Goal: Task Accomplishment & Management: Use online tool/utility

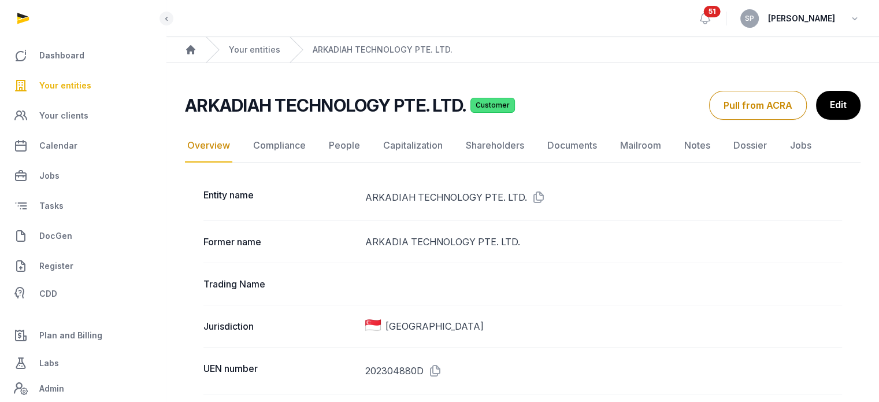
drag, startPoint x: 0, startPoint y: 0, endPoint x: 70, endPoint y: 90, distance: 113.7
click at [70, 90] on span "Your entities" at bounding box center [65, 86] width 52 height 14
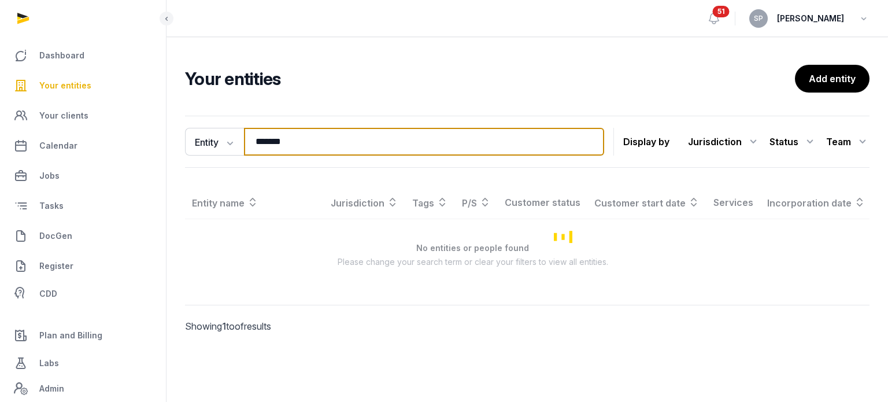
click at [299, 147] on input "*******" at bounding box center [424, 142] width 360 height 28
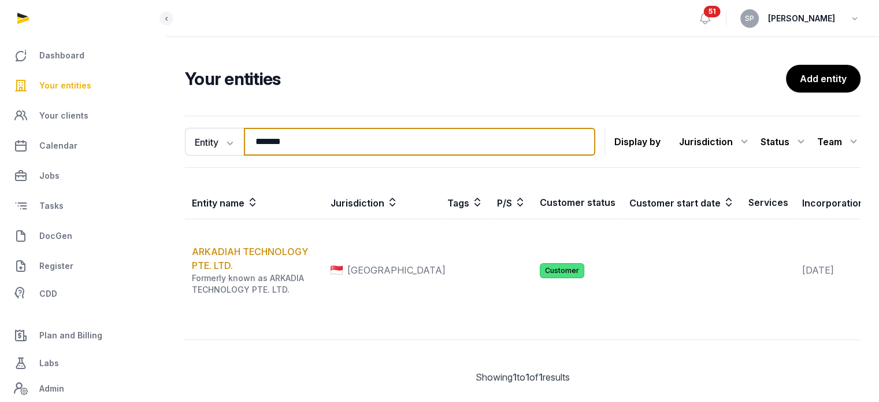
click at [299, 147] on input "*******" at bounding box center [419, 142] width 351 height 28
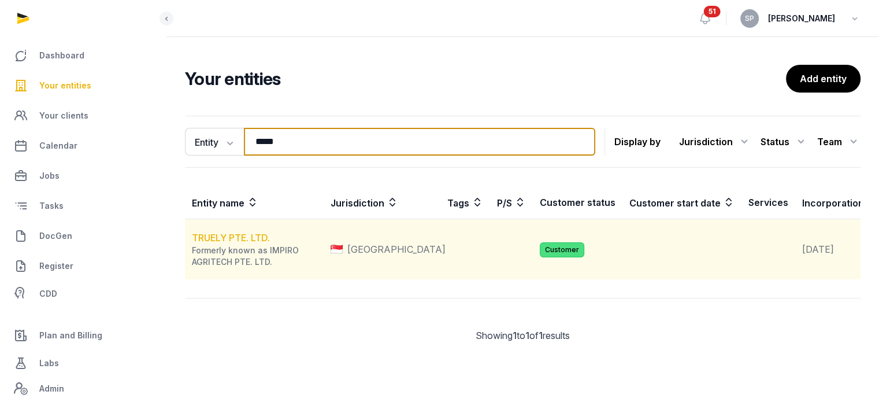
type input "*****"
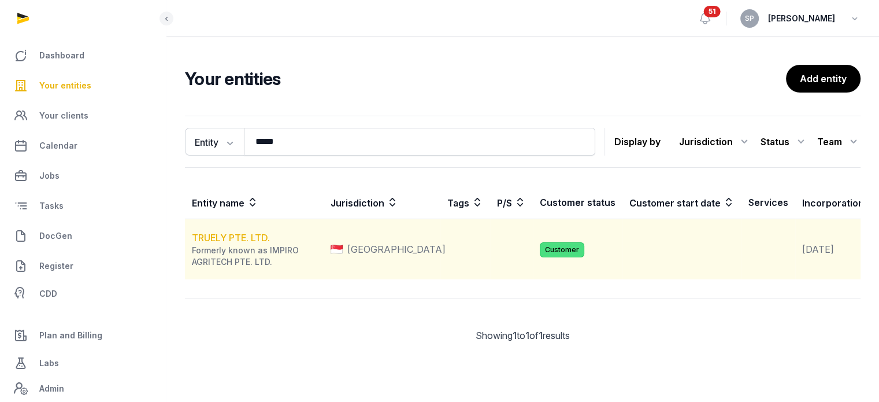
click at [264, 243] on link "TRUELY PTE. LTD." at bounding box center [231, 238] width 78 height 12
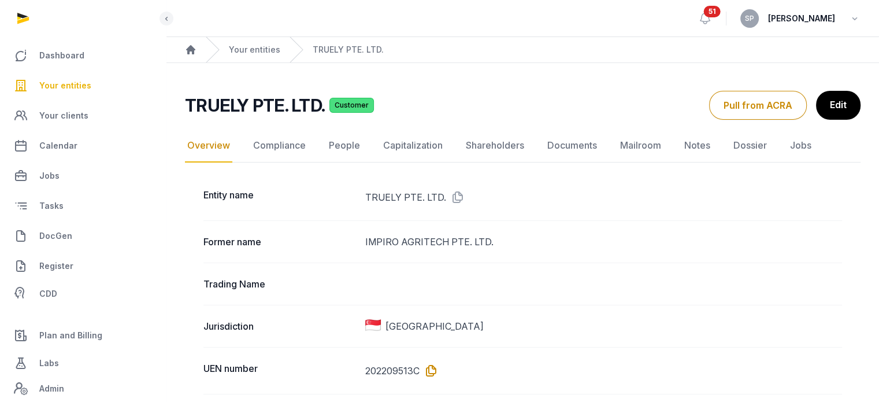
click at [429, 375] on icon at bounding box center [429, 370] width 18 height 18
click at [86, 94] on link "Your entities" at bounding box center [82, 86] width 147 height 28
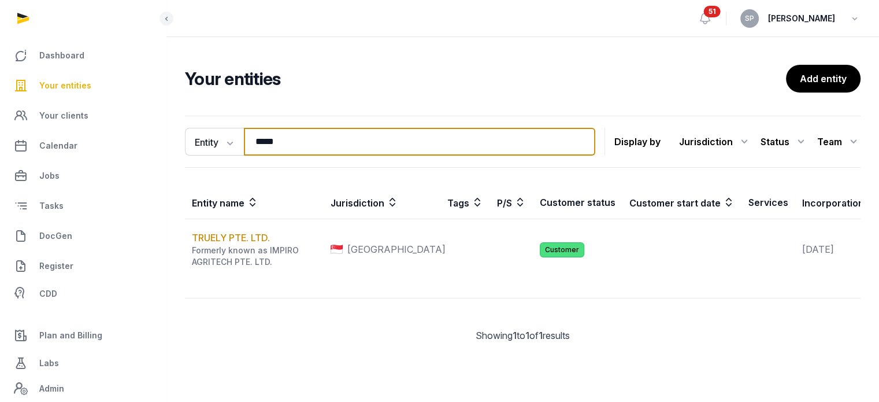
click at [288, 143] on input "*****" at bounding box center [419, 142] width 351 height 28
type input "******"
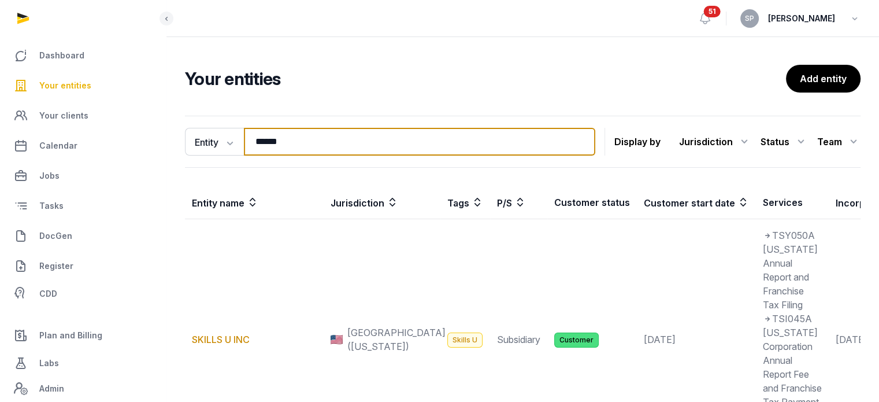
scroll to position [312, 0]
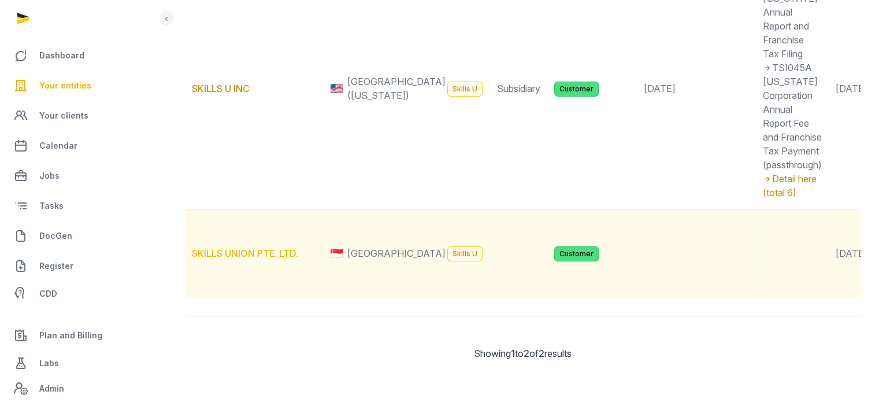
click at [269, 247] on link "SKILLS UNION PTE. LTD." at bounding box center [245, 253] width 106 height 12
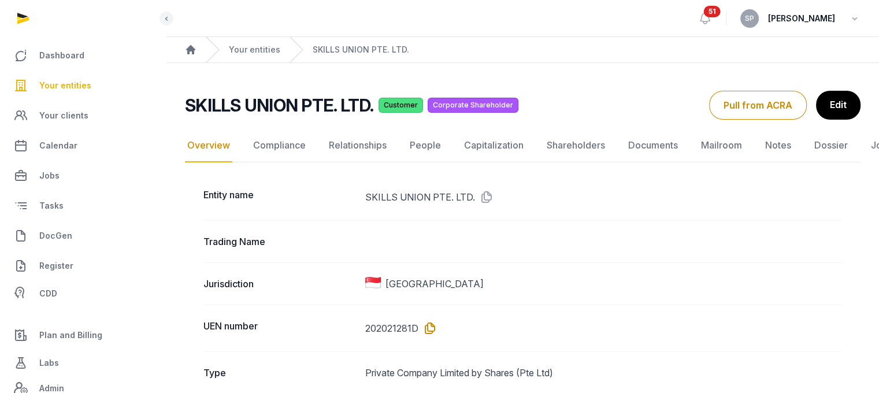
click at [430, 330] on icon at bounding box center [428, 328] width 18 height 18
click at [650, 152] on link "Documents" at bounding box center [653, 146] width 54 height 34
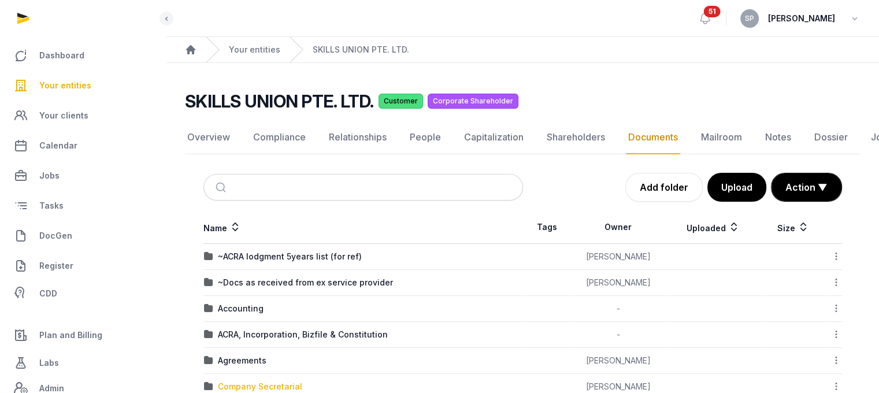
click at [280, 382] on div "Company Secretarial" at bounding box center [260, 387] width 84 height 12
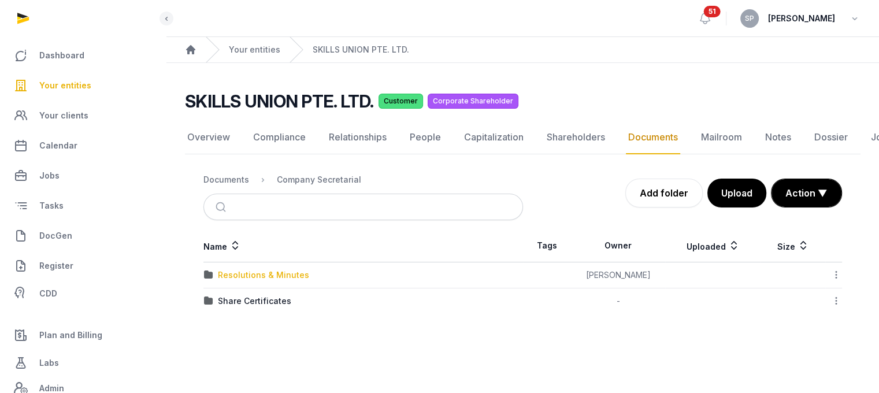
click at [264, 270] on div "Resolutions & Minutes" at bounding box center [263, 275] width 91 height 12
click at [236, 301] on div "2025" at bounding box center [228, 301] width 20 height 12
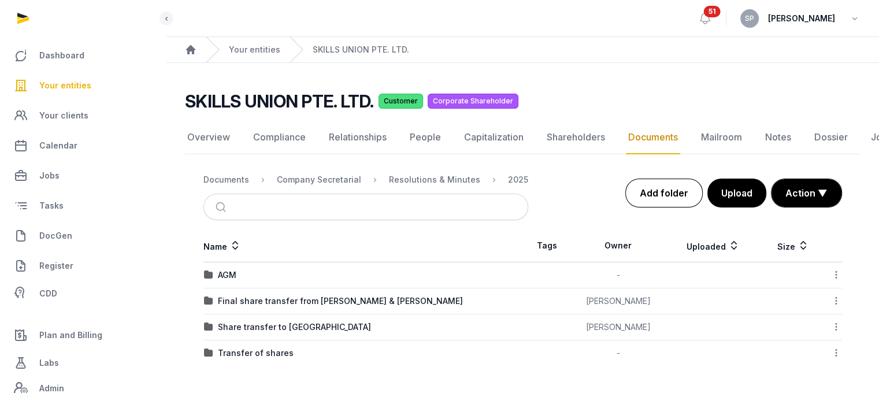
click at [671, 198] on link "Add folder" at bounding box center [663, 193] width 77 height 29
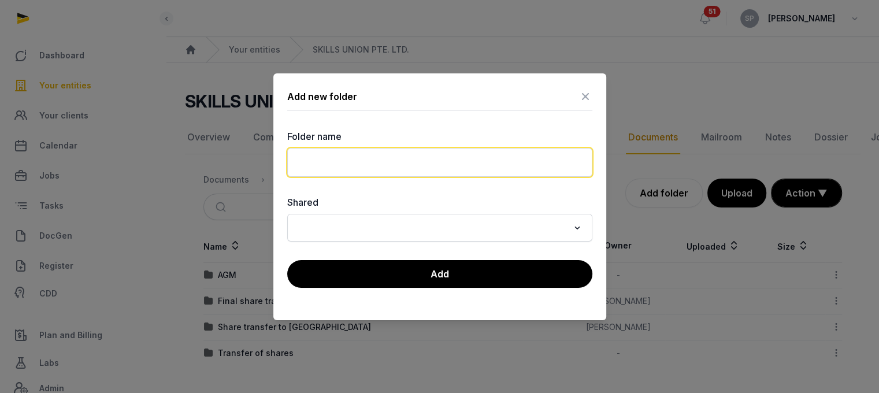
click at [406, 164] on input "text" at bounding box center [439, 162] width 305 height 29
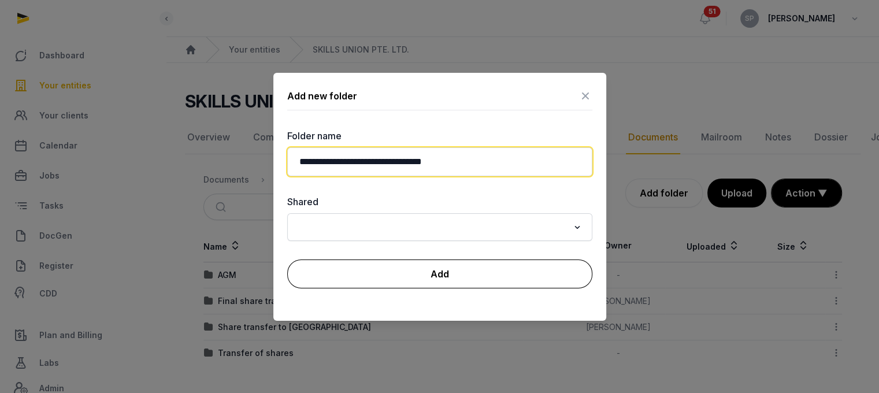
type input "**********"
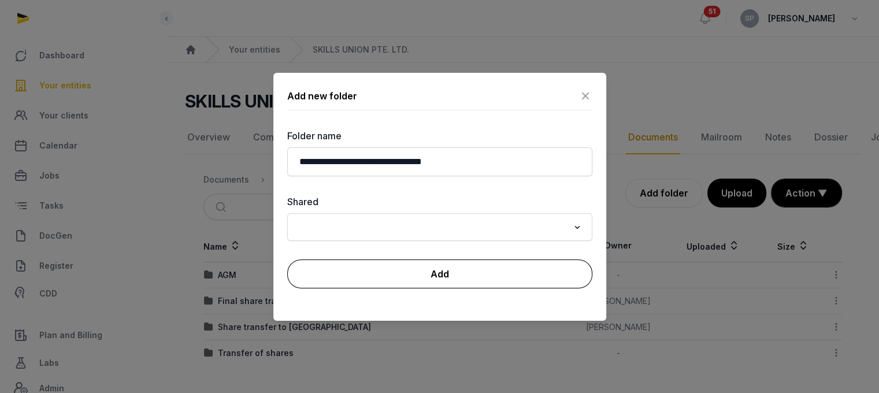
click at [430, 282] on button "Add" at bounding box center [439, 274] width 305 height 29
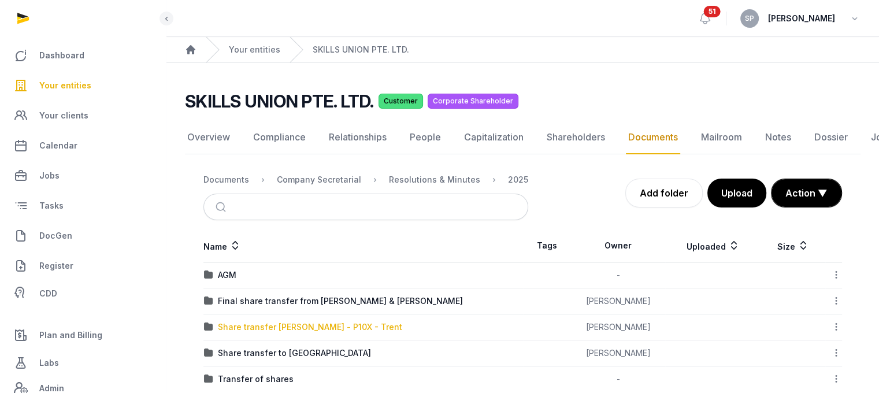
click at [339, 327] on div "Share transfer [PERSON_NAME] - P10X - Trent" at bounding box center [310, 327] width 184 height 12
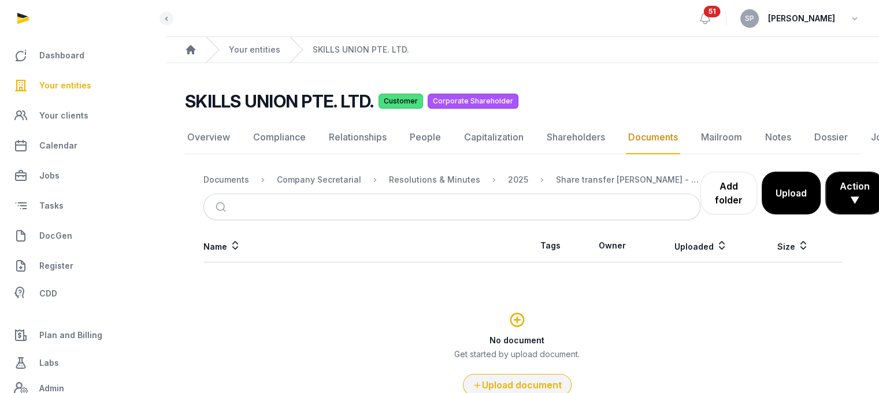
click at [493, 390] on button "Upload document" at bounding box center [517, 385] width 109 height 22
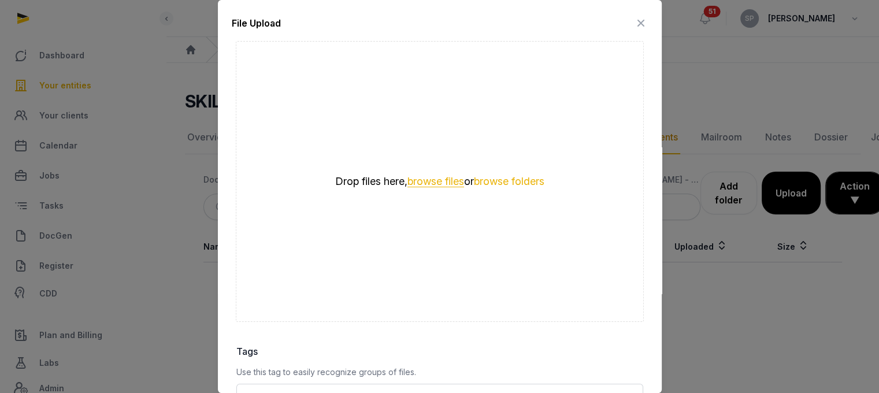
click at [430, 181] on button "browse files" at bounding box center [436, 181] width 57 height 11
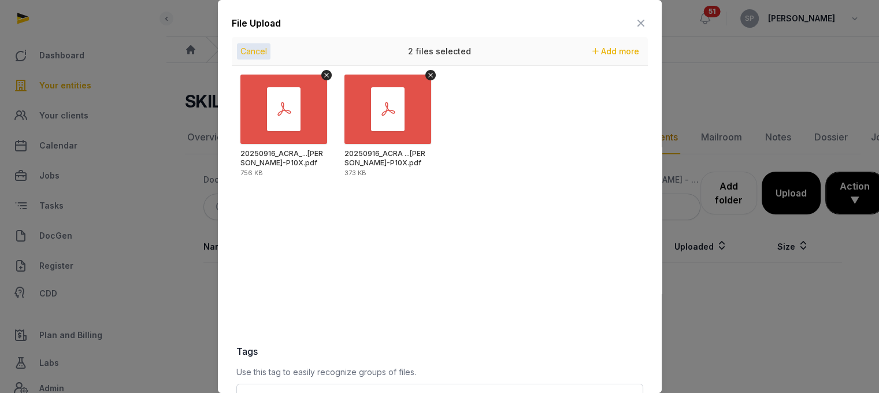
scroll to position [163, 0]
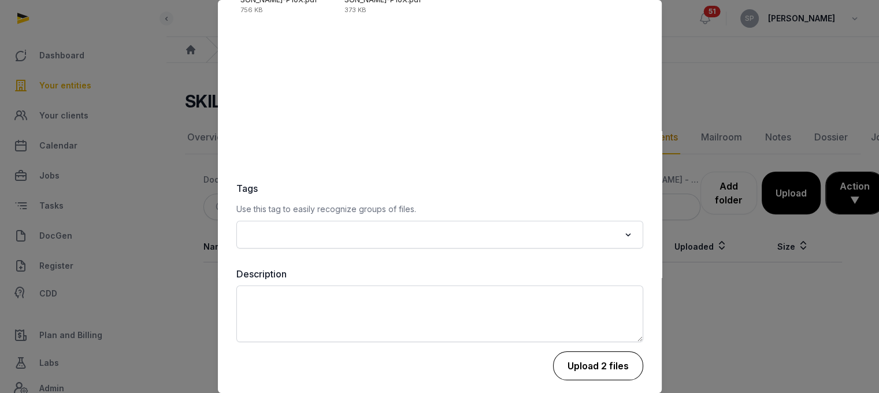
click at [599, 362] on button "Upload 2 files" at bounding box center [598, 365] width 90 height 29
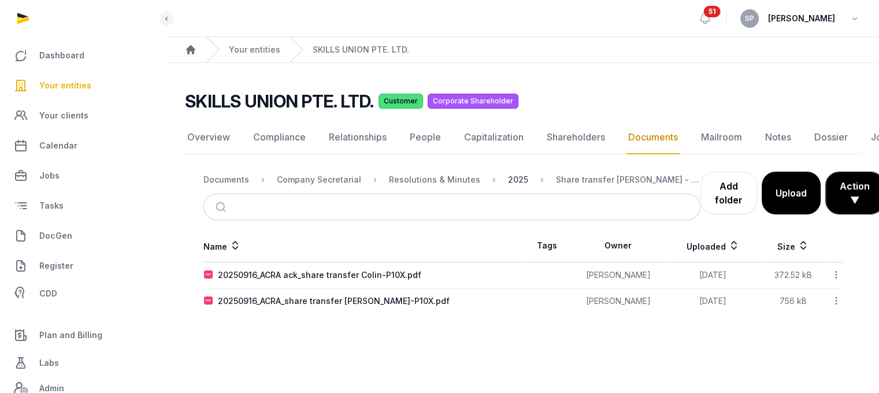
click at [509, 180] on div "2025" at bounding box center [518, 180] width 20 height 12
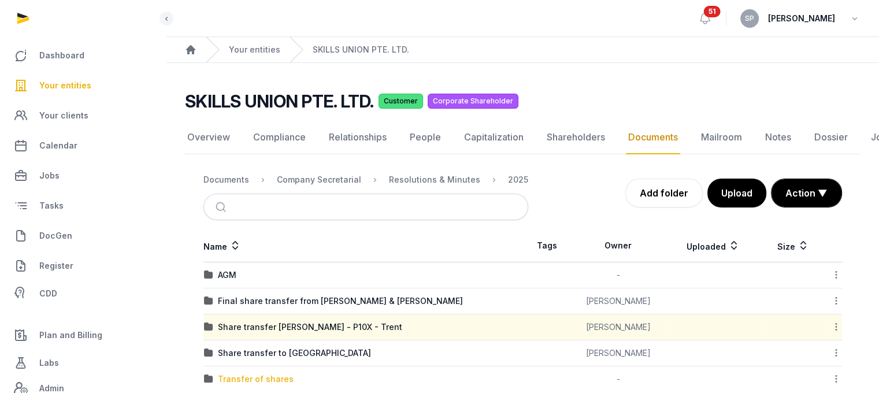
click at [267, 380] on div "Transfer of shares" at bounding box center [256, 379] width 76 height 12
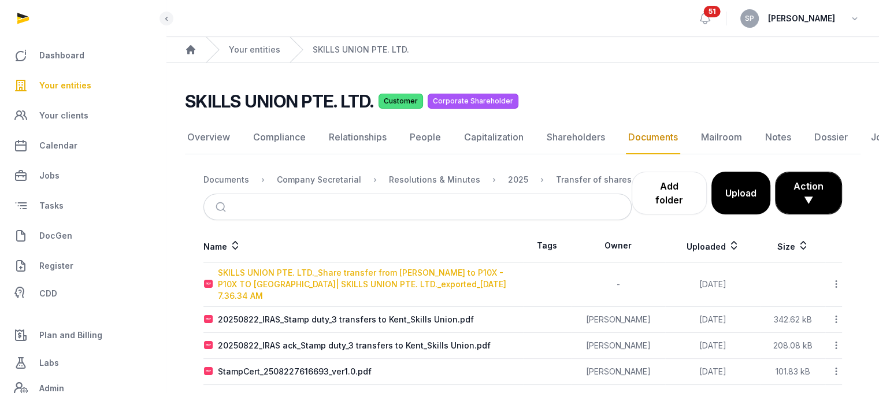
click at [386, 279] on div "SKILLS UNION PTE. LTD._Share transfer from [PERSON_NAME] to P10X - P10X TO [GEO…" at bounding box center [370, 284] width 305 height 35
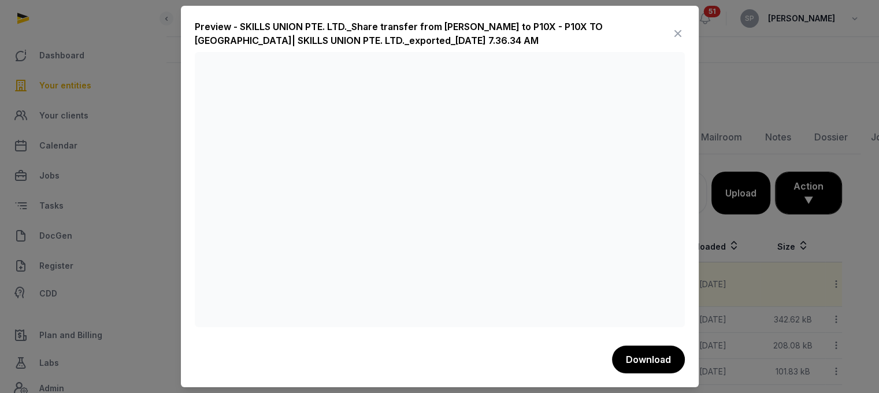
click at [673, 29] on icon at bounding box center [678, 33] width 14 height 18
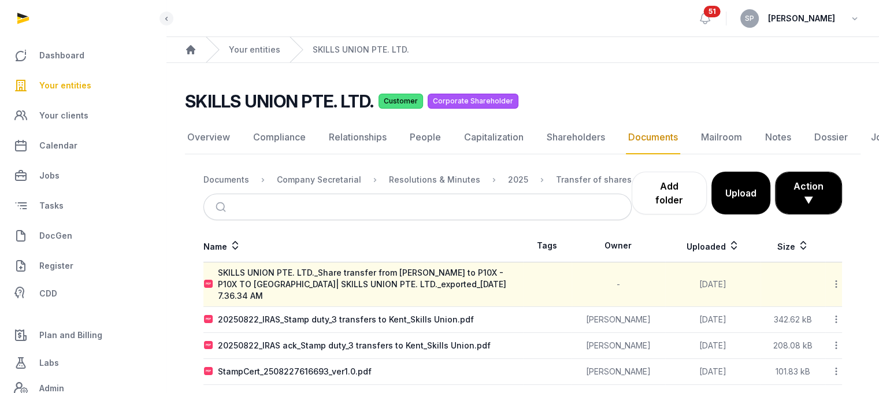
click at [506, 186] on nav "Documents Company Secretarial Resolutions & Minutes 2025 Transfer of shares" at bounding box center [417, 180] width 428 height 28
click at [508, 179] on div "2025" at bounding box center [518, 180] width 20 height 12
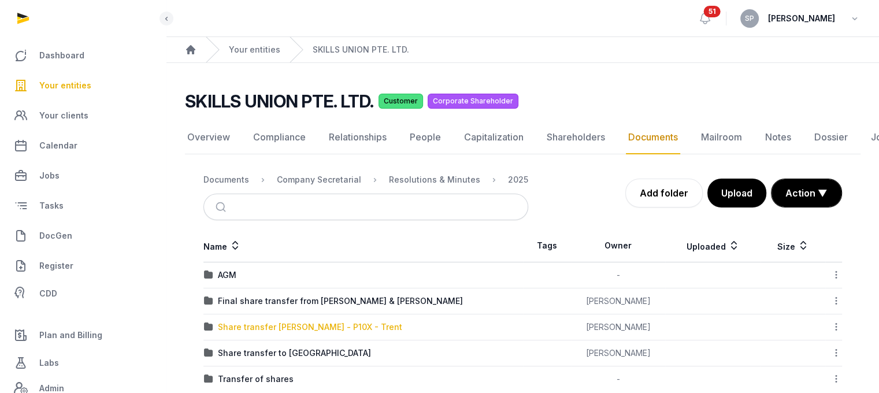
click at [298, 326] on div "Share transfer [PERSON_NAME] - P10X - Trent" at bounding box center [310, 327] width 184 height 12
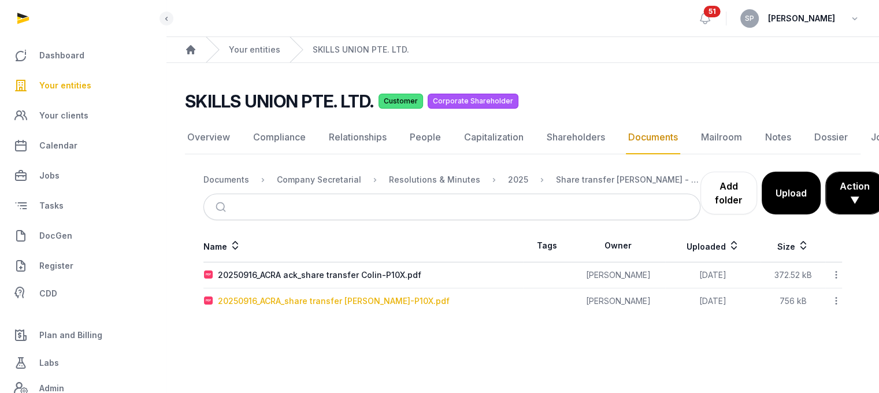
click at [321, 303] on div "20250916_ACRA_share transfer [PERSON_NAME]-P10X.pdf" at bounding box center [334, 301] width 232 height 12
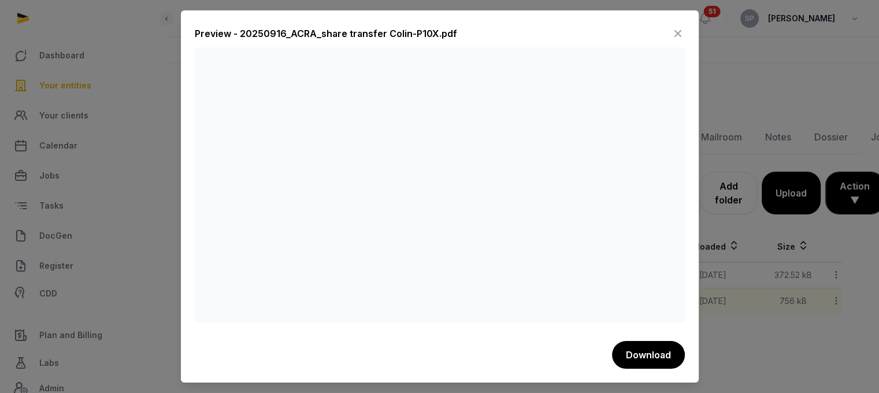
click at [682, 36] on icon at bounding box center [678, 33] width 14 height 18
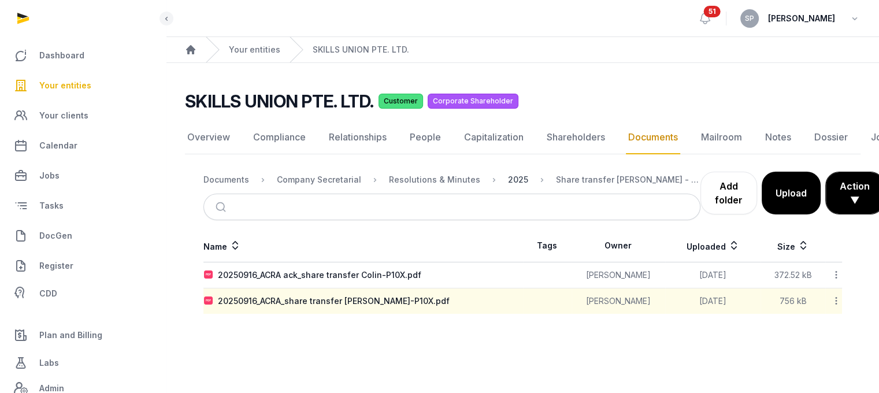
click at [508, 183] on div "2025" at bounding box center [518, 180] width 20 height 12
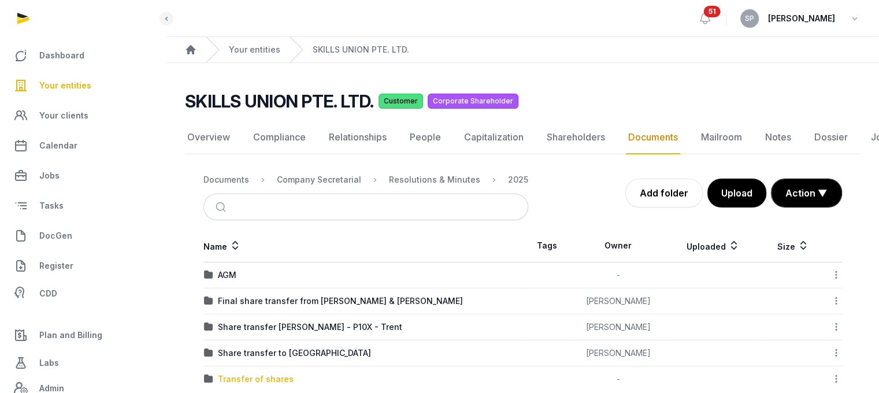
click at [259, 374] on div "Transfer of shares" at bounding box center [256, 379] width 76 height 12
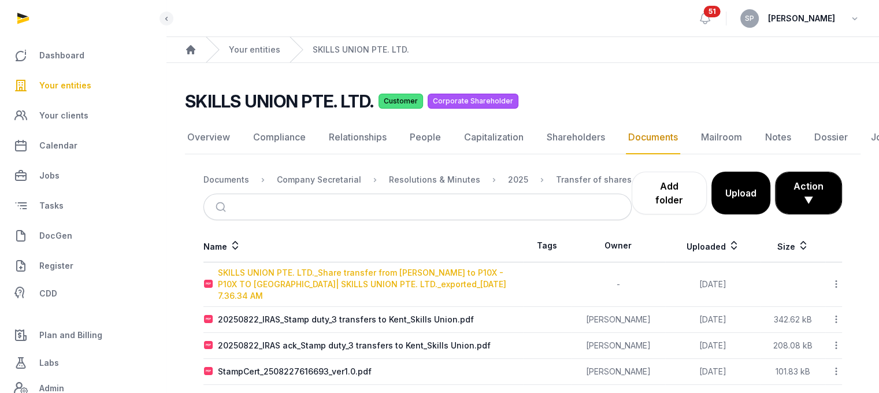
click at [368, 282] on div "SKILLS UNION PTE. LTD._Share transfer from [PERSON_NAME] to P10X - P10X TO [GEO…" at bounding box center [370, 284] width 305 height 35
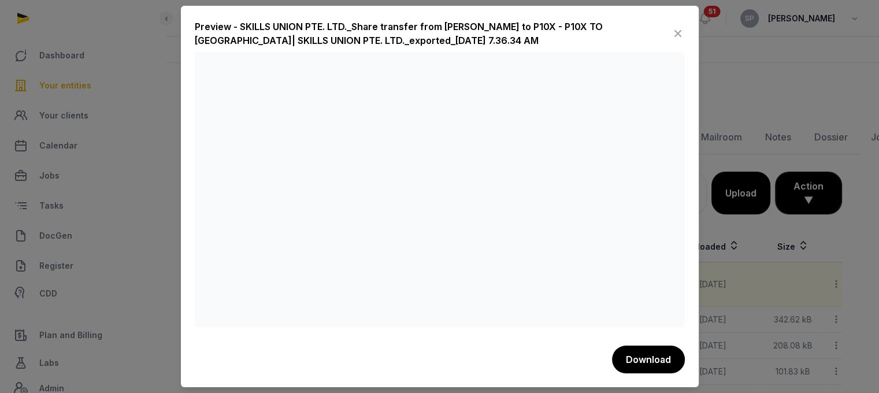
click at [680, 32] on icon at bounding box center [678, 33] width 14 height 18
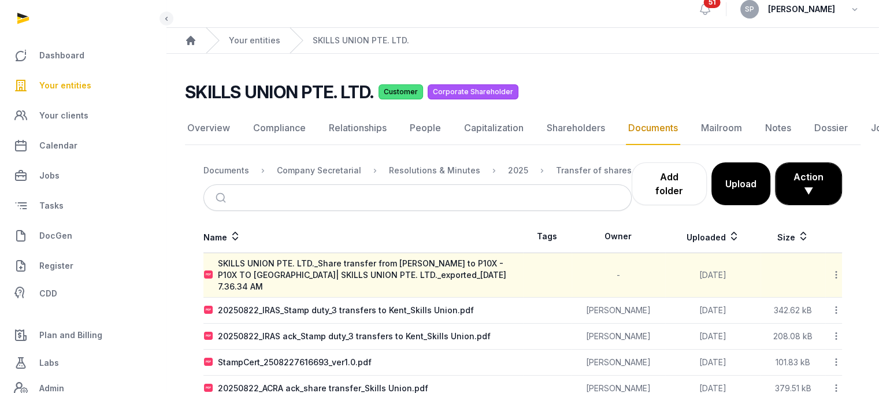
scroll to position [119, 0]
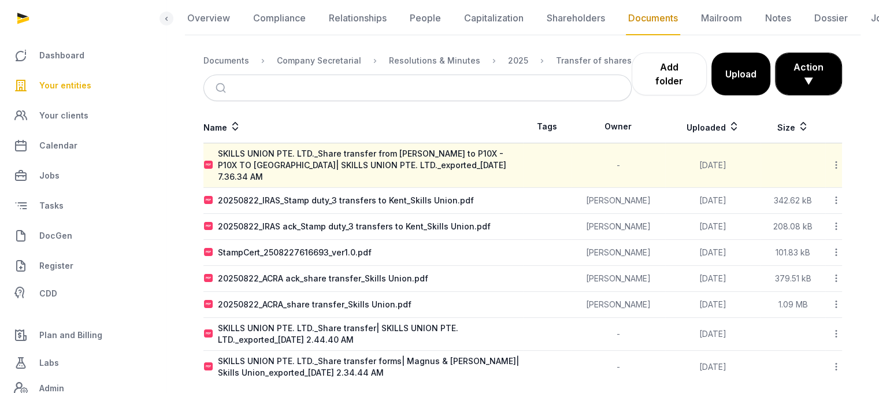
click at [836, 159] on icon at bounding box center [836, 165] width 10 height 12
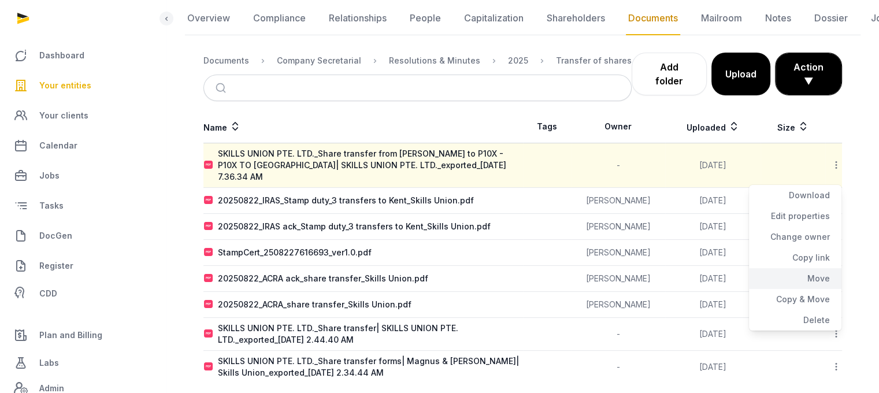
click at [822, 275] on div "Move" at bounding box center [795, 278] width 92 height 21
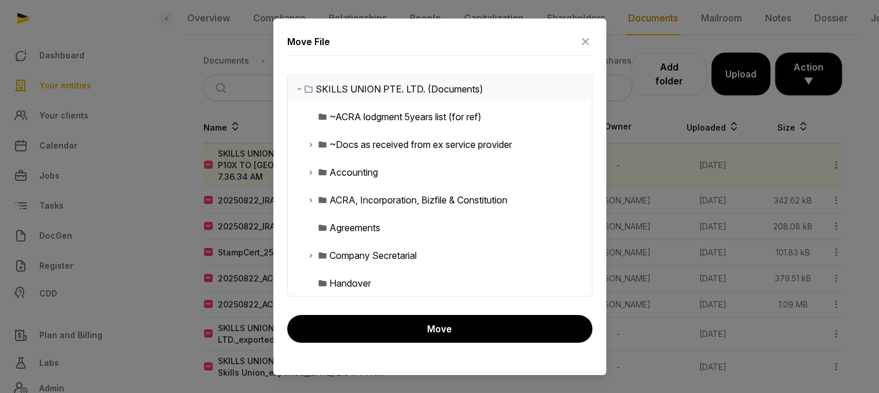
click at [312, 251] on icon at bounding box center [310, 256] width 9 height 14
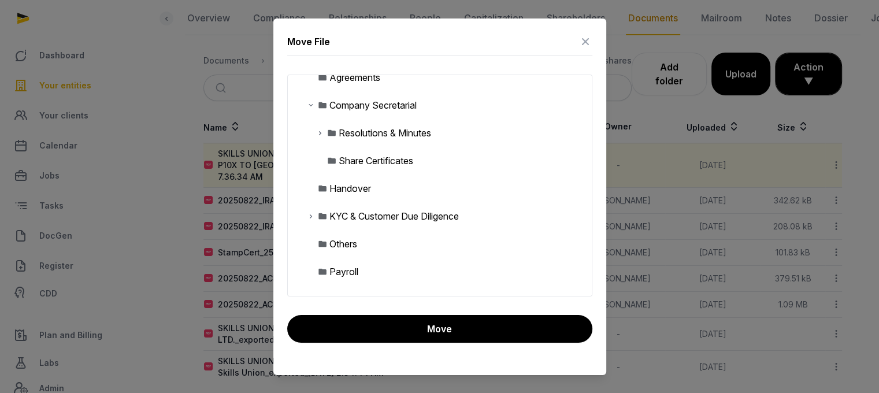
scroll to position [153, 0]
click at [318, 128] on icon at bounding box center [320, 131] width 9 height 14
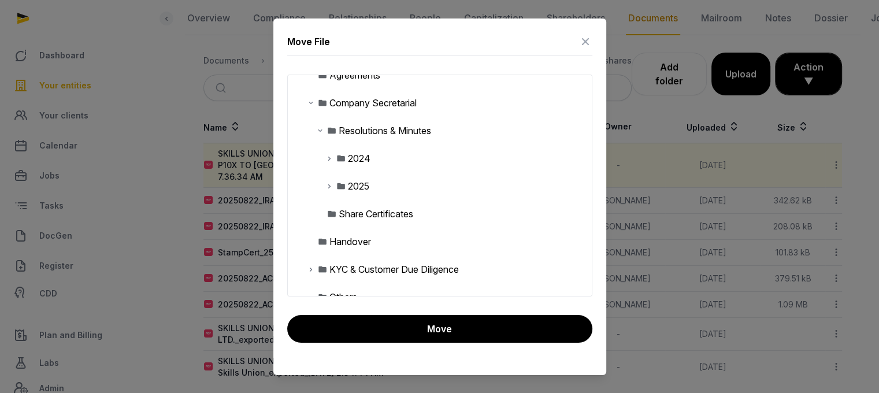
click at [328, 188] on icon at bounding box center [329, 186] width 9 height 14
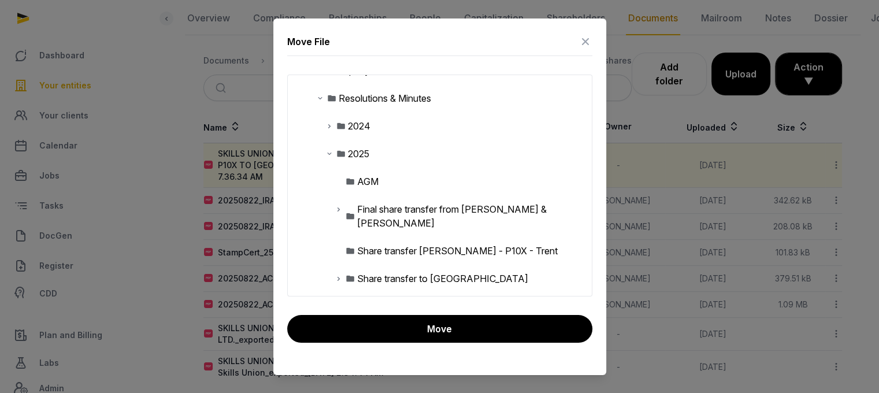
scroll to position [196, 0]
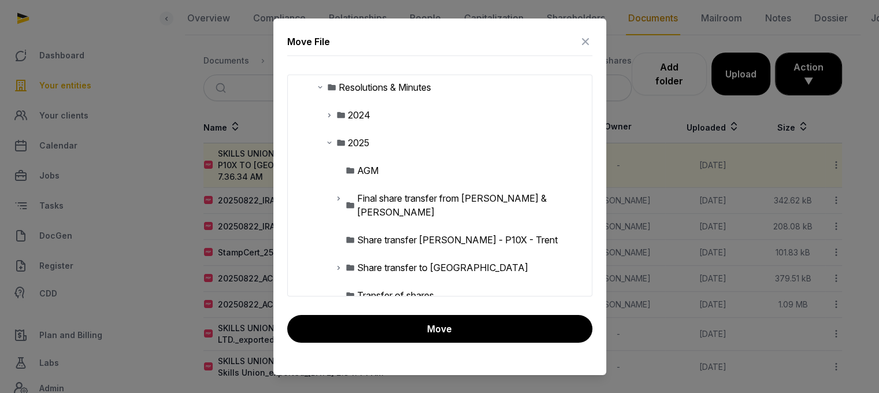
click at [453, 233] on div "Share transfer [PERSON_NAME] - P10X - Trent" at bounding box center [457, 240] width 201 height 14
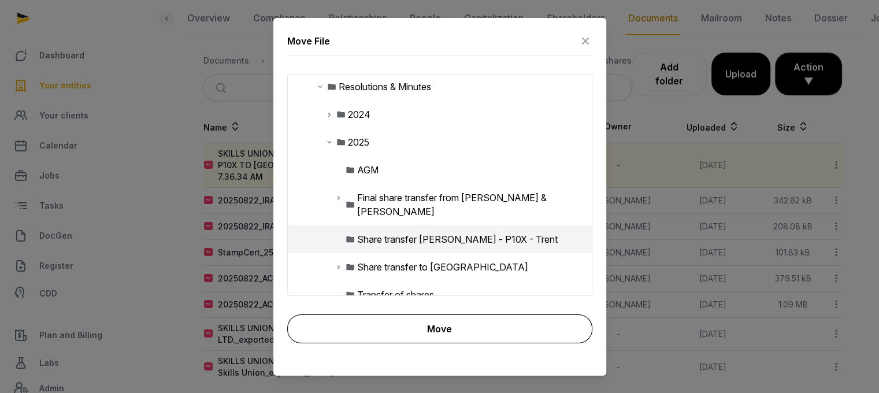
click at [439, 324] on button "Move" at bounding box center [439, 328] width 305 height 29
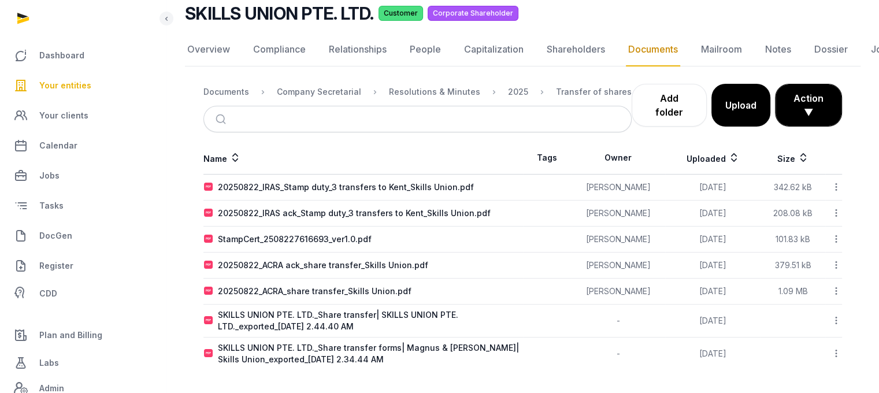
scroll to position [86, 0]
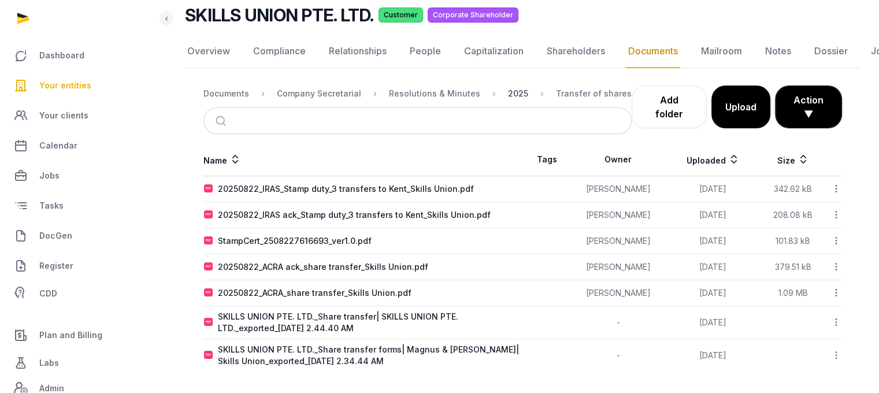
click at [513, 98] on div "2025" at bounding box center [518, 94] width 20 height 12
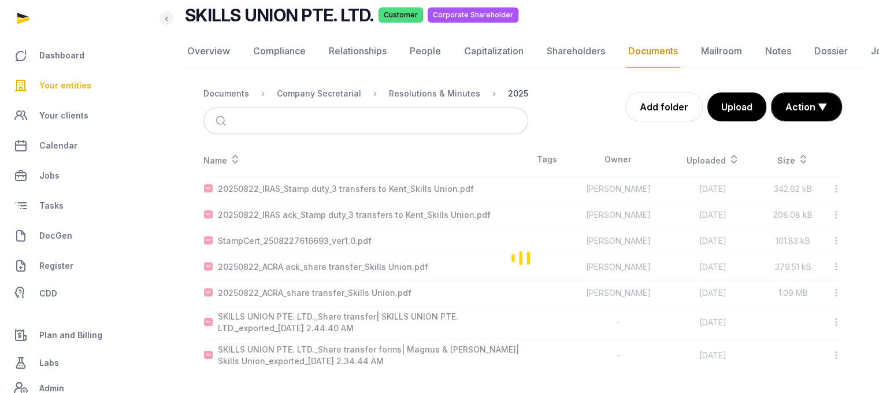
scroll to position [21, 0]
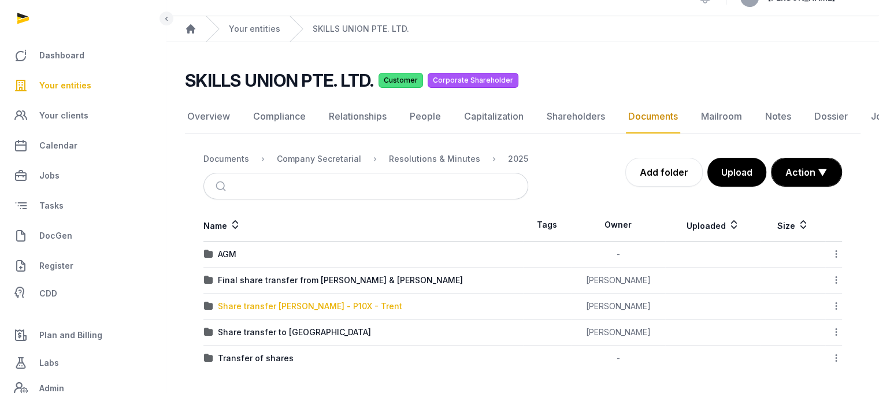
click at [319, 302] on div "Share transfer [PERSON_NAME] - P10X - Trent" at bounding box center [310, 307] width 184 height 12
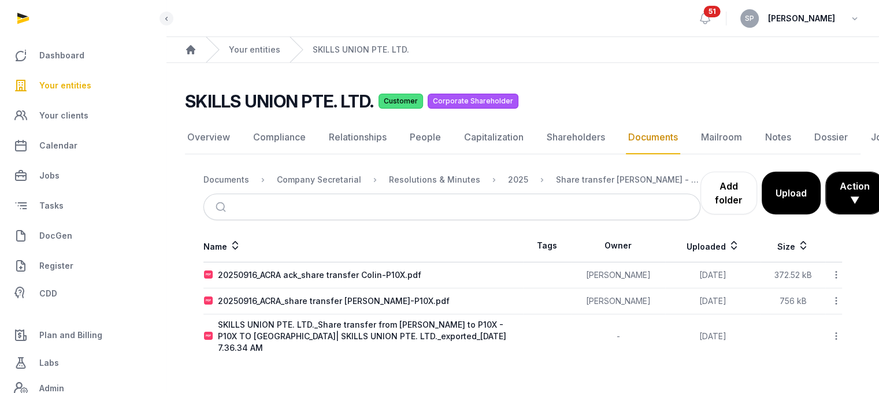
scroll to position [9, 0]
click at [762, 187] on button "Upload" at bounding box center [792, 193] width 60 height 43
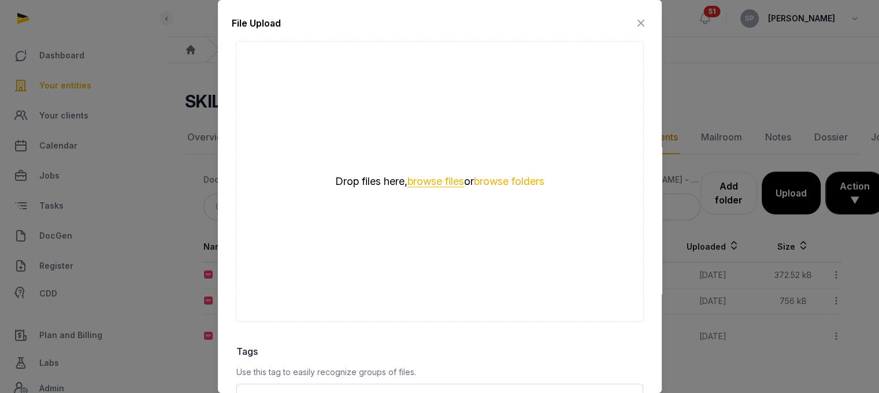
click at [430, 180] on button "browse files" at bounding box center [436, 181] width 57 height 11
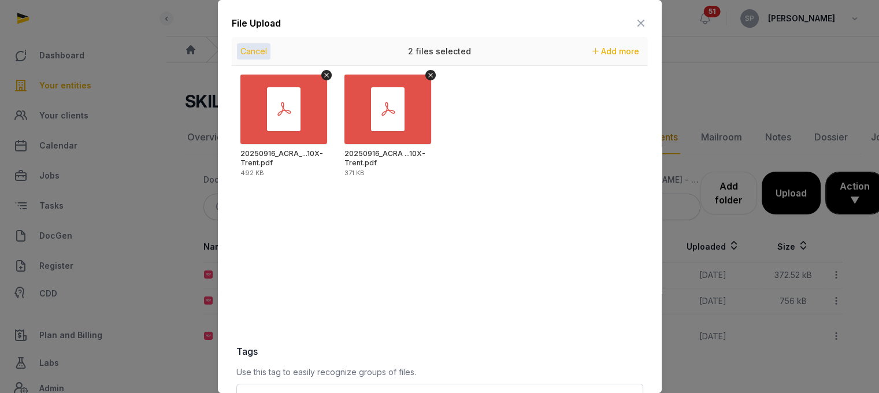
scroll to position [163, 0]
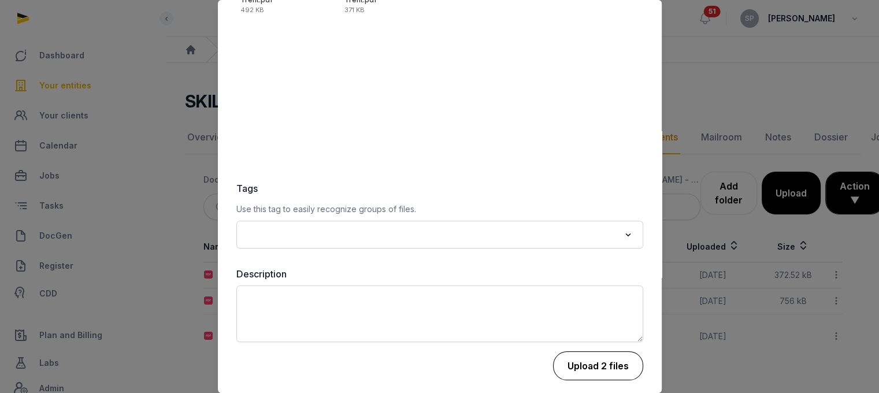
click at [601, 366] on button "Upload 2 files" at bounding box center [598, 365] width 90 height 29
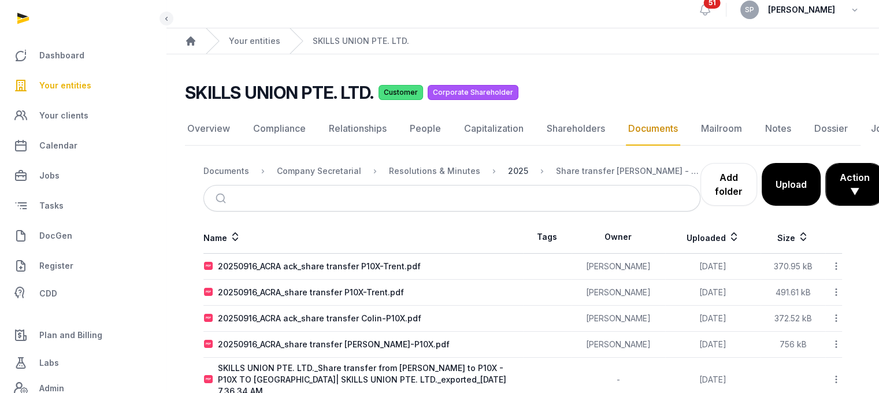
click at [508, 175] on div "2025" at bounding box center [518, 171] width 20 height 12
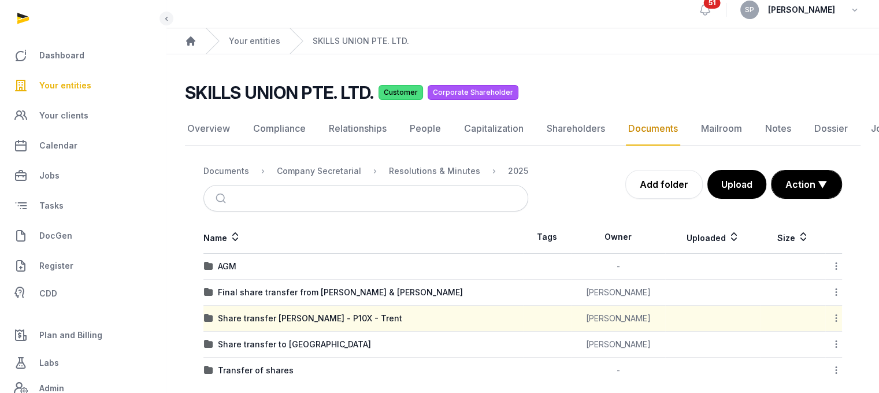
click at [835, 316] on icon at bounding box center [836, 318] width 10 height 12
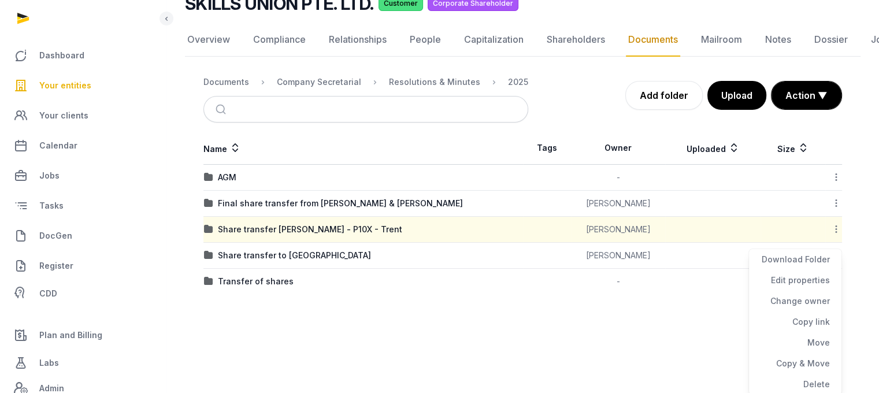
scroll to position [98, 0]
click at [823, 326] on div "Copy link" at bounding box center [795, 321] width 92 height 21
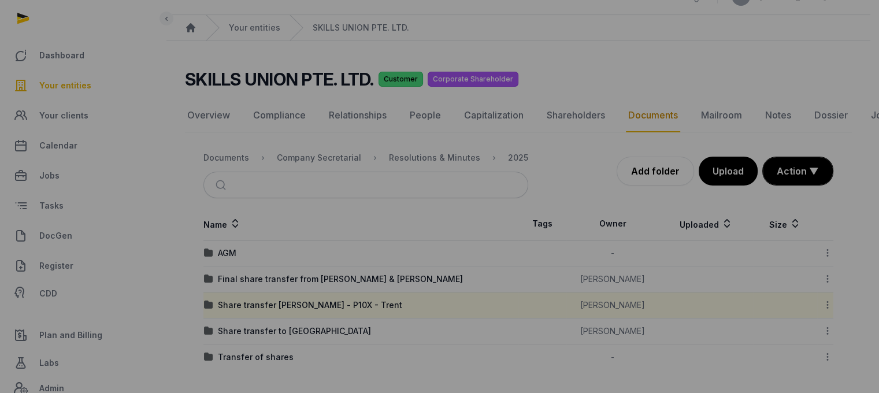
scroll to position [12, 0]
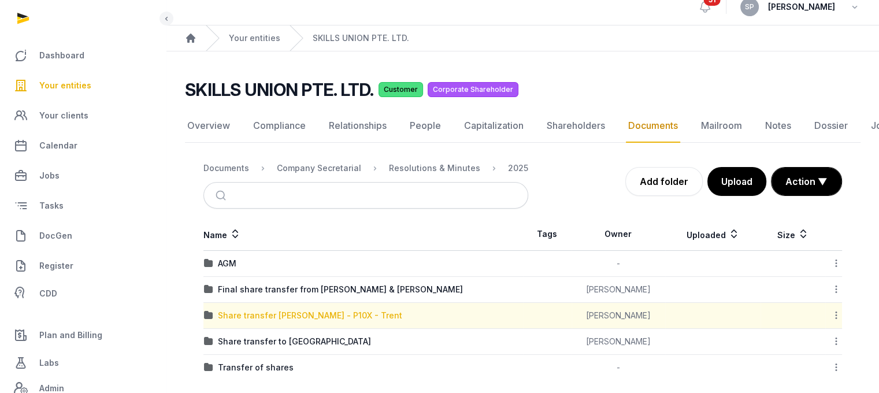
click at [310, 316] on div "Share transfer [PERSON_NAME] - P10X - Trent" at bounding box center [310, 316] width 184 height 12
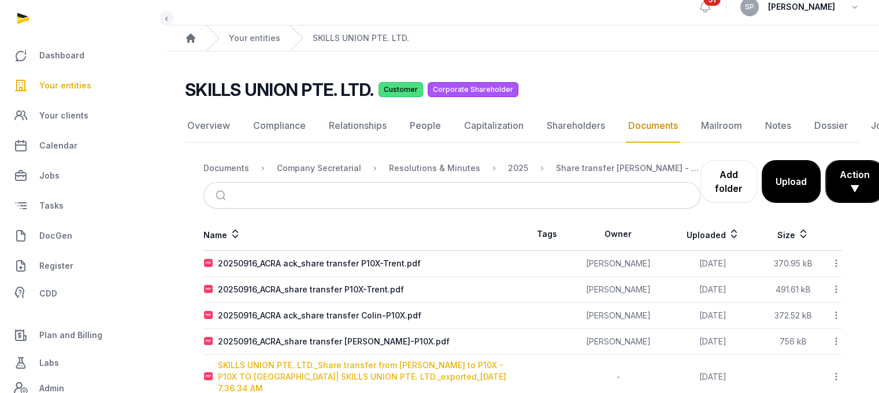
click at [316, 369] on div "SKILLS UNION PTE. LTD._Share transfer from [PERSON_NAME] to P10X - P10X TO [GEO…" at bounding box center [370, 377] width 305 height 35
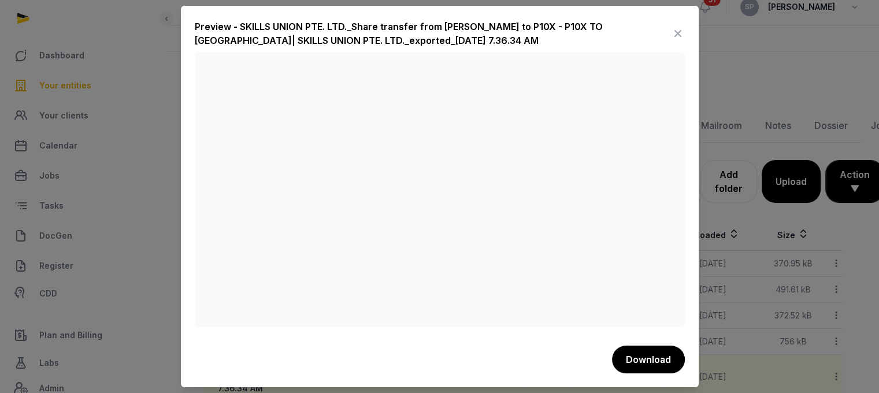
click at [680, 32] on icon at bounding box center [678, 33] width 14 height 18
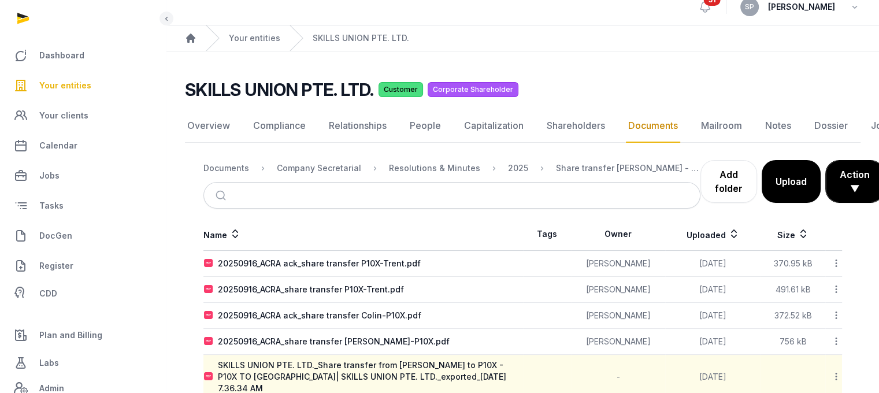
click at [247, 165] on ol "Documents Company Secretarial Resolutions & Minutes 2025 Share transfer Colin -…" at bounding box center [451, 168] width 497 height 14
click at [239, 167] on div "Documents" at bounding box center [226, 168] width 46 height 12
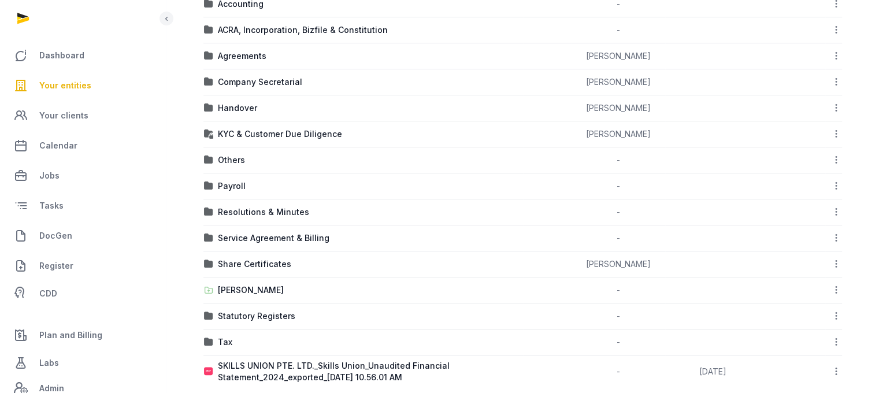
scroll to position [320, 0]
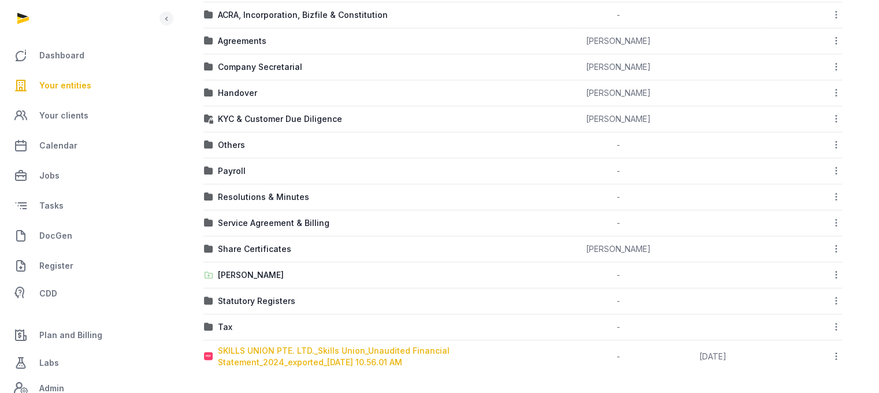
click at [335, 358] on div "SKILLS UNION PTE. LTD._Skills Union_Unaudited Financial Statement_2024_exported…" at bounding box center [370, 356] width 305 height 23
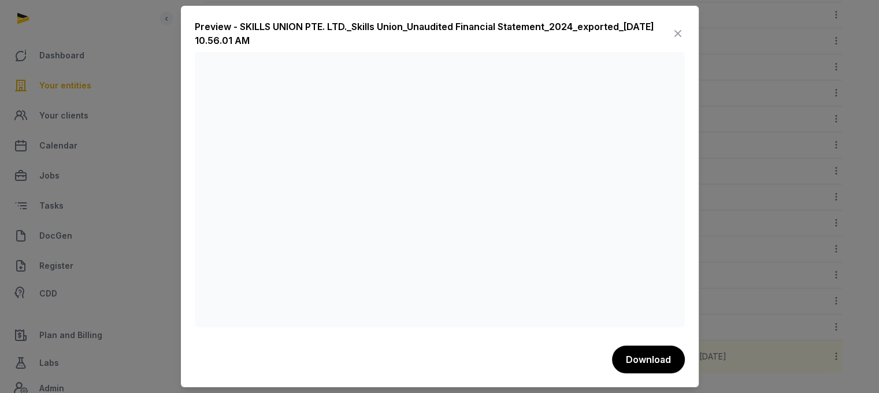
click at [680, 31] on icon at bounding box center [678, 33] width 14 height 18
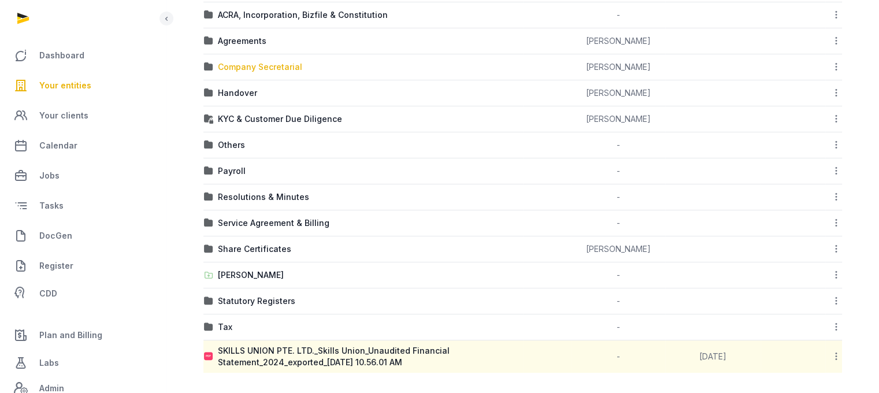
click at [289, 64] on div "Company Secretarial" at bounding box center [260, 67] width 84 height 12
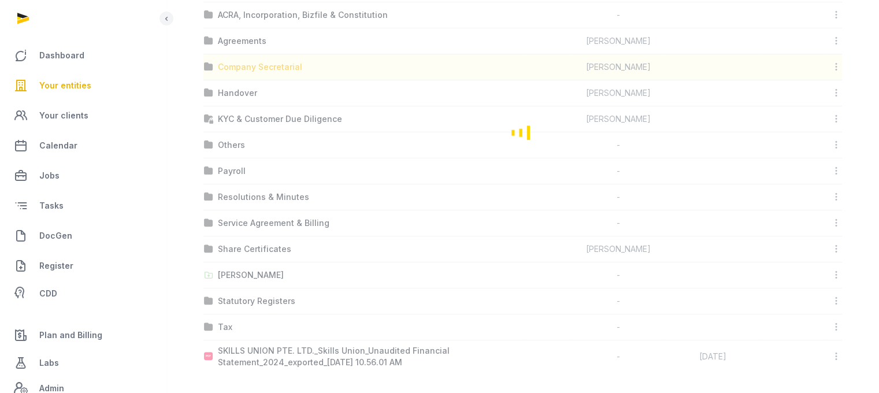
scroll to position [9, 0]
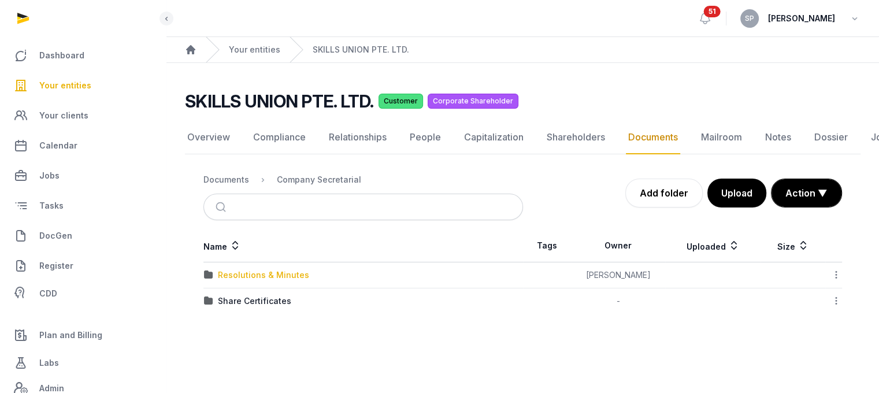
click at [262, 269] on div "Resolutions & Minutes" at bounding box center [263, 275] width 91 height 12
click at [234, 295] on div "2025" at bounding box center [228, 301] width 20 height 12
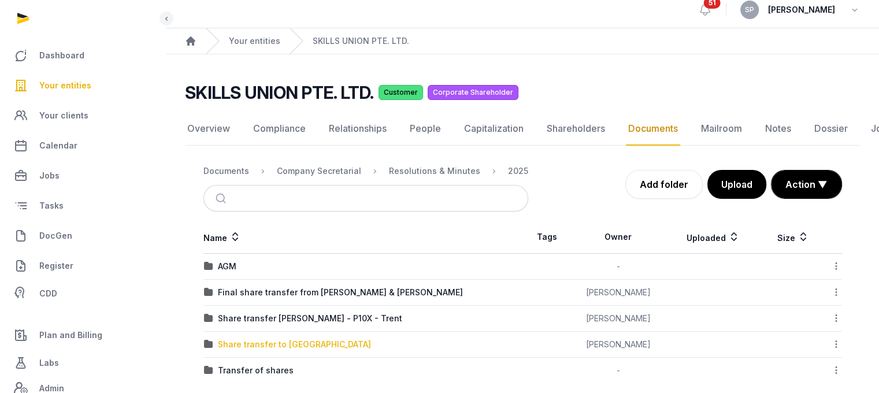
click at [246, 342] on div "Share transfer to [GEOGRAPHIC_DATA]" at bounding box center [294, 345] width 153 height 12
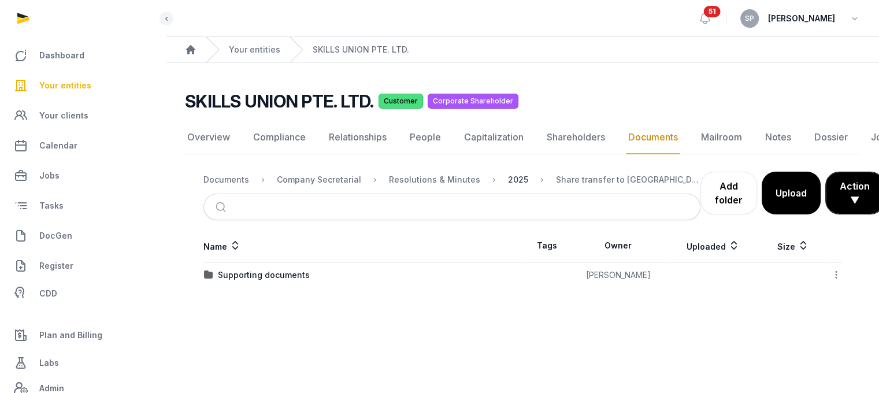
click at [508, 174] on div "2025" at bounding box center [518, 180] width 20 height 12
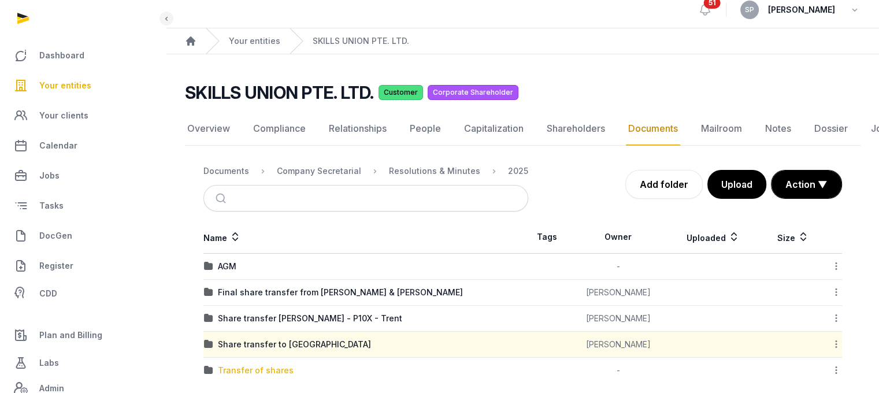
click at [239, 367] on div "Transfer of shares" at bounding box center [256, 371] width 76 height 12
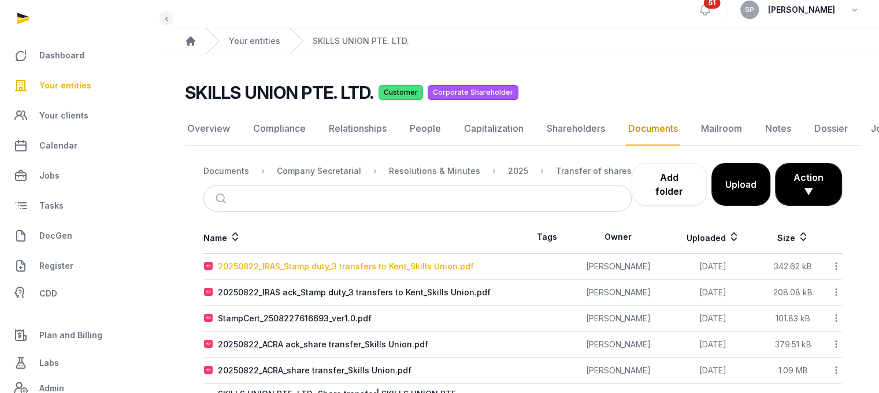
click at [375, 261] on div "20250822_IRAS_Stamp duty_3 transfers to Kent_Skills Union.pdf" at bounding box center [346, 267] width 256 height 12
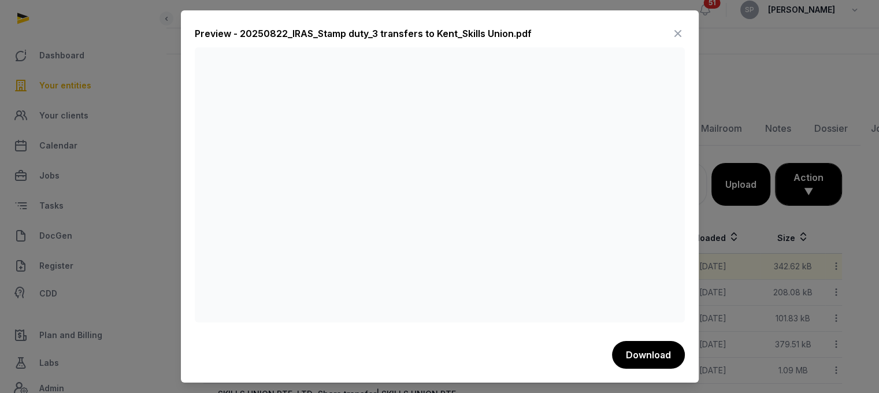
click at [680, 30] on icon at bounding box center [678, 33] width 14 height 18
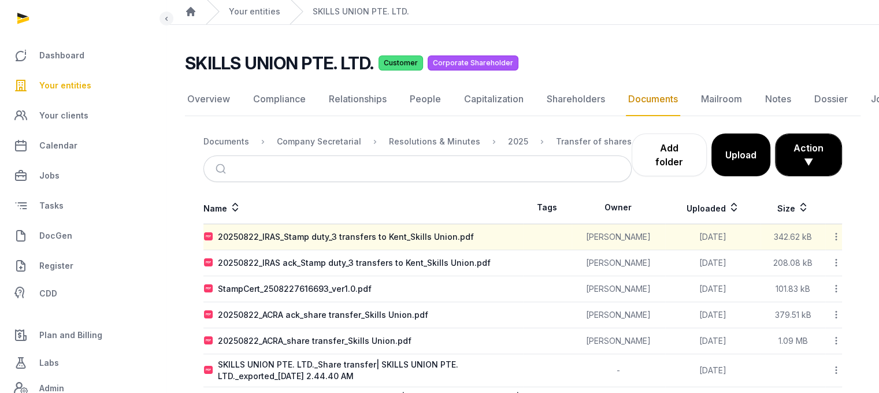
scroll to position [86, 0]
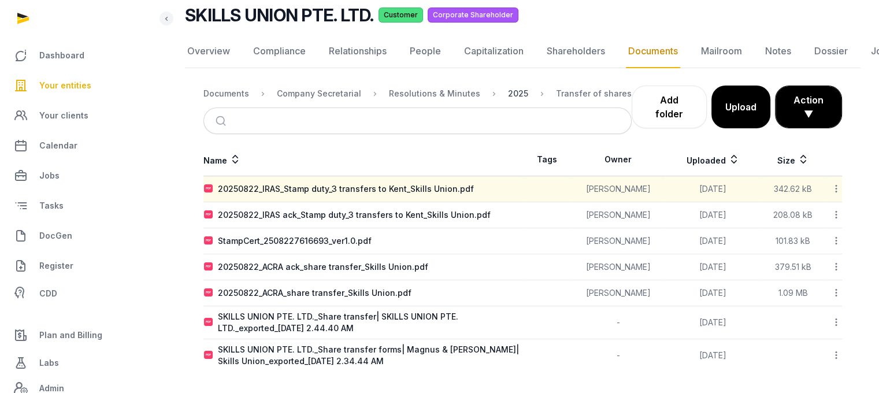
click at [508, 94] on div "2025" at bounding box center [518, 94] width 20 height 12
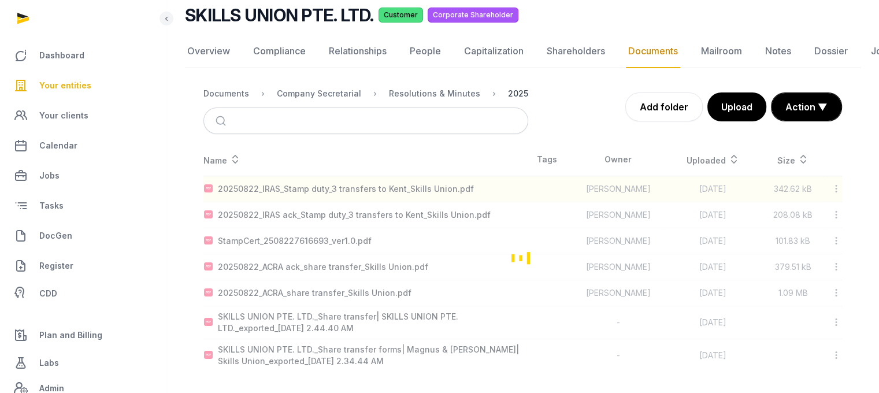
scroll to position [21, 0]
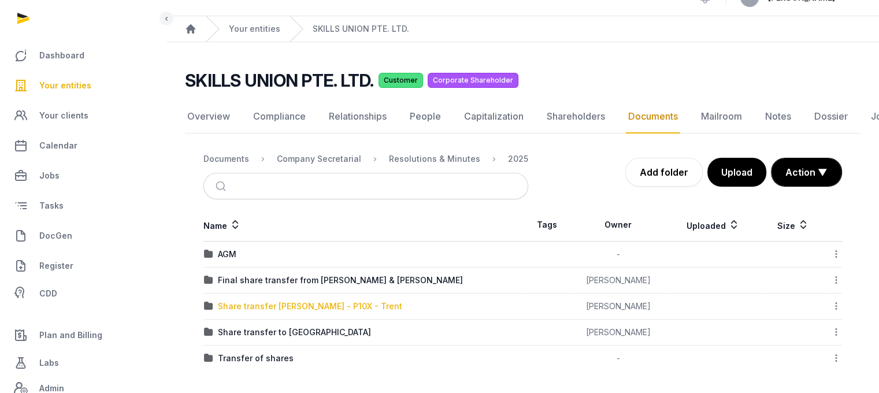
click at [283, 308] on div "Share transfer [PERSON_NAME] - P10X - Trent" at bounding box center [310, 307] width 184 height 12
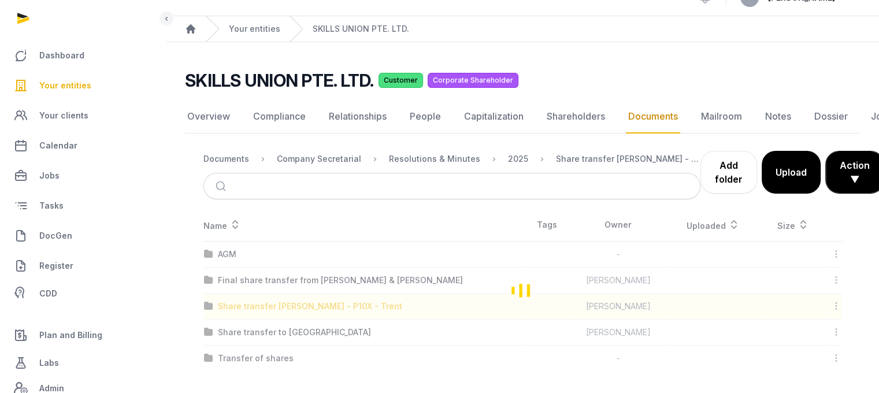
scroll to position [28, 0]
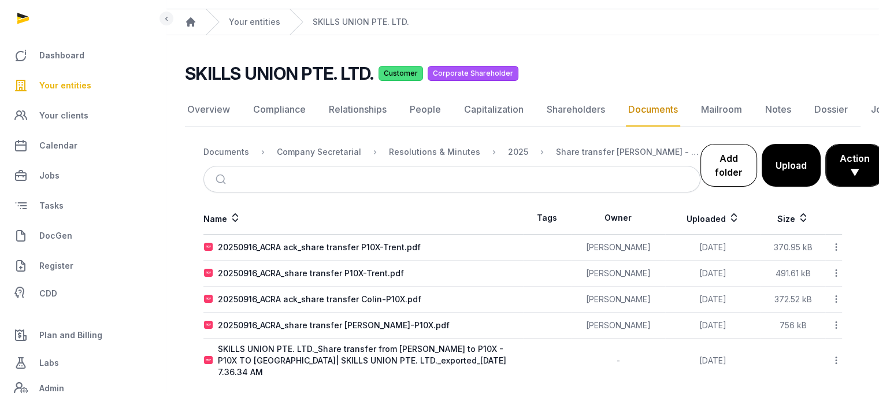
click at [714, 172] on link "Add folder" at bounding box center [729, 165] width 57 height 43
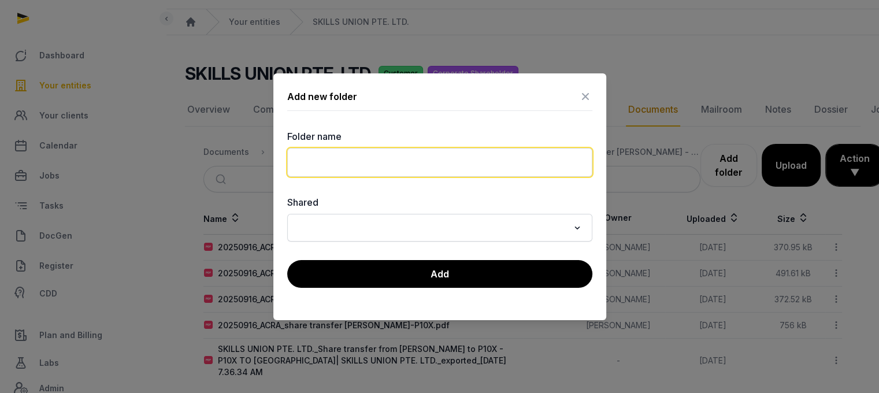
click at [467, 161] on input "text" at bounding box center [439, 162] width 305 height 29
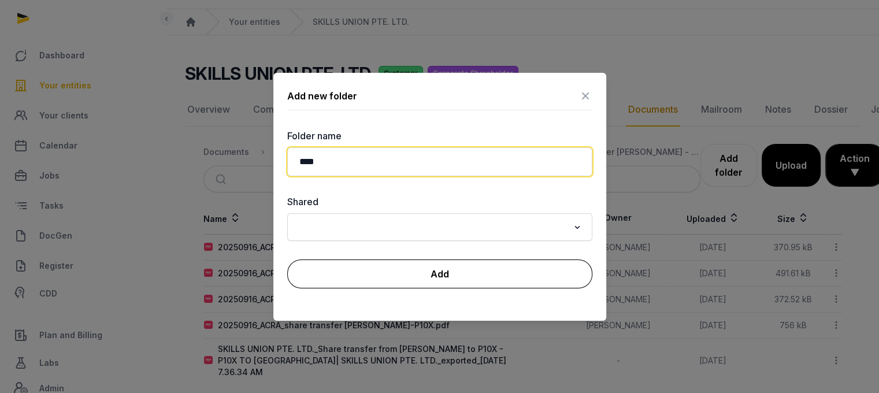
type input "****"
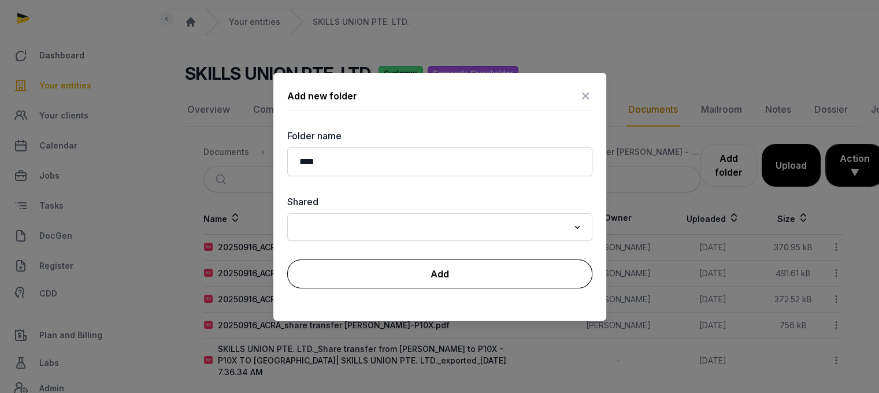
click at [467, 273] on button "Add" at bounding box center [439, 274] width 305 height 29
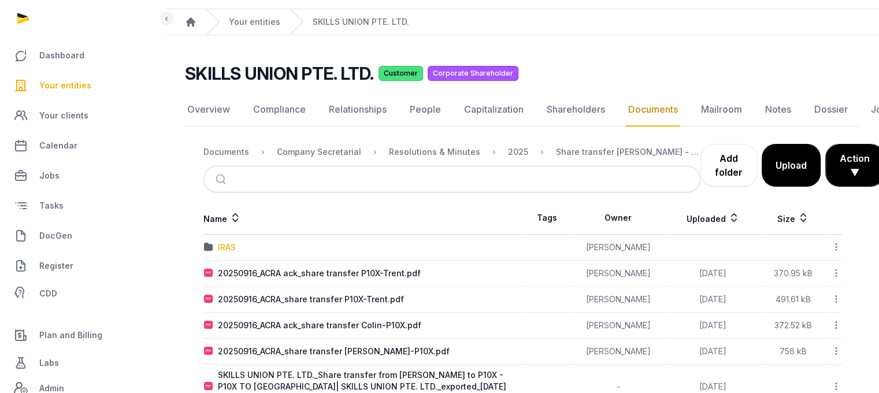
click at [232, 245] on div "IRAS" at bounding box center [227, 248] width 18 height 12
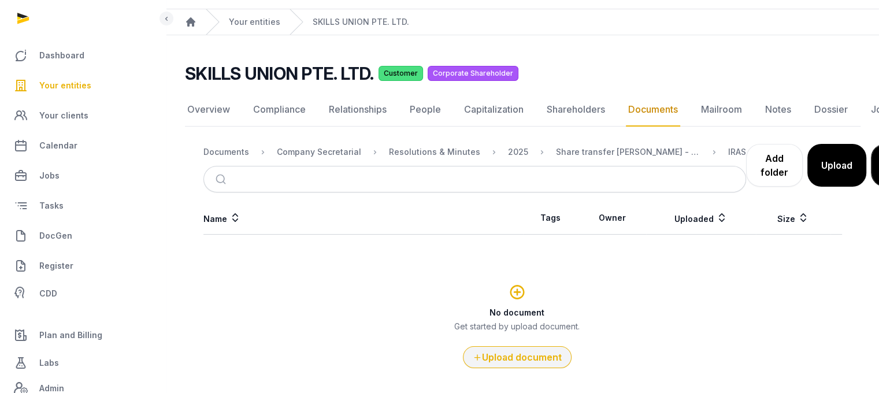
click at [524, 364] on button "Upload document" at bounding box center [517, 357] width 109 height 22
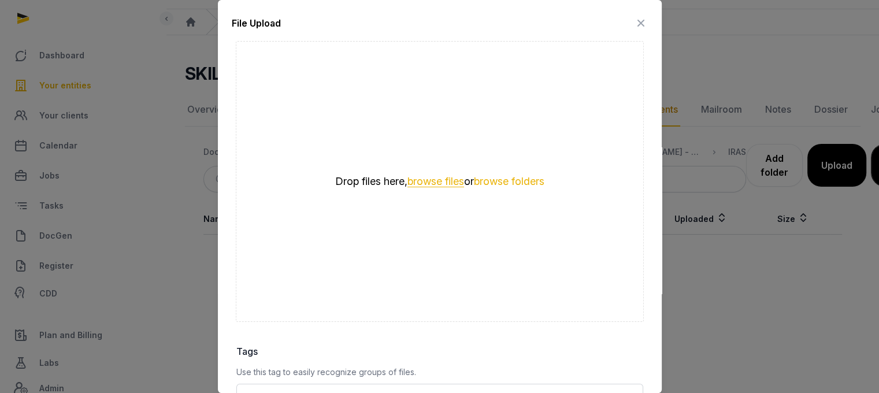
click at [435, 180] on button "browse files" at bounding box center [436, 181] width 57 height 11
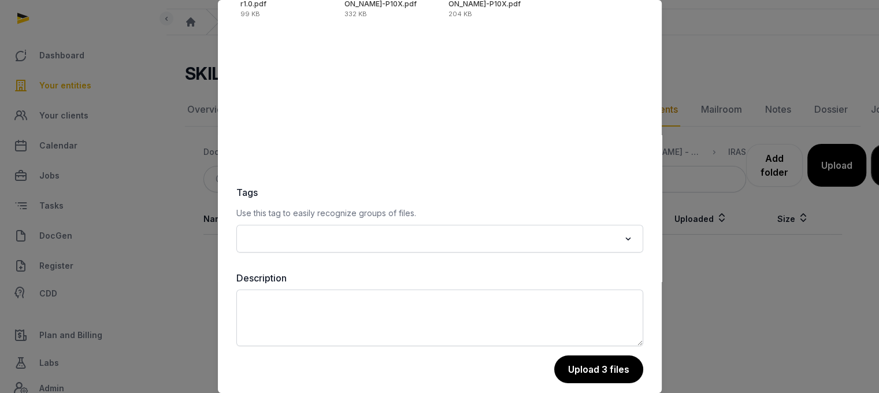
scroll to position [163, 0]
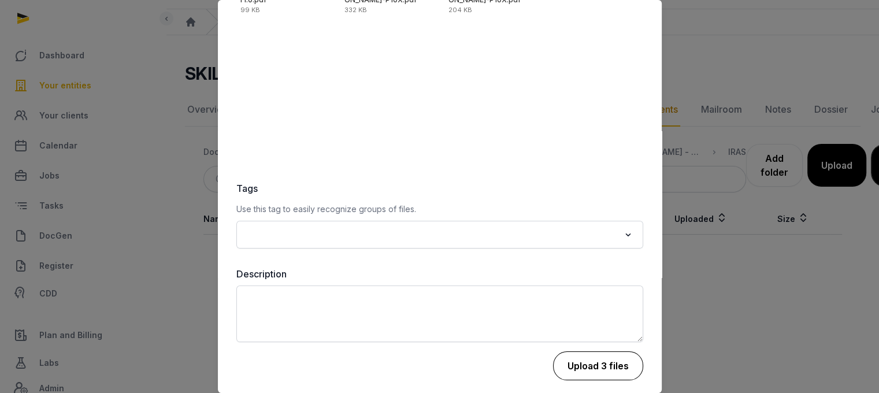
click at [597, 354] on button "Upload 3 files" at bounding box center [598, 365] width 90 height 29
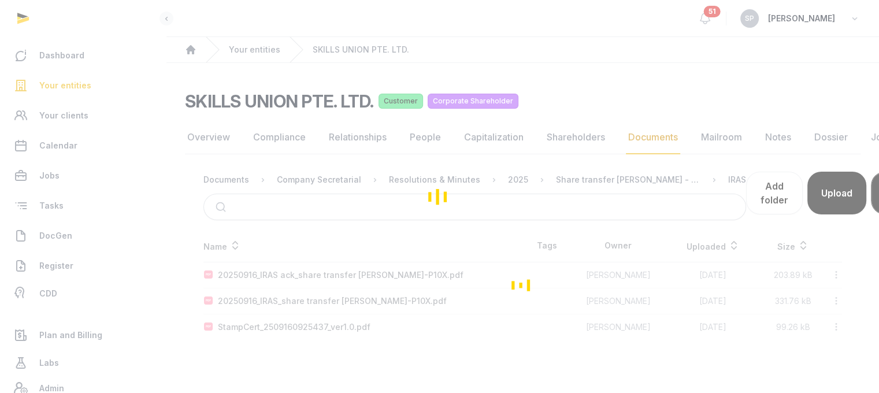
scroll to position [9, 0]
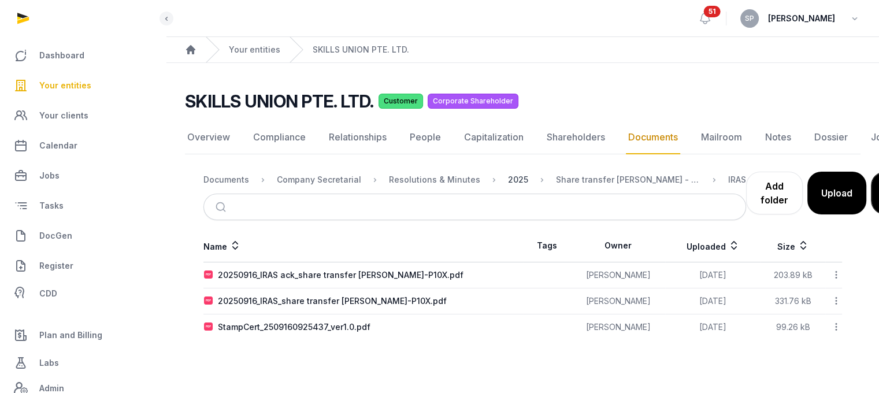
click at [508, 174] on div "2025" at bounding box center [518, 180] width 20 height 12
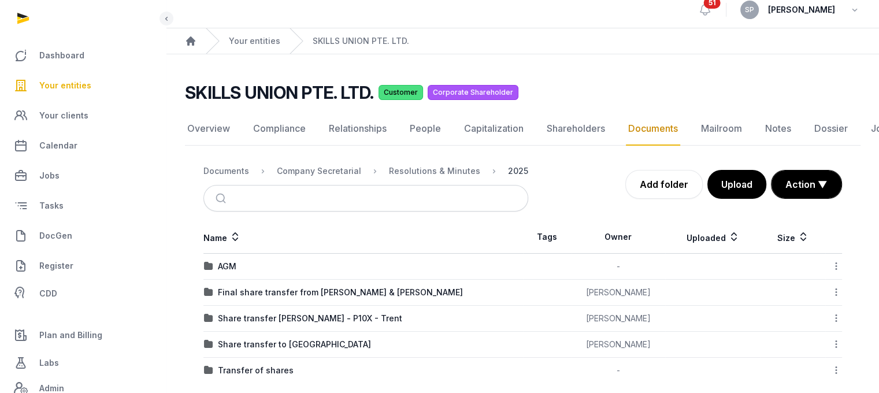
scroll to position [21, 0]
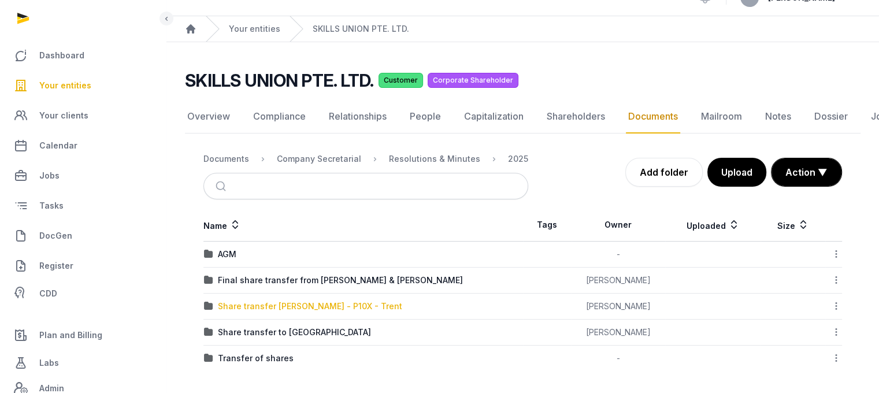
click at [302, 307] on div "Share transfer [PERSON_NAME] - P10X - Trent" at bounding box center [310, 307] width 184 height 12
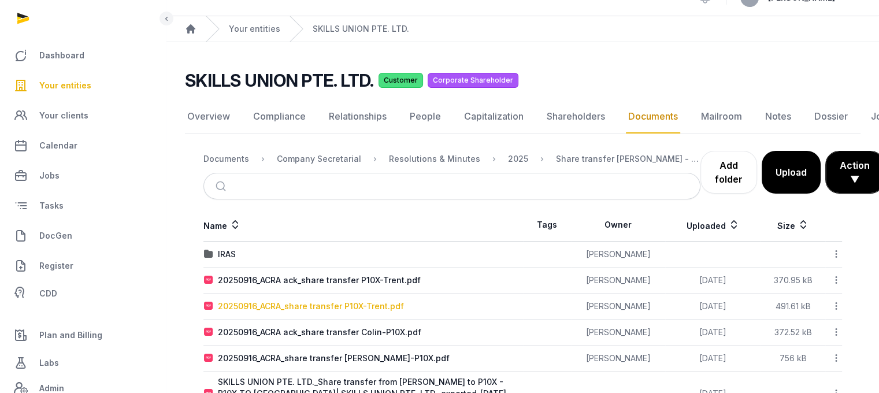
scroll to position [28, 0]
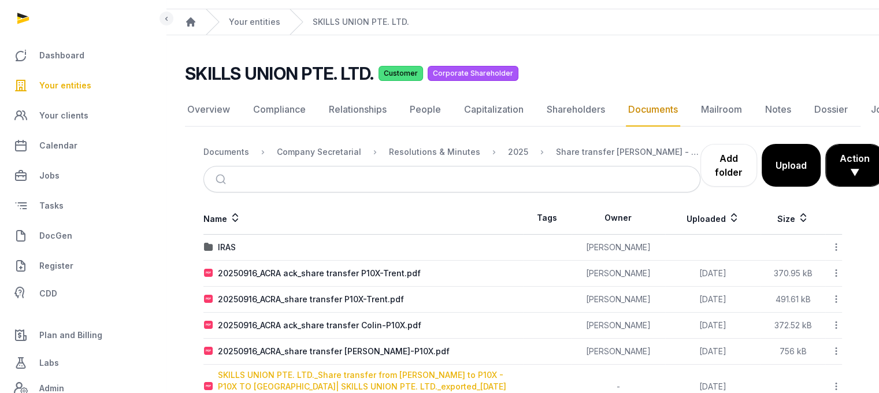
click at [338, 375] on div "SKILLS UNION PTE. LTD._Share transfer from [PERSON_NAME] to P10X - P10X TO [GEO…" at bounding box center [370, 386] width 305 height 35
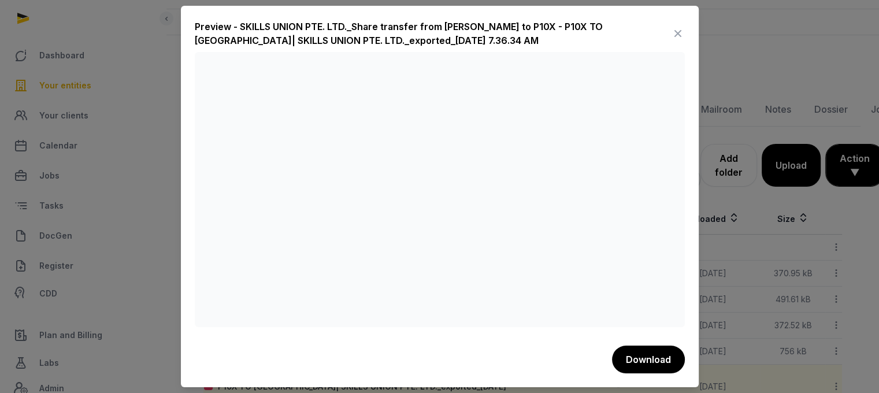
click at [678, 31] on icon at bounding box center [678, 33] width 14 height 18
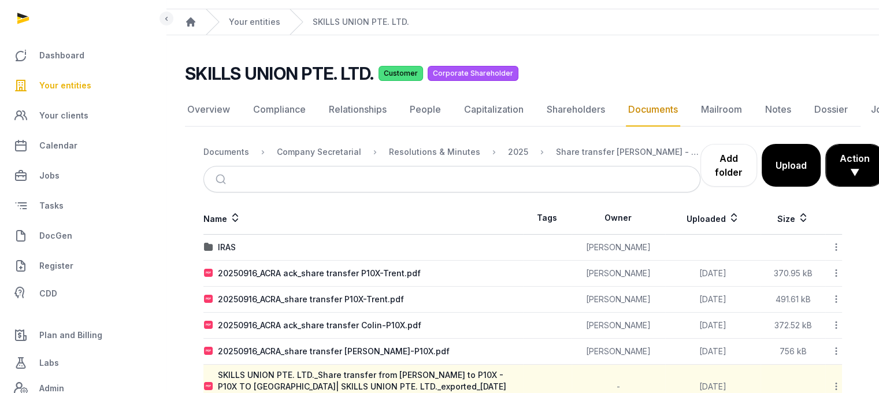
click at [77, 83] on span "Your entities" at bounding box center [65, 86] width 52 height 14
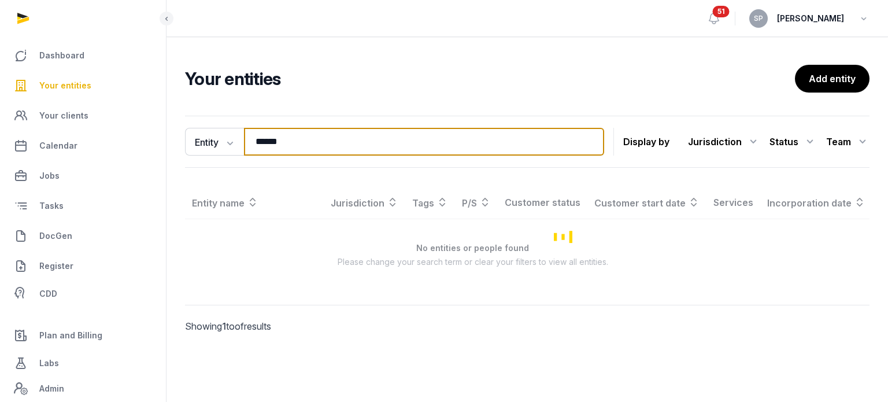
click at [296, 140] on input "******" at bounding box center [424, 142] width 360 height 28
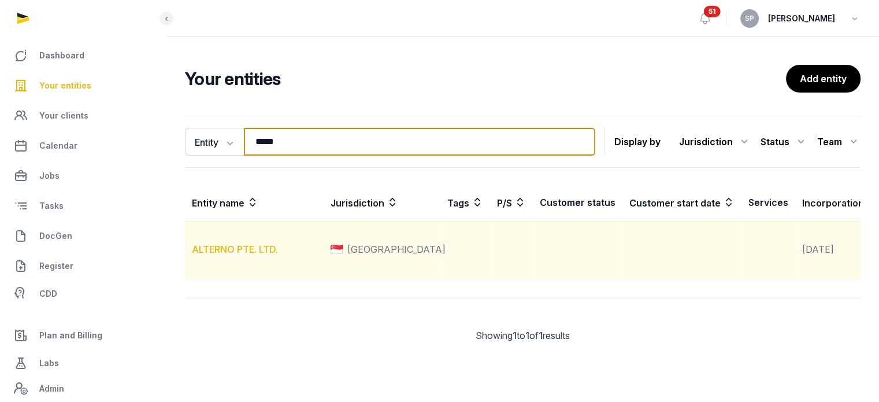
type input "*****"
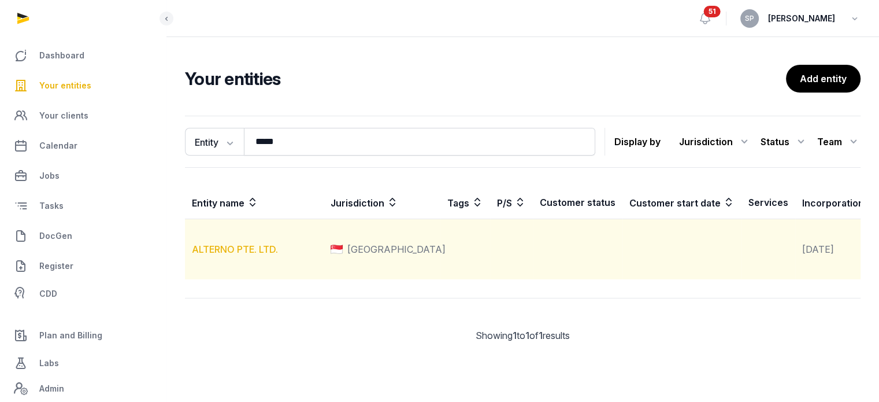
click at [258, 255] on link "ALTERNO PTE. LTD." at bounding box center [235, 249] width 86 height 12
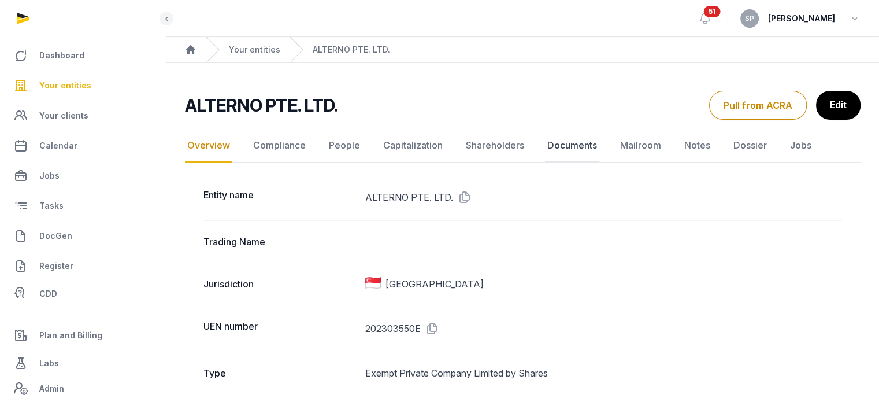
click at [571, 145] on link "Documents" at bounding box center [572, 146] width 54 height 34
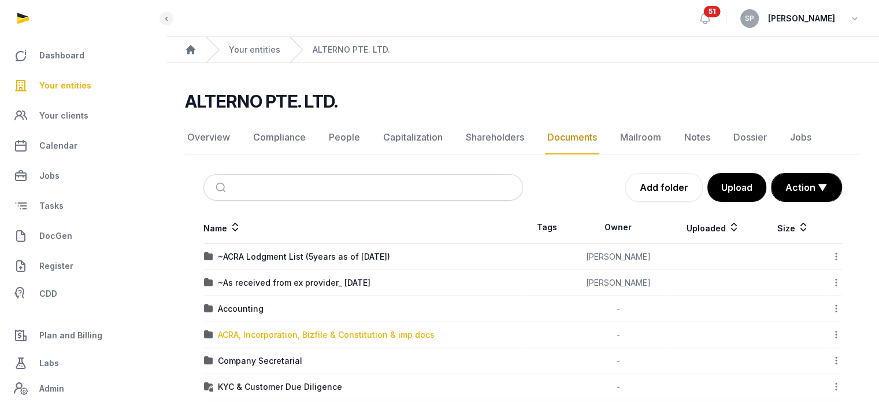
click at [338, 332] on div "ACRA, Incorporation, Bizfile & Constitution & imp docs" at bounding box center [326, 335] width 217 height 12
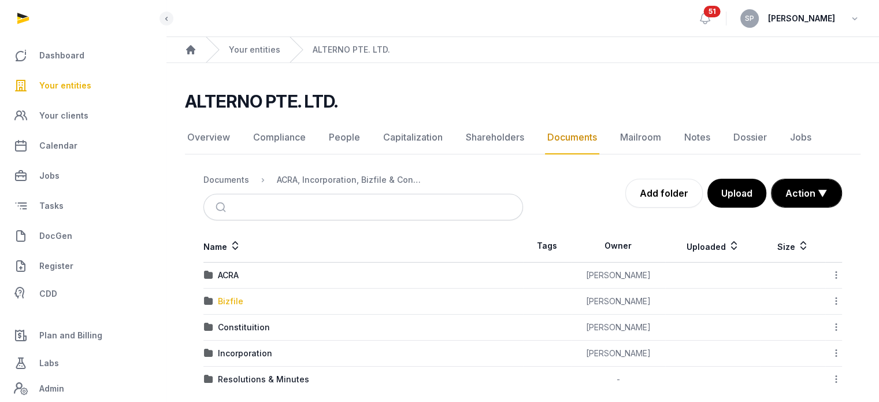
click at [227, 297] on div "Bizfile" at bounding box center [230, 301] width 25 height 12
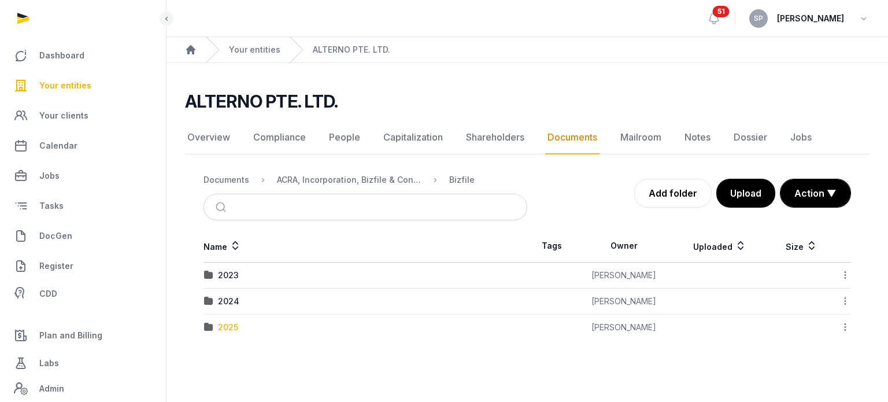
click at [228, 325] on div "2025" at bounding box center [228, 327] width 20 height 12
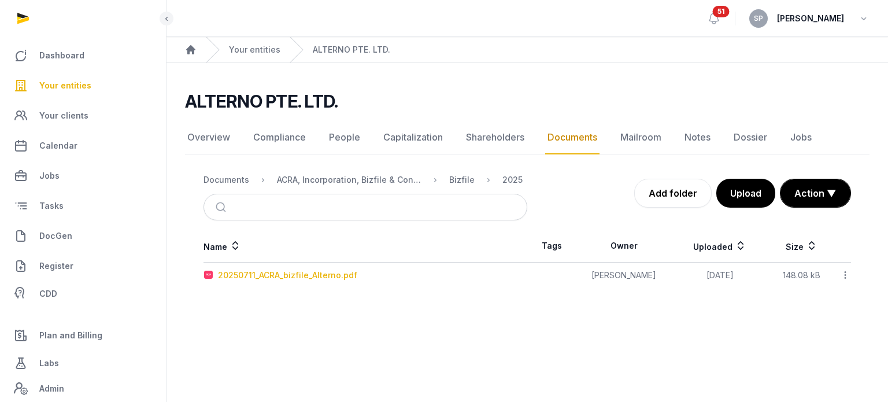
click at [287, 272] on div "20250711_ACRA_bizfile_Alterno.pdf" at bounding box center [287, 275] width 139 height 12
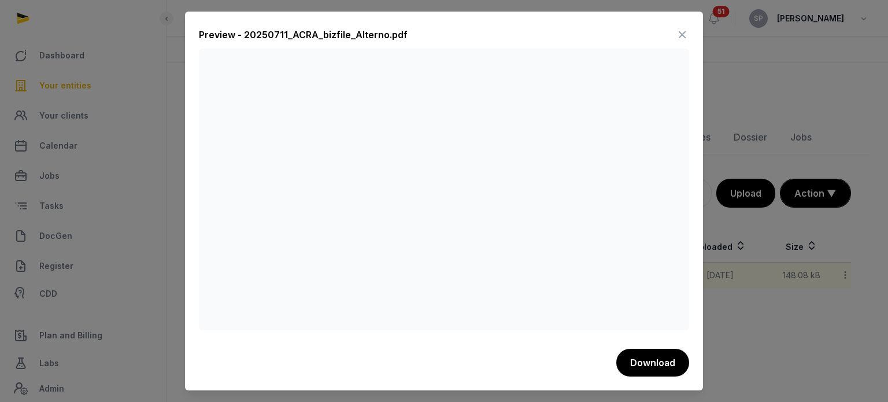
click at [683, 38] on icon at bounding box center [682, 34] width 14 height 18
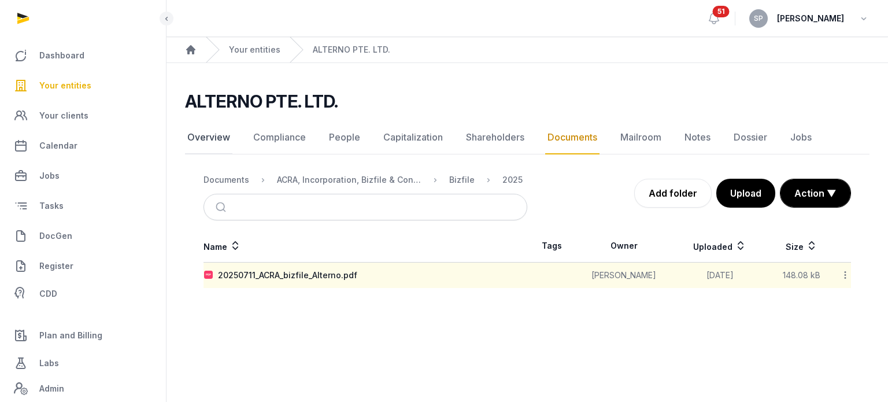
click at [216, 136] on link "Overview" at bounding box center [208, 138] width 47 height 34
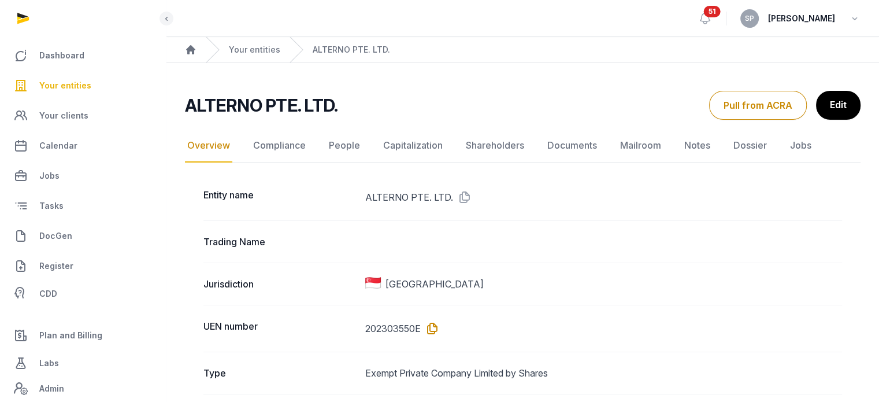
click at [431, 325] on icon at bounding box center [430, 328] width 18 height 18
click at [52, 87] on span "Your entities" at bounding box center [65, 86] width 52 height 14
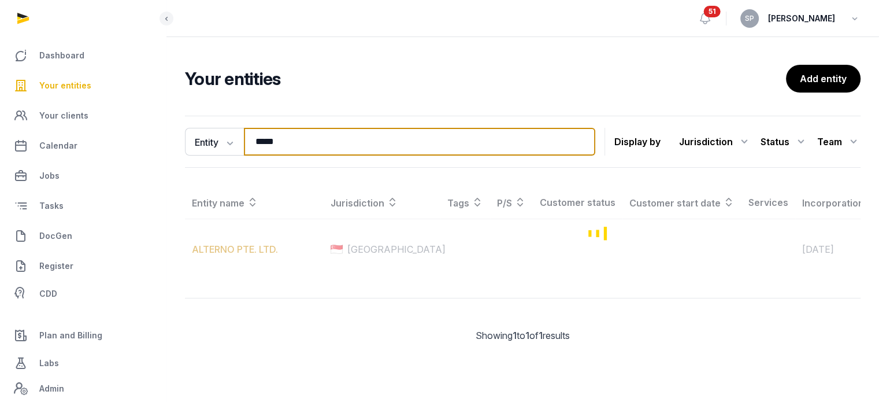
click at [282, 138] on input "*****" at bounding box center [419, 142] width 351 height 28
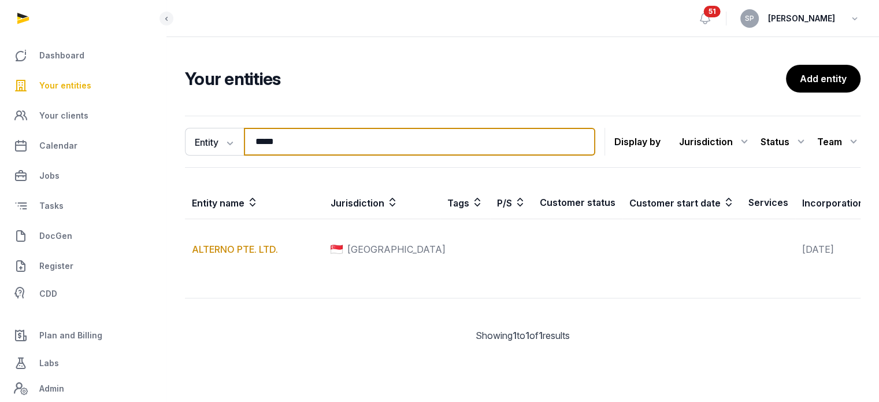
click at [282, 138] on input "*****" at bounding box center [419, 142] width 351 height 28
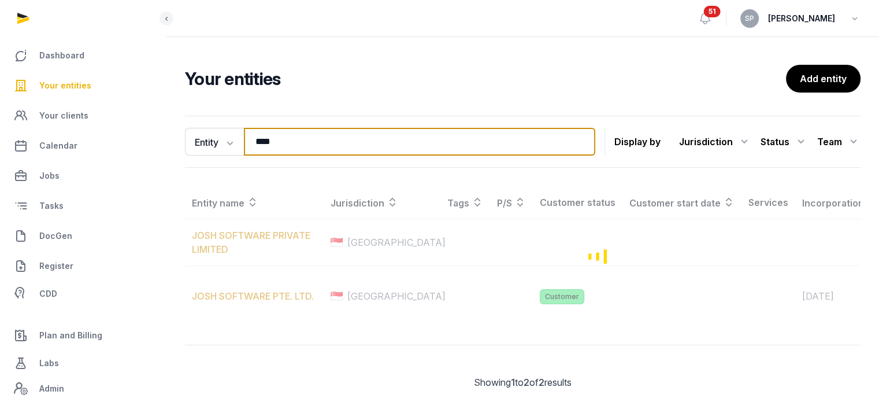
type input "****"
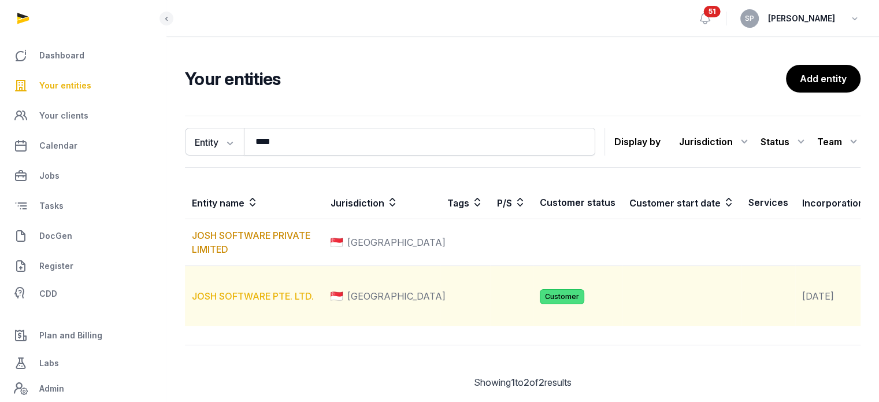
click at [248, 302] on link "JOSH SOFTWARE PTE. LTD." at bounding box center [253, 296] width 122 height 12
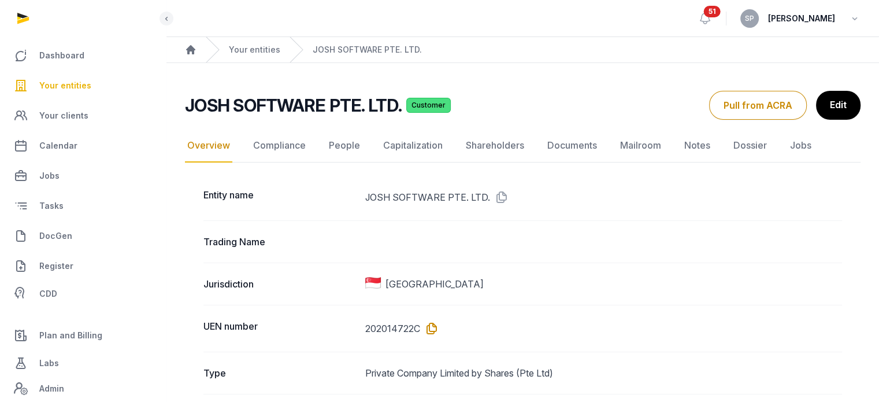
click at [432, 325] on icon at bounding box center [429, 328] width 18 height 18
click at [80, 235] on link "DocGen" at bounding box center [82, 236] width 147 height 28
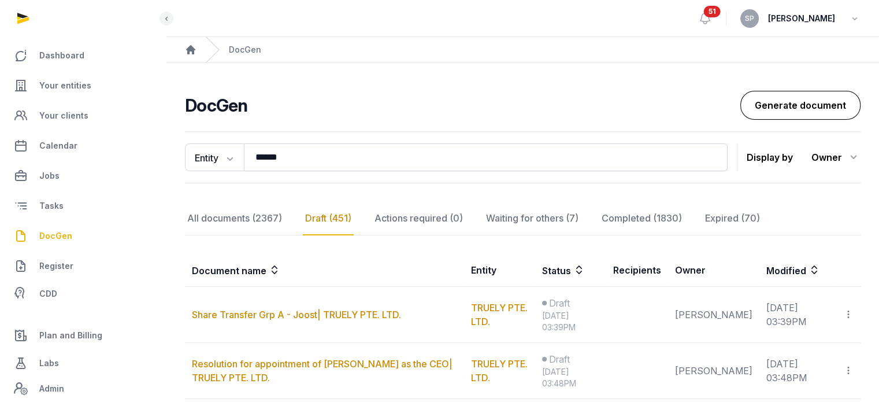
click at [794, 106] on link "Generate document" at bounding box center [801, 105] width 120 height 29
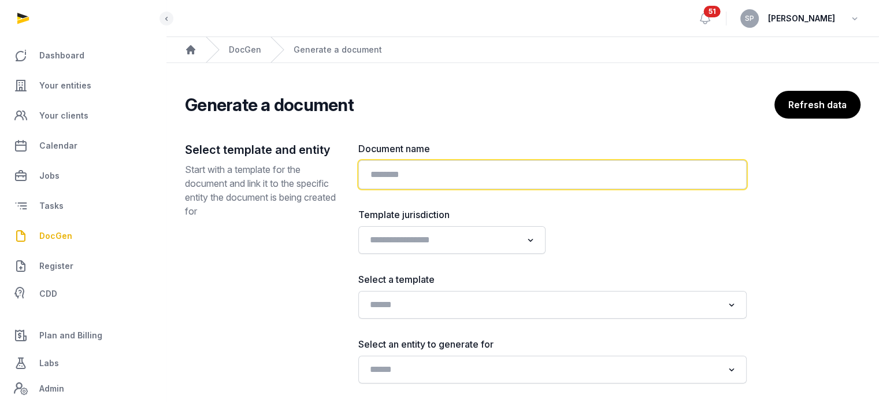
click at [462, 171] on input "text" at bounding box center [552, 174] width 388 height 29
type input "**********"
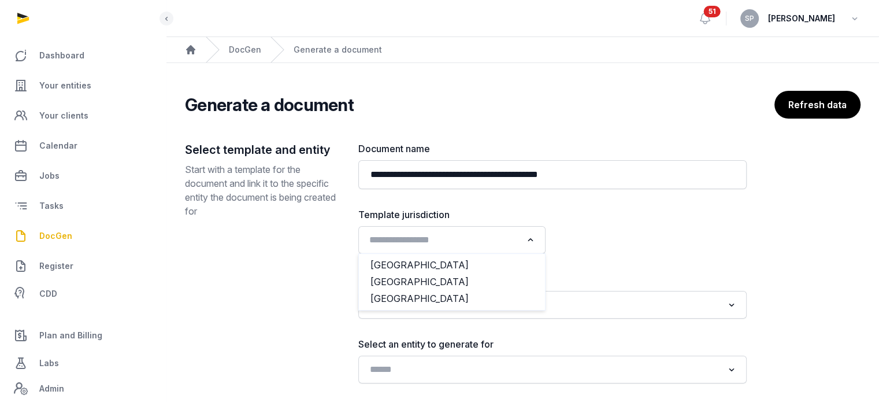
click at [447, 234] on input "Search for option" at bounding box center [443, 240] width 157 height 16
click at [445, 282] on li "[GEOGRAPHIC_DATA]" at bounding box center [452, 281] width 186 height 17
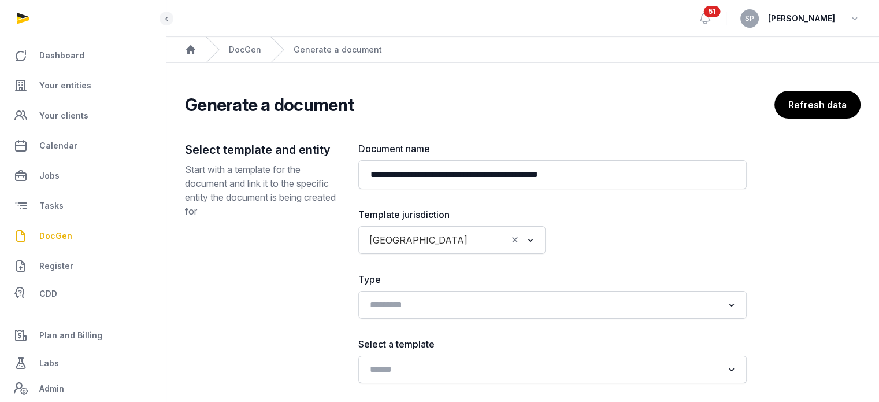
scroll to position [139, 0]
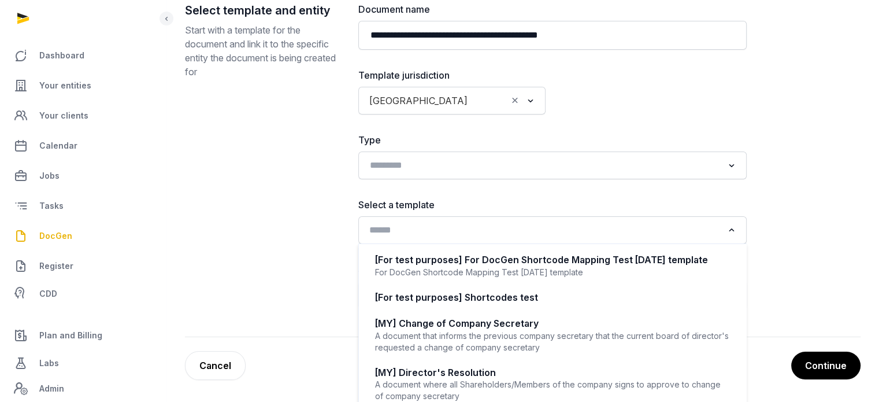
click at [562, 228] on input "Search for option" at bounding box center [544, 230] width 358 height 16
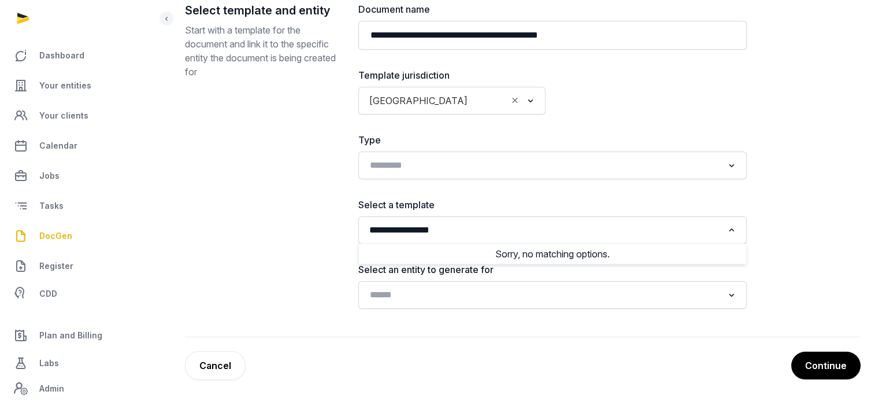
drag, startPoint x: 395, startPoint y: 225, endPoint x: 336, endPoint y: 229, distance: 59.1
click at [336, 229] on div "**********" at bounding box center [523, 169] width 676 height 335
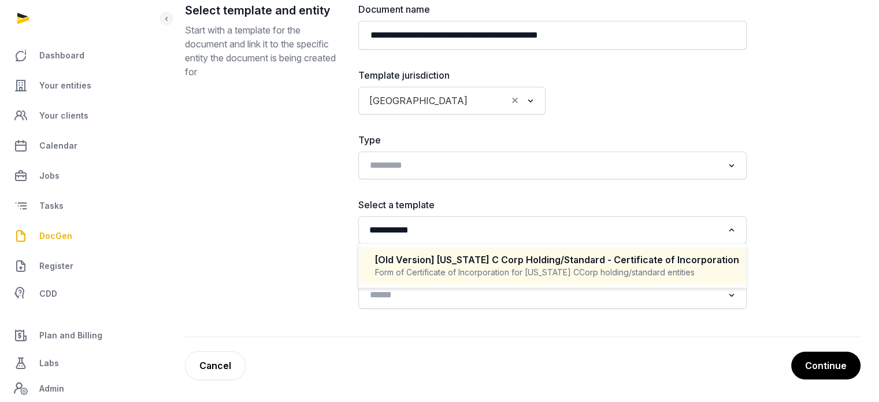
drag, startPoint x: 424, startPoint y: 230, endPoint x: 359, endPoint y: 232, distance: 64.8
click at [359, 232] on div "**********" at bounding box center [552, 230] width 388 height 28
drag, startPoint x: 440, startPoint y: 224, endPoint x: 361, endPoint y: 228, distance: 79.9
click at [361, 228] on div "**********" at bounding box center [552, 230] width 388 height 28
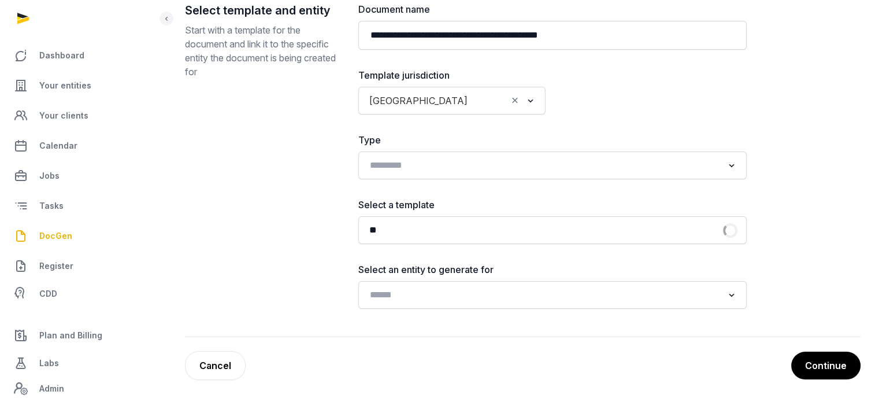
type input "*"
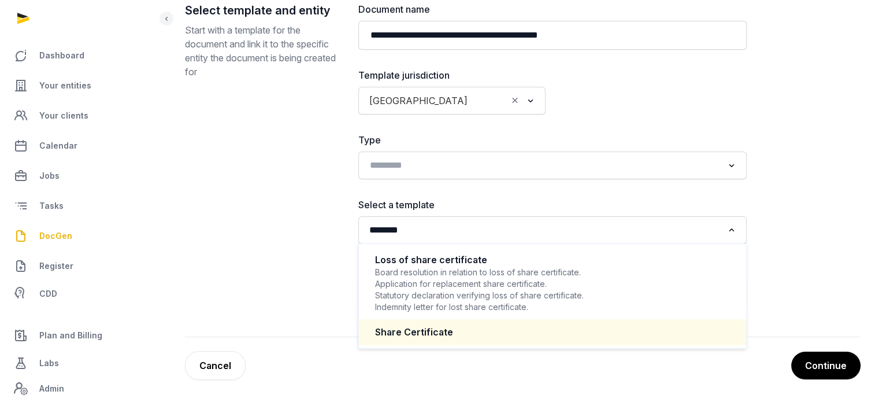
click at [433, 325] on div "Share Certificate" at bounding box center [552, 331] width 355 height 13
type input "********"
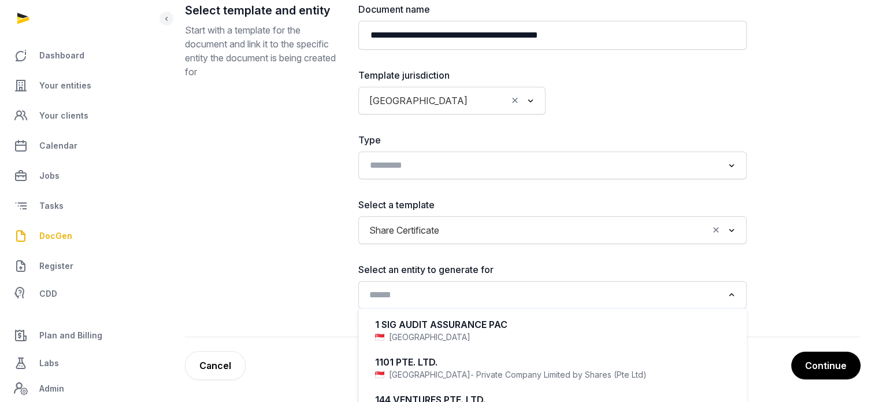
click at [438, 298] on input "Search for option" at bounding box center [544, 295] width 358 height 16
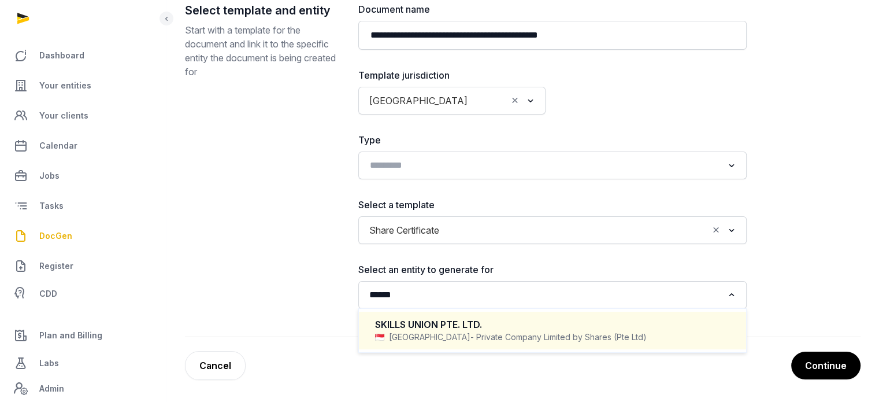
click at [443, 328] on div "SKILLS UNION PTE. LTD." at bounding box center [552, 324] width 355 height 13
type input "******"
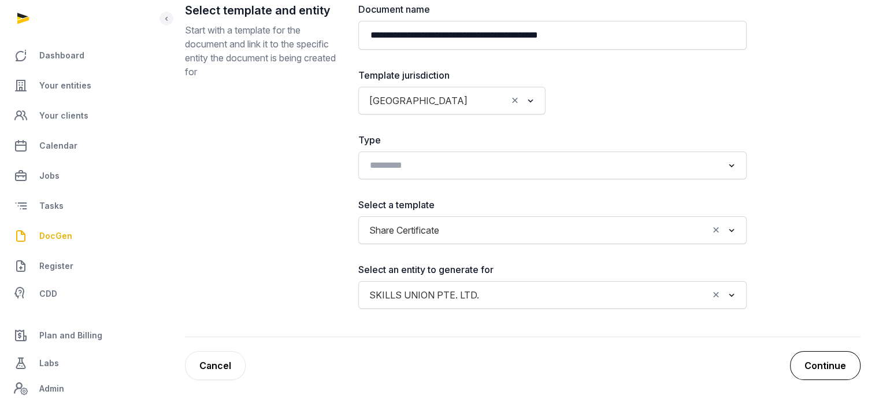
click at [831, 366] on button "Continue" at bounding box center [825, 365] width 71 height 29
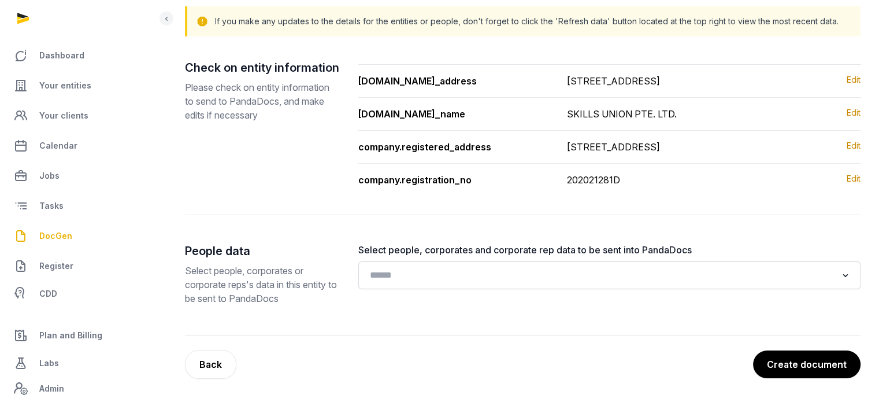
scroll to position [120, 0]
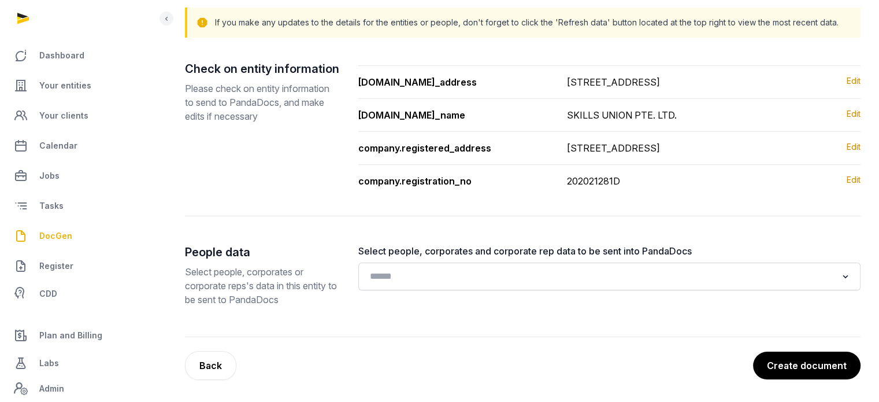
click at [831, 366] on button "Create document" at bounding box center [807, 365] width 108 height 28
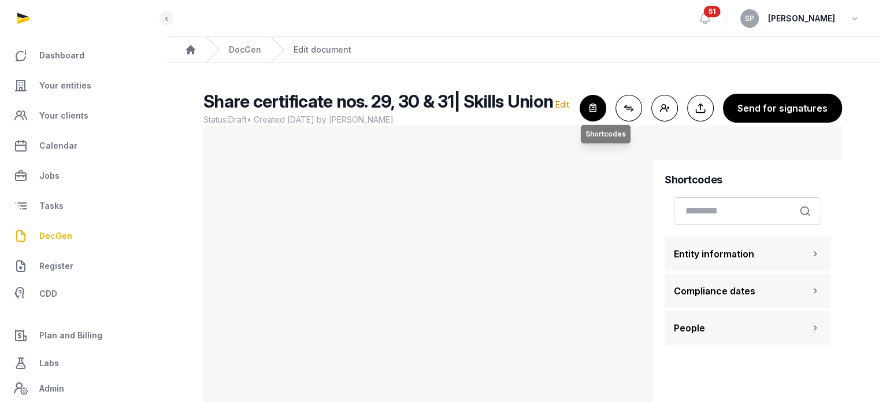
click at [596, 106] on icon "button" at bounding box center [592, 107] width 25 height 25
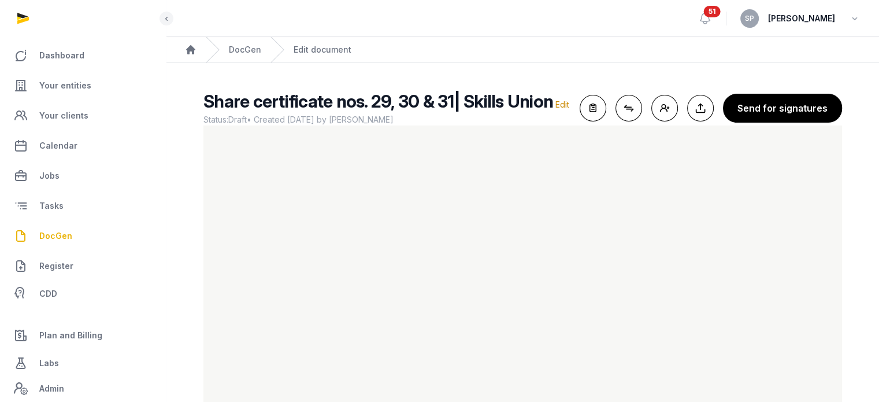
scroll to position [48, 0]
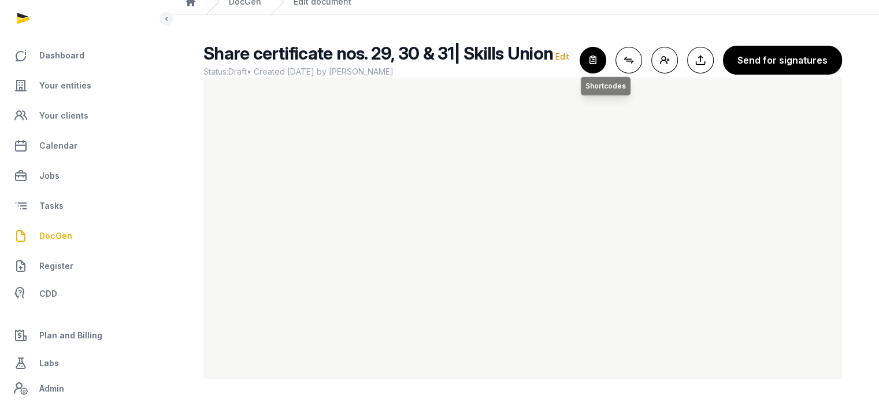
click at [593, 56] on icon "button" at bounding box center [592, 59] width 25 height 25
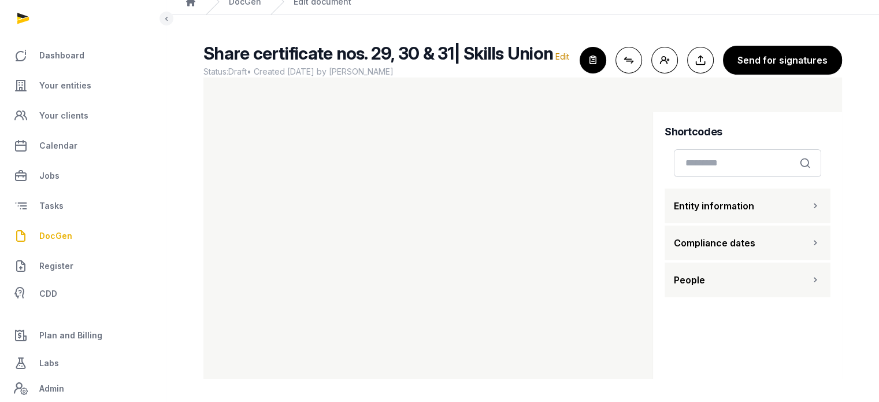
click at [700, 280] on span "People" at bounding box center [689, 280] width 31 height 14
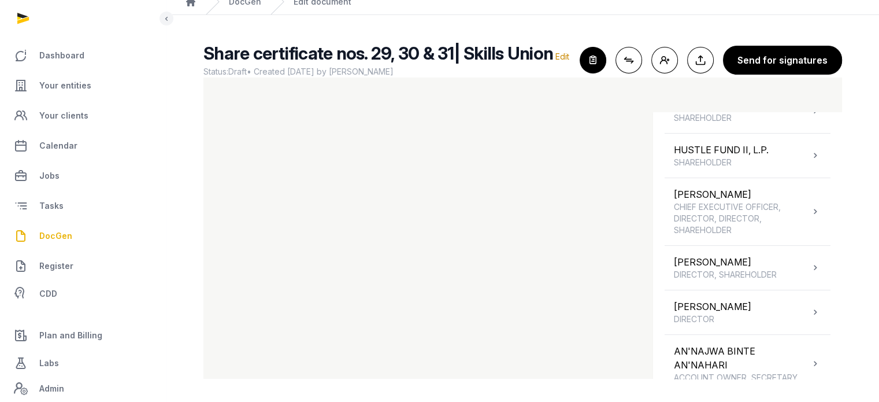
scroll to position [315, 0]
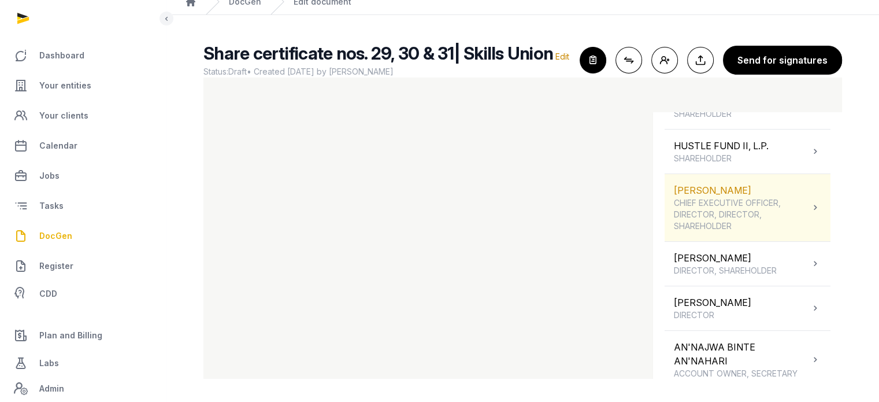
click at [761, 210] on span "CHIEF EXECUTIVE OFFICER, DIRECTOR, DIRECTOR, SHAREHOLDER" at bounding box center [742, 214] width 136 height 35
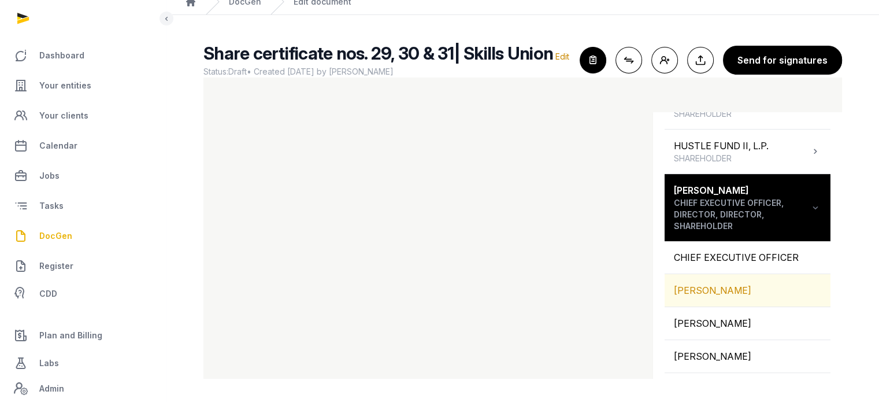
click at [748, 283] on div "MANSELL COLIN" at bounding box center [748, 290] width 166 height 32
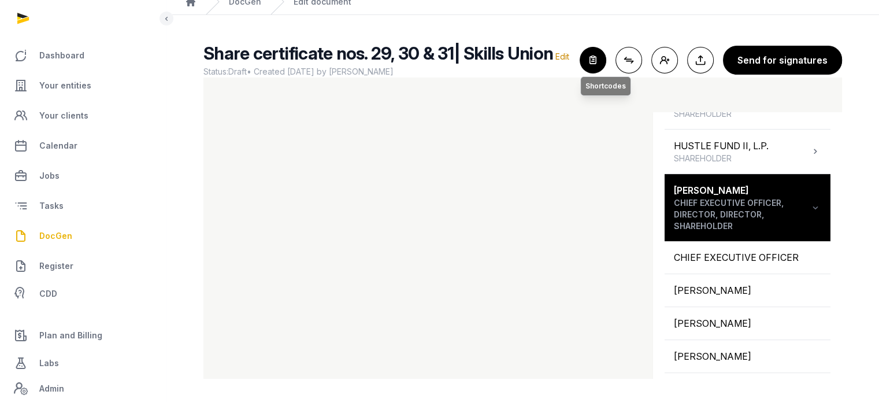
click at [594, 60] on icon "button" at bounding box center [592, 59] width 25 height 25
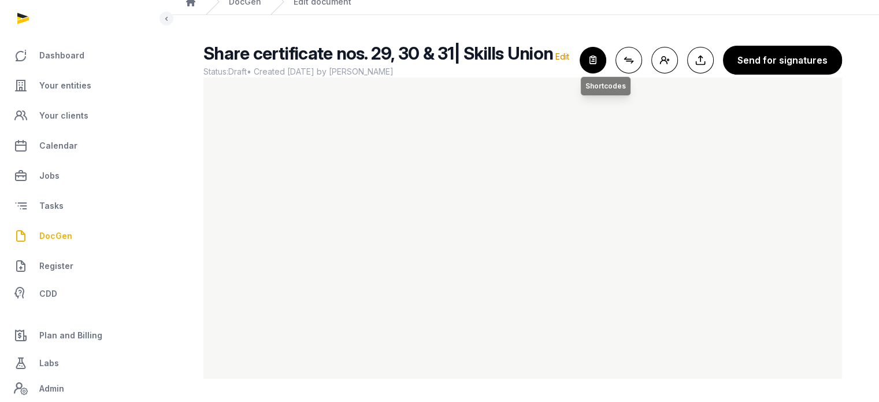
click at [597, 63] on icon "button" at bounding box center [592, 59] width 25 height 25
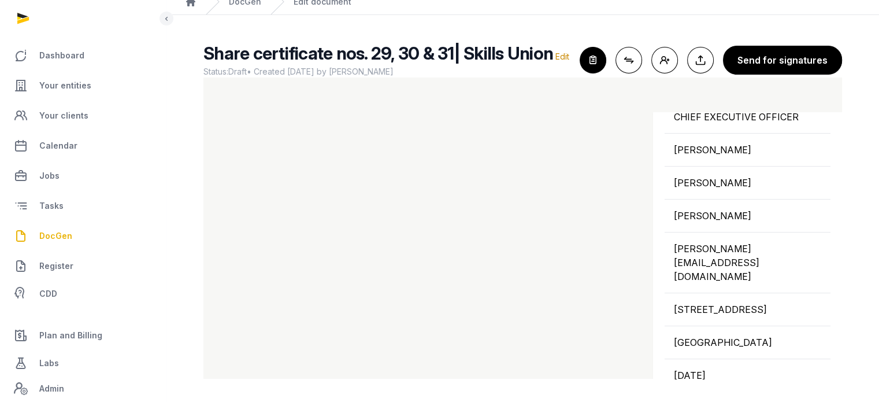
scroll to position [473, 0]
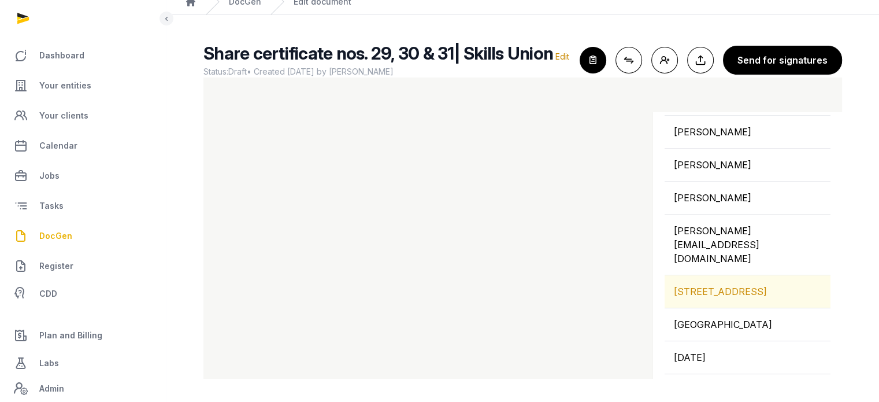
click at [728, 275] on div "62 MARINE DR, #05 104, SINGAPORE, 440062, SINGAPORE" at bounding box center [748, 291] width 166 height 32
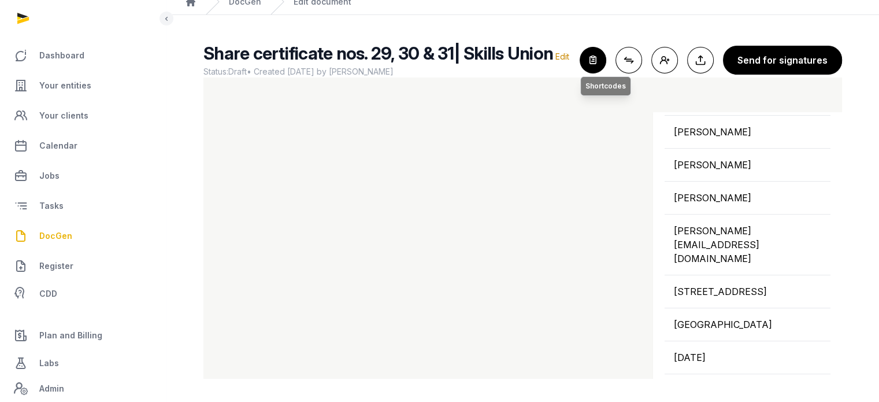
click at [599, 48] on icon "button" at bounding box center [592, 59] width 25 height 25
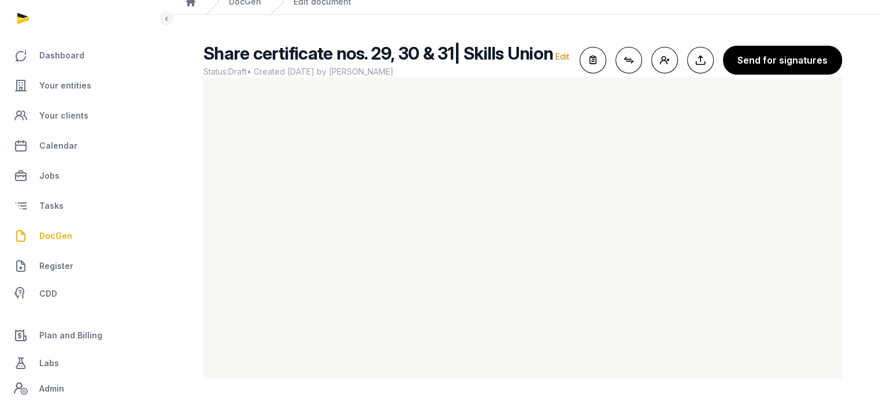
click at [603, 46] on div "Share certificate nos. 29, 30 & 31| Skills Union Edit Status: Draft • Created 2…" at bounding box center [522, 60] width 639 height 35
click at [600, 60] on icon "button" at bounding box center [592, 59] width 25 height 25
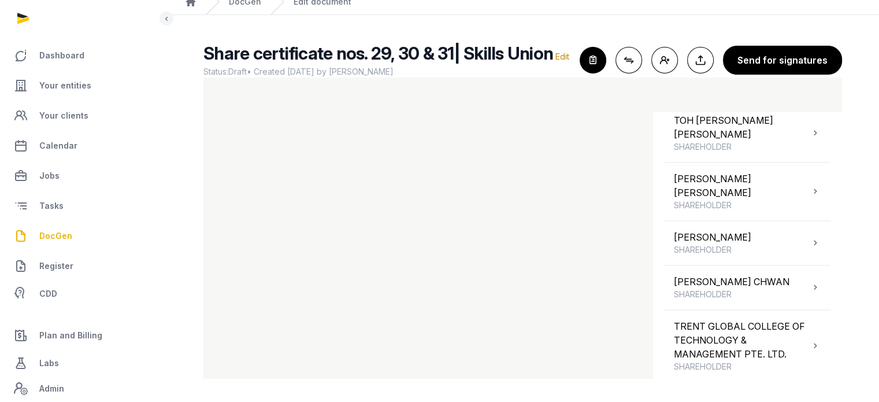
scroll to position [1422, 0]
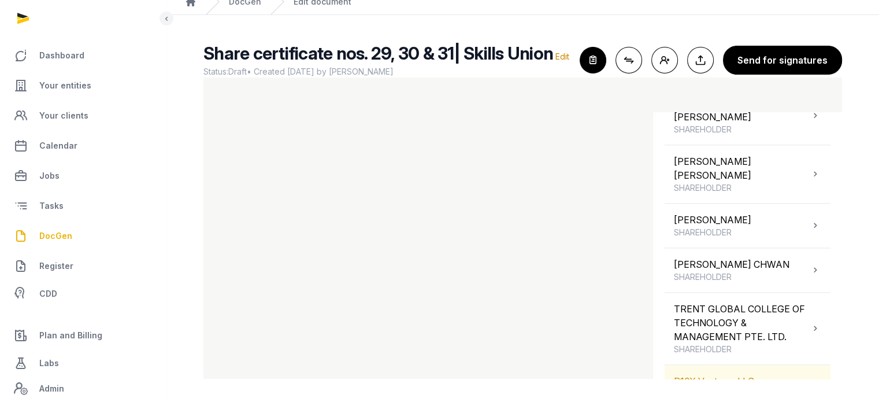
click at [782, 365] on div "P10X Ventures LLC SHAREHOLDER" at bounding box center [748, 387] width 166 height 44
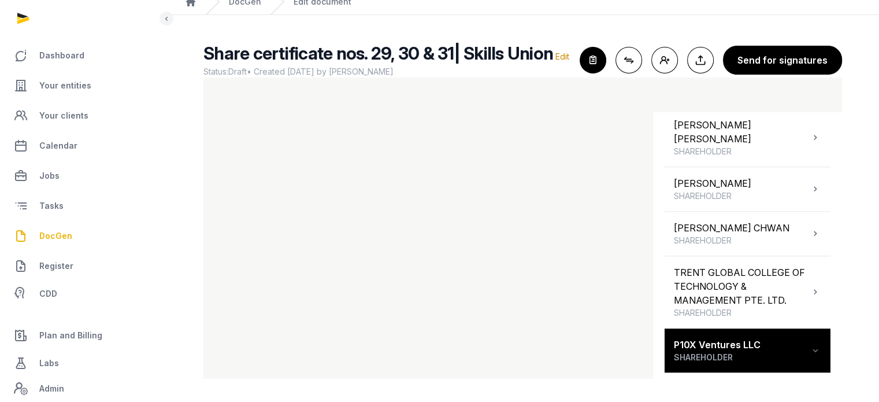
scroll to position [934, 0]
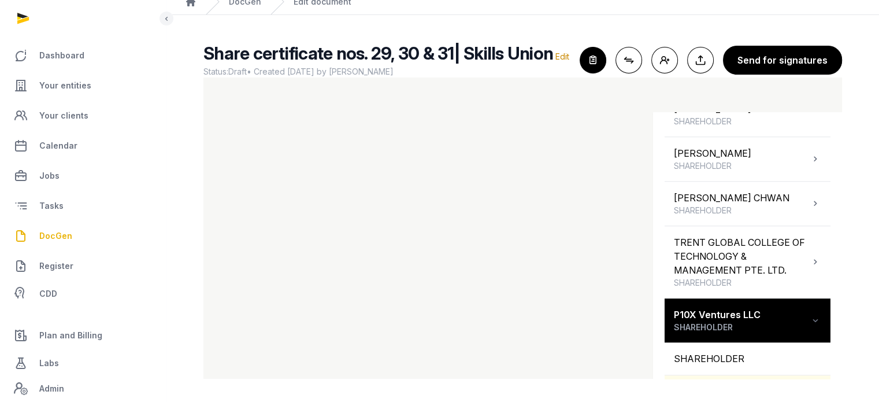
click at [762, 375] on div "P10X VENTURES LLC" at bounding box center [748, 391] width 166 height 32
click at [597, 66] on icon "button" at bounding box center [592, 59] width 25 height 25
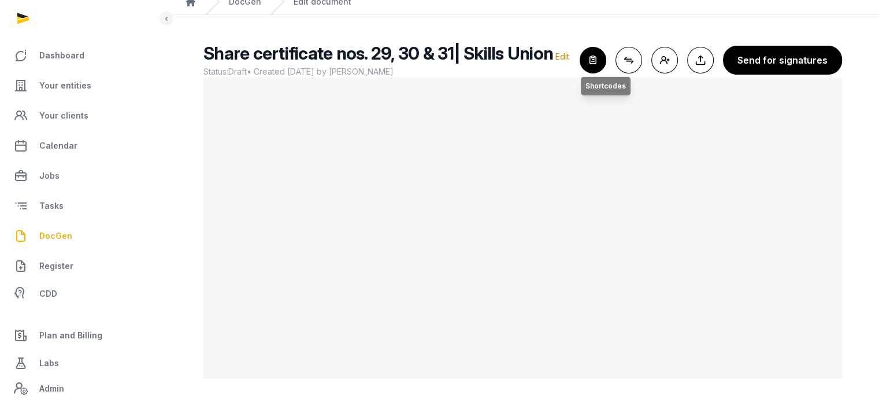
click at [603, 62] on icon "button" at bounding box center [592, 59] width 25 height 25
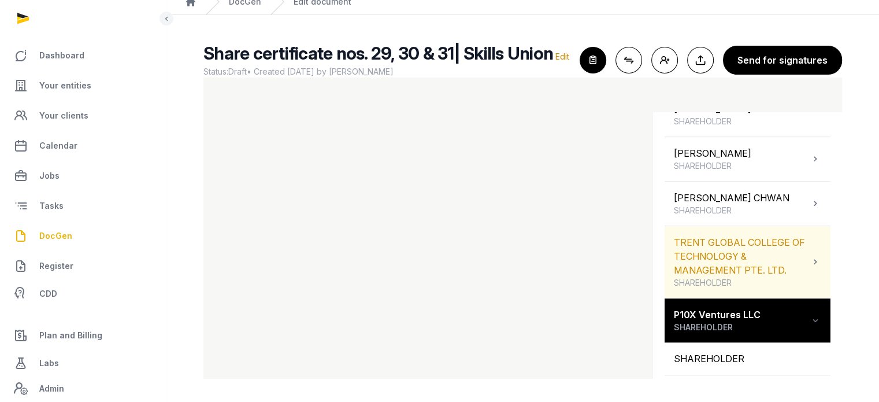
click at [792, 235] on div "TRENT GLOBAL COLLEGE OF TECHNOLOGY & MANAGEMENT PTE. LTD. SHAREHOLDER" at bounding box center [742, 261] width 136 height 53
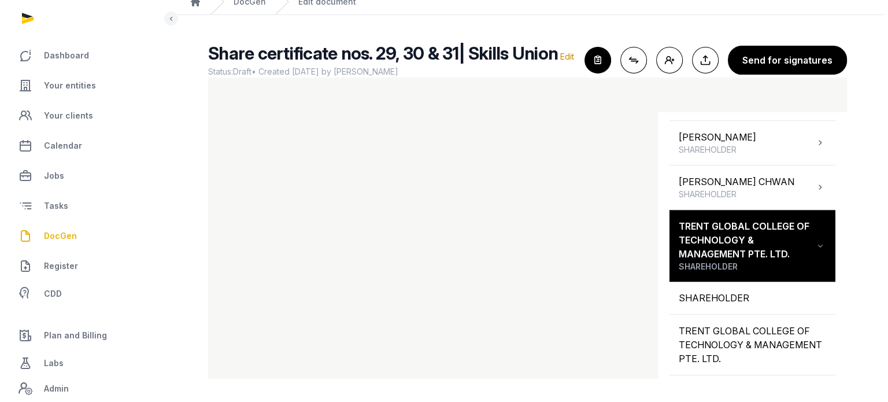
scroll to position [962, 0]
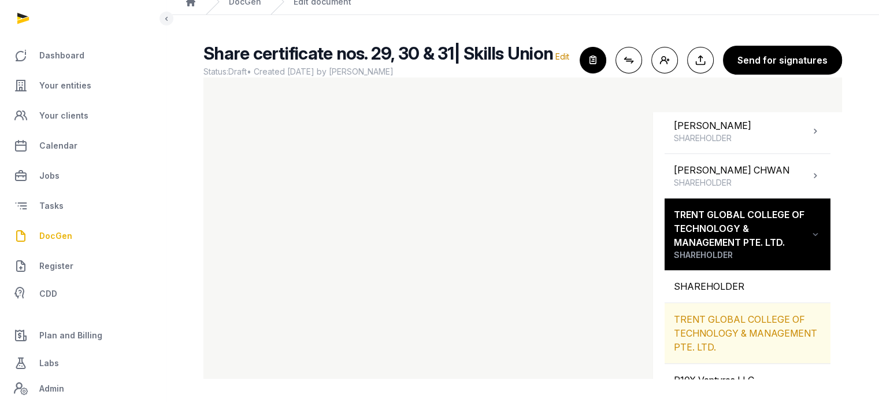
click at [752, 303] on div "TRENT GLOBAL COLLEGE OF TECHNOLOGY & MANAGEMENT PTE. LTD." at bounding box center [748, 333] width 166 height 60
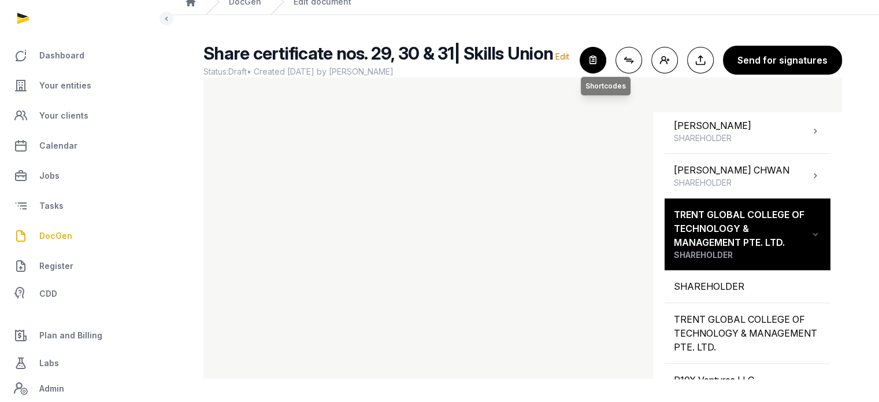
click at [596, 62] on icon "button" at bounding box center [592, 59] width 25 height 25
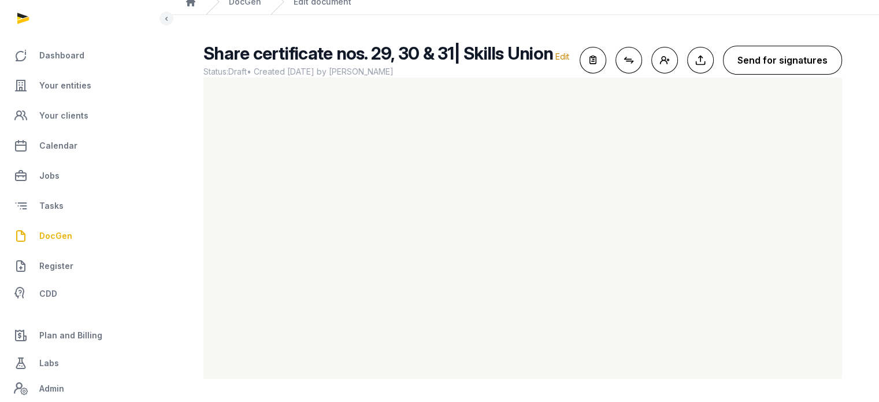
click at [771, 59] on button "Send for signatures" at bounding box center [782, 60] width 119 height 29
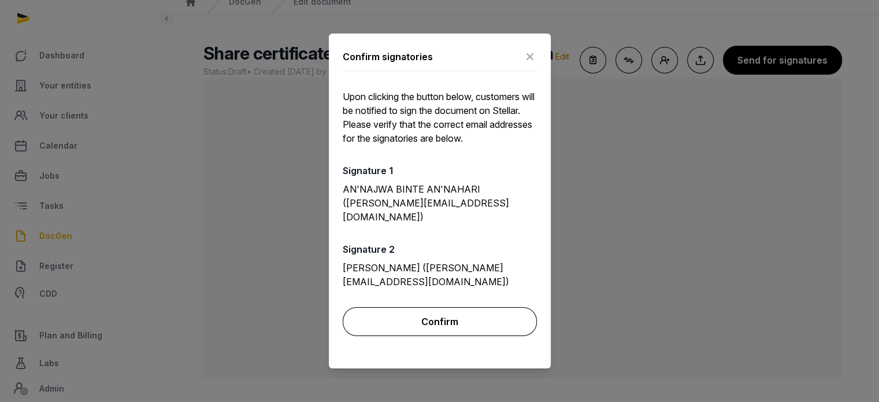
click at [453, 309] on button "Confirm" at bounding box center [440, 321] width 194 height 29
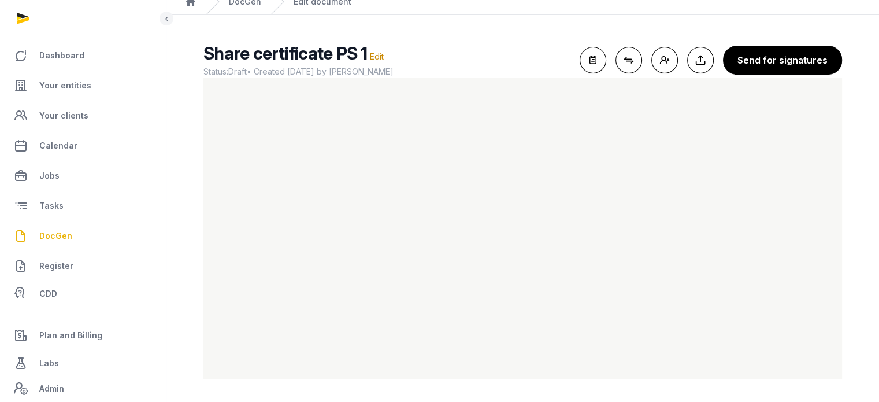
click at [71, 232] on link "DocGen" at bounding box center [82, 236] width 147 height 28
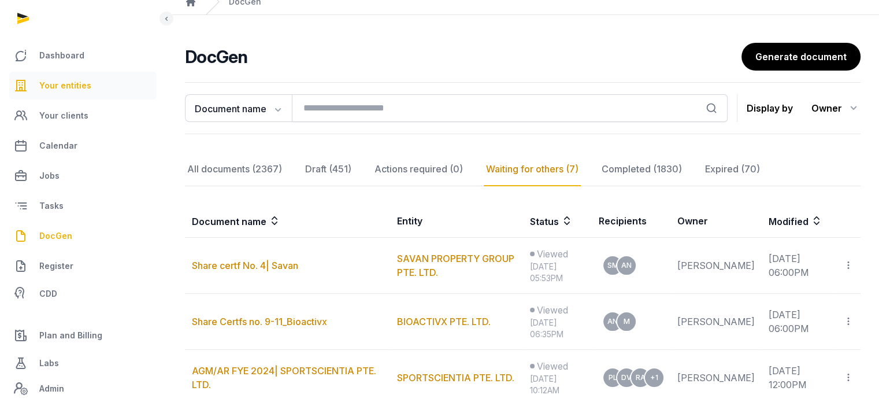
click at [79, 82] on span "Your entities" at bounding box center [65, 86] width 52 height 14
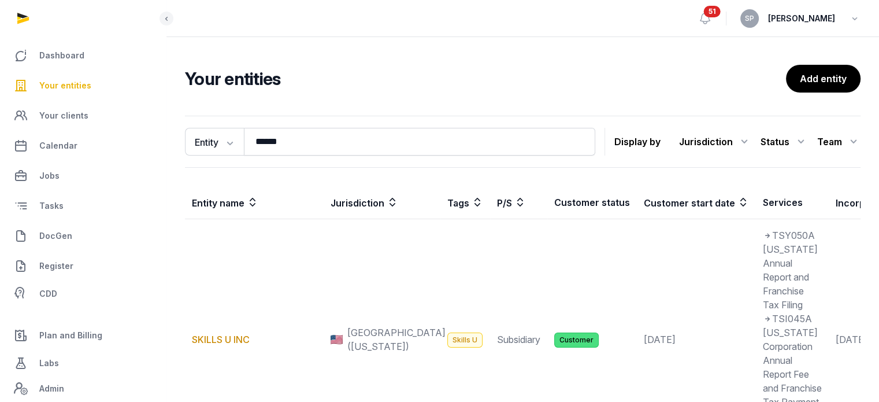
scroll to position [312, 0]
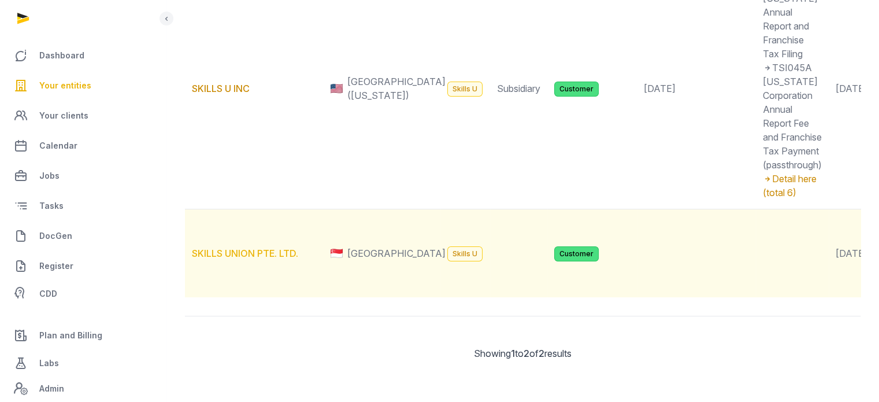
click at [254, 247] on link "SKILLS UNION PTE. LTD." at bounding box center [245, 253] width 106 height 12
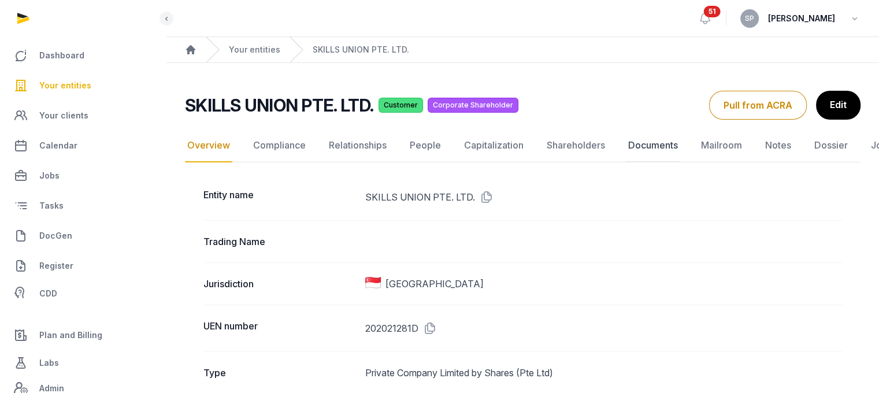
click at [641, 146] on link "Documents" at bounding box center [653, 146] width 54 height 34
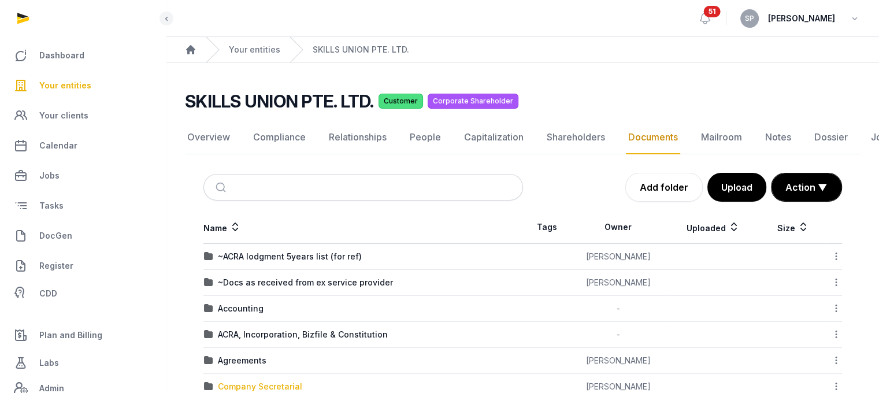
click at [283, 388] on div "Company Secretarial" at bounding box center [260, 387] width 84 height 12
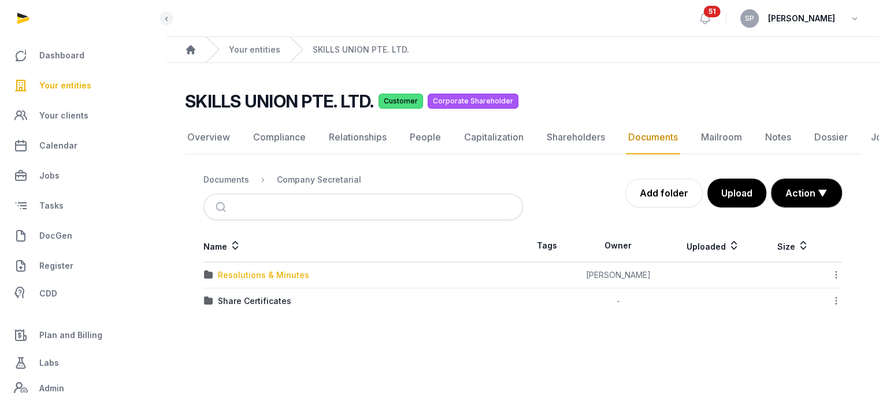
click at [268, 275] on div "Resolutions & Minutes" at bounding box center [263, 275] width 91 height 12
click at [235, 302] on div "2025" at bounding box center [228, 301] width 20 height 12
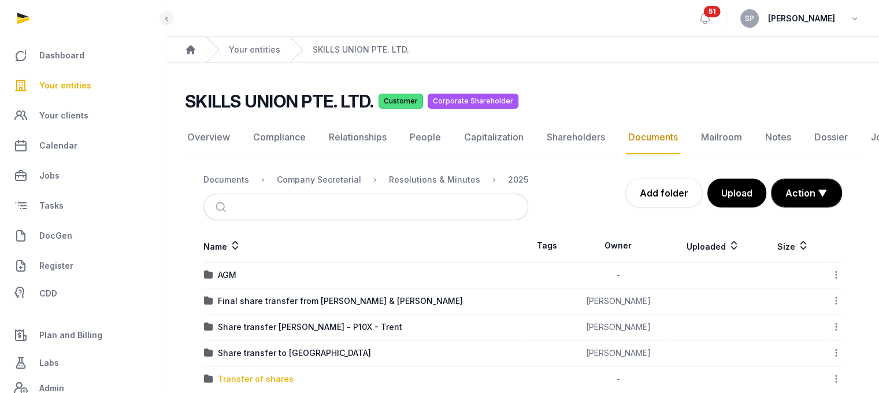
click at [253, 380] on div "Transfer of shares" at bounding box center [256, 379] width 76 height 12
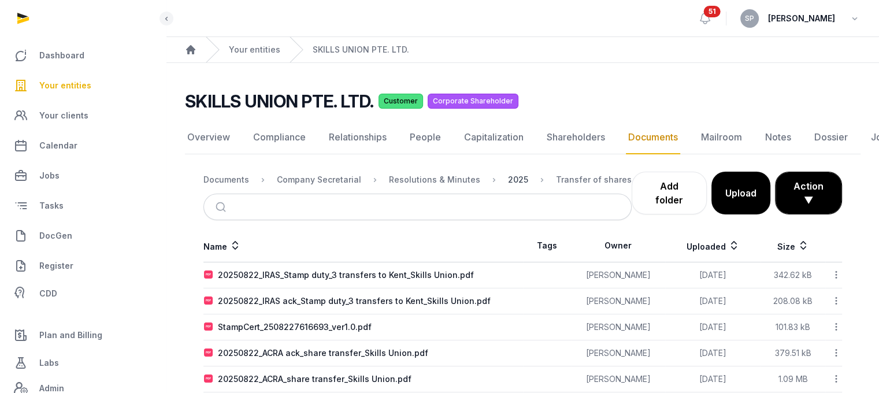
click at [508, 179] on div "2025" at bounding box center [518, 180] width 20 height 12
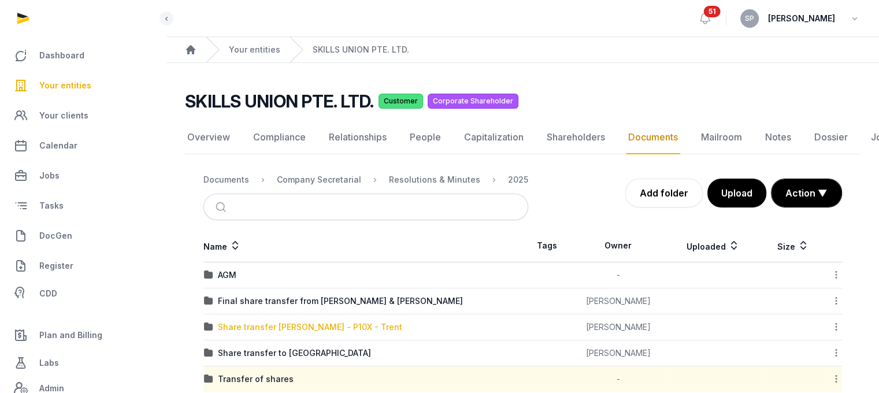
click at [301, 321] on div "Share transfer [PERSON_NAME] - P10X - Trent" at bounding box center [310, 327] width 184 height 12
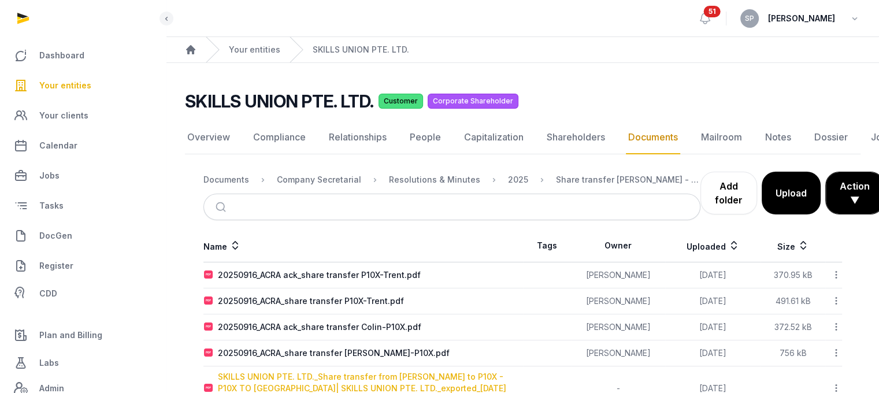
click at [321, 377] on div "SKILLS UNION PTE. LTD._Share transfer from [PERSON_NAME] to P10X - P10X TO [GEO…" at bounding box center [370, 388] width 305 height 35
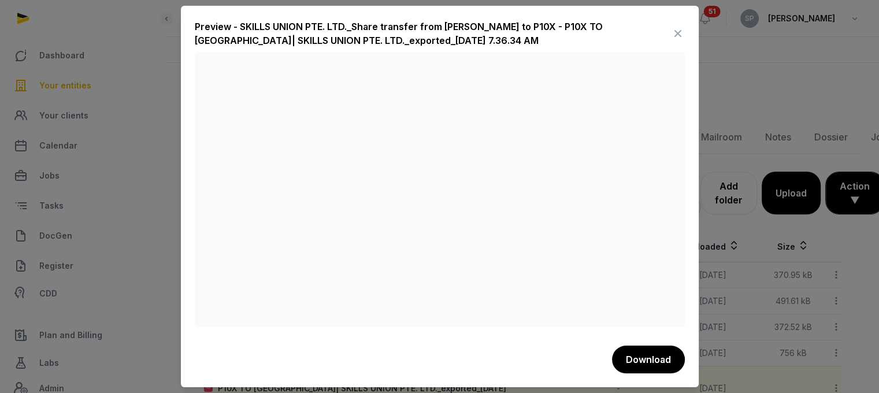
click at [678, 31] on icon at bounding box center [678, 33] width 14 height 18
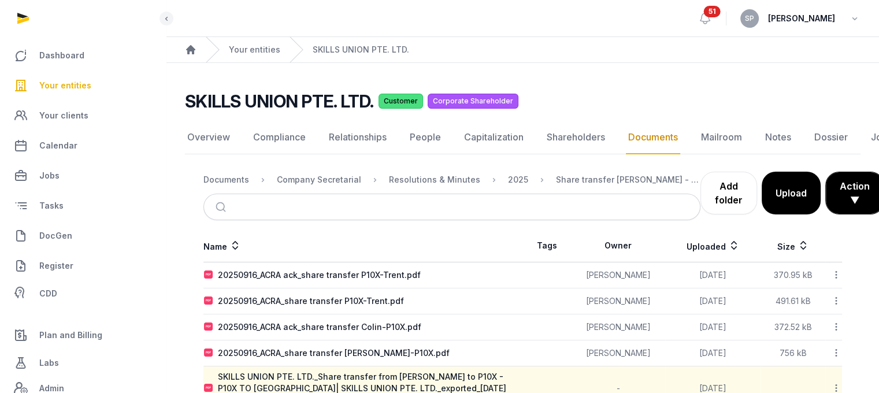
scroll to position [28, 0]
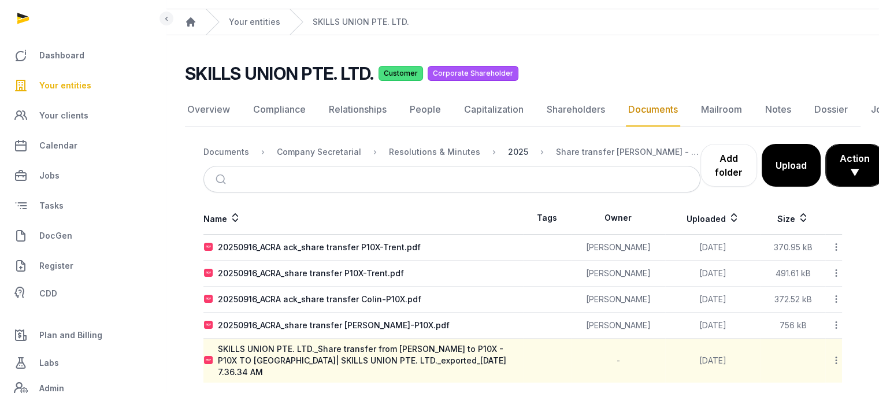
click at [509, 149] on div "2025" at bounding box center [518, 152] width 20 height 12
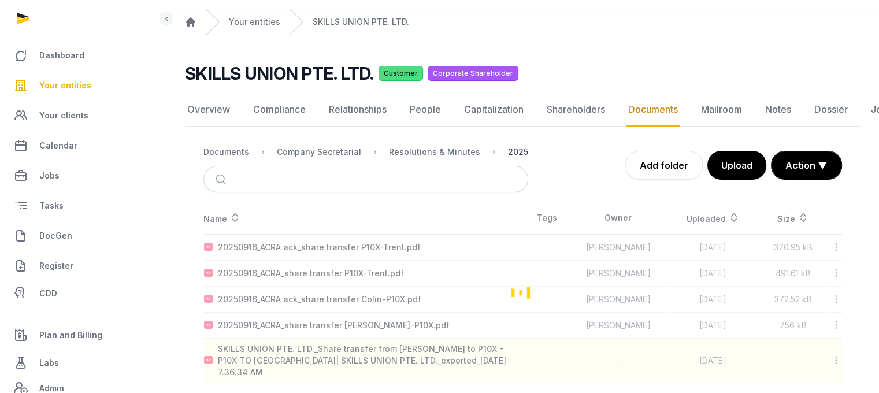
scroll to position [21, 0]
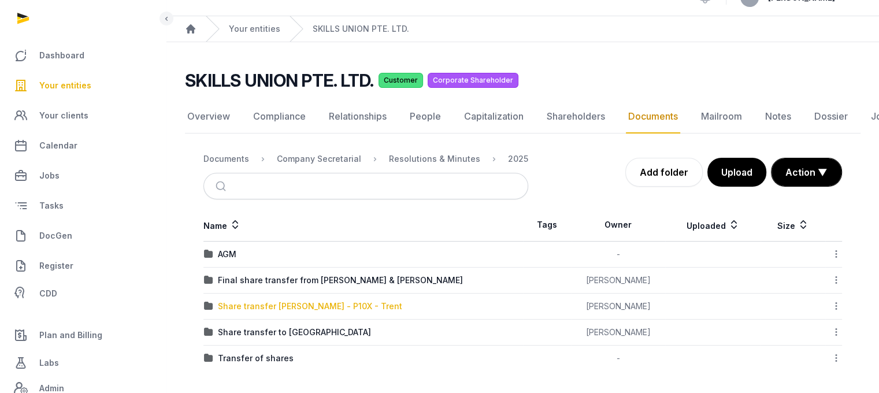
click at [327, 305] on div "Share transfer [PERSON_NAME] - P10X - Trent" at bounding box center [310, 307] width 184 height 12
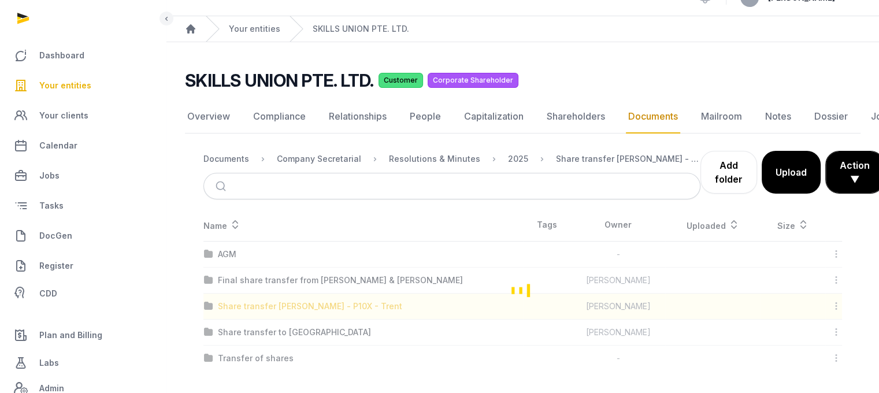
scroll to position [28, 0]
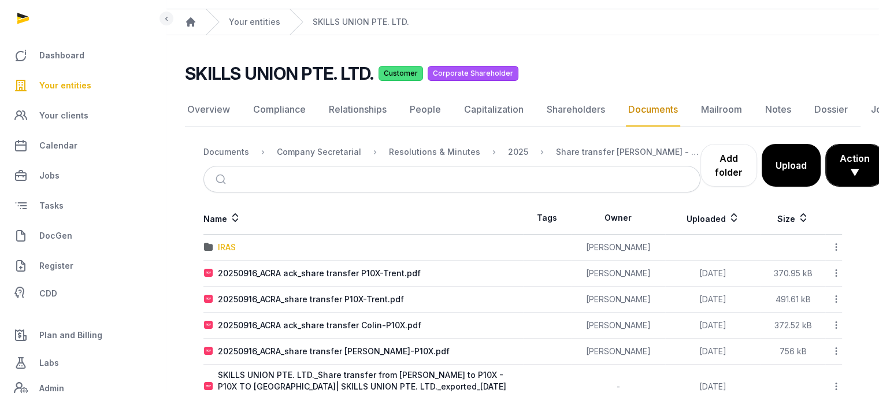
click at [224, 242] on div "IRAS" at bounding box center [227, 248] width 18 height 12
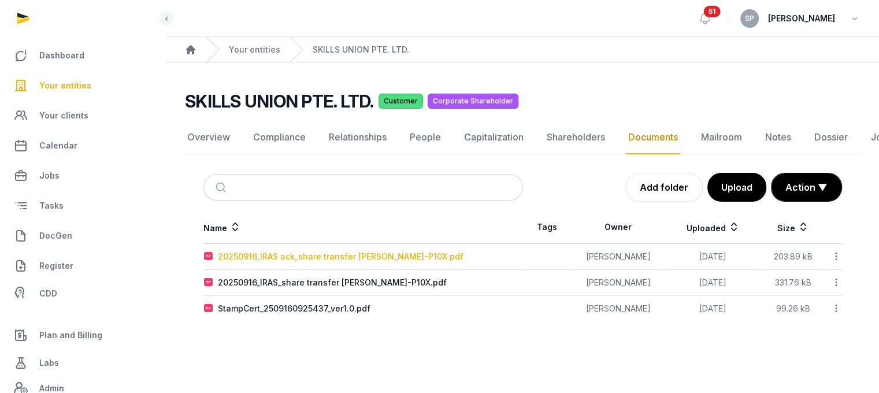
scroll to position [9, 0]
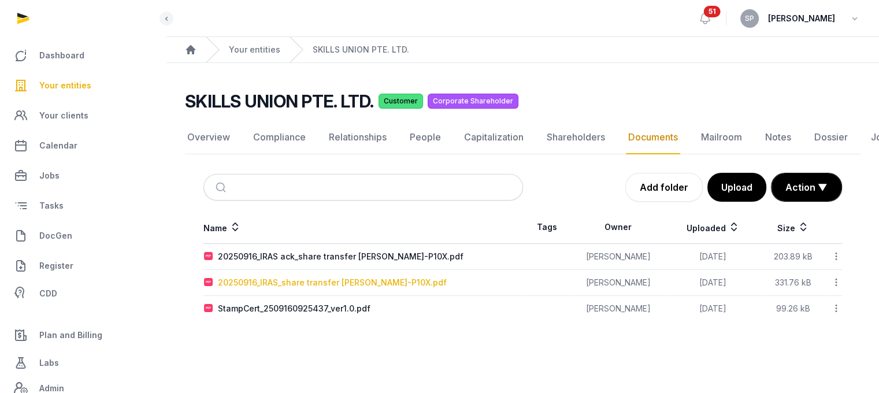
click at [297, 277] on div "20250916_IRAS_share transfer [PERSON_NAME]-P10X.pdf" at bounding box center [332, 283] width 229 height 12
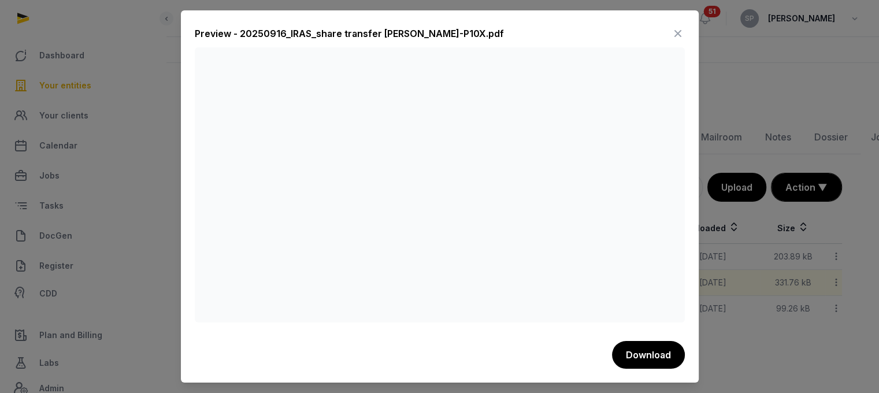
click at [675, 32] on icon at bounding box center [678, 33] width 14 height 18
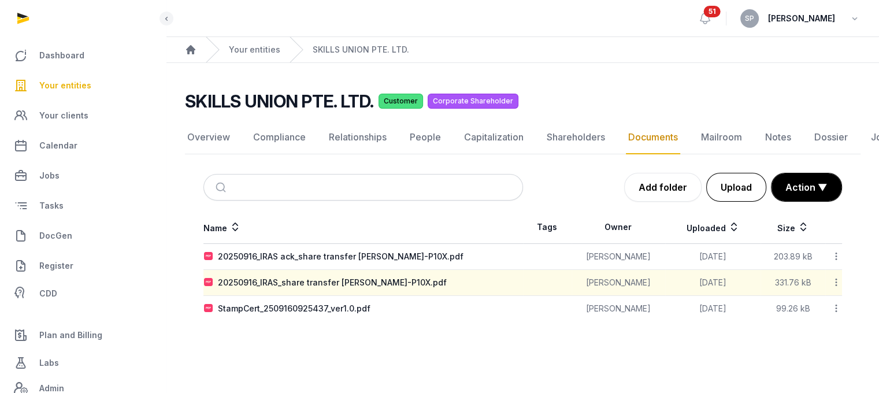
click at [733, 176] on button "Upload" at bounding box center [736, 187] width 60 height 29
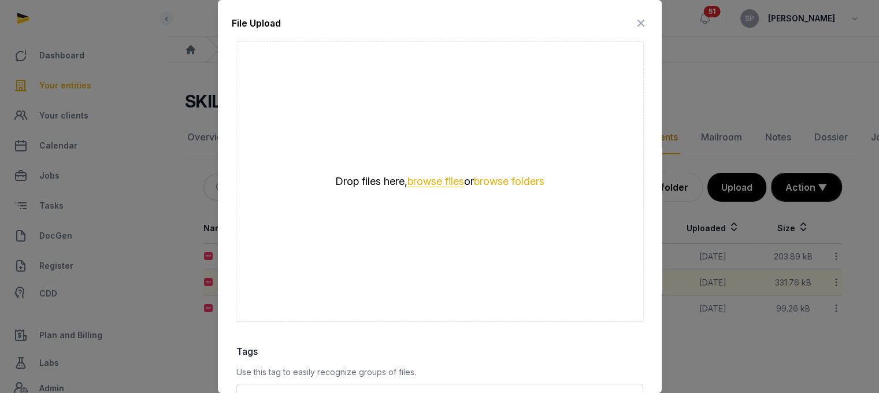
click at [431, 176] on button "browse files" at bounding box center [436, 181] width 57 height 11
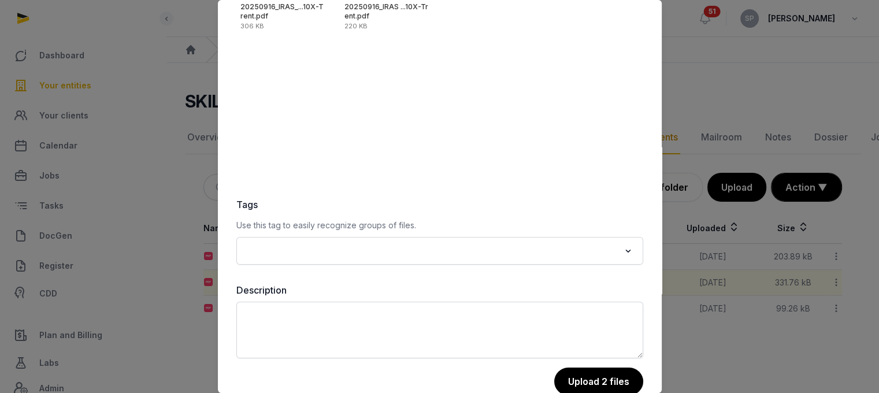
scroll to position [163, 0]
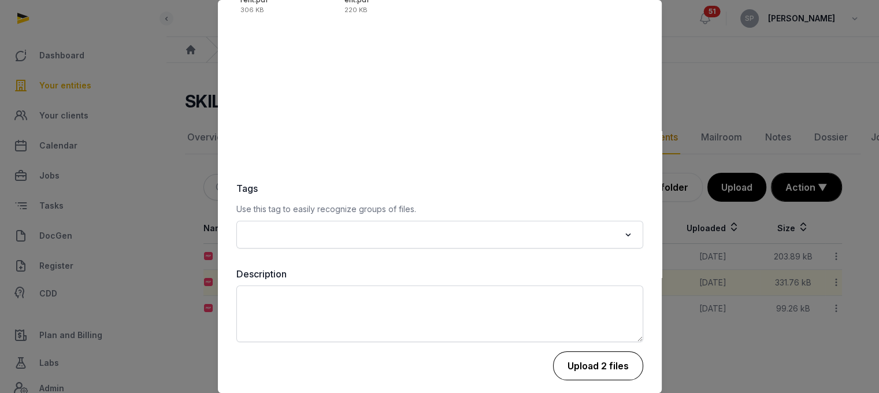
click at [614, 366] on button "Upload 2 files" at bounding box center [598, 365] width 90 height 29
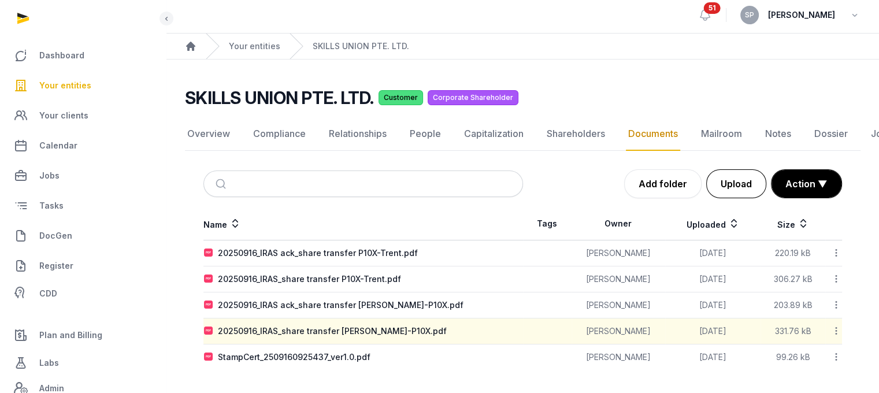
click at [753, 175] on button "Upload" at bounding box center [736, 183] width 60 height 29
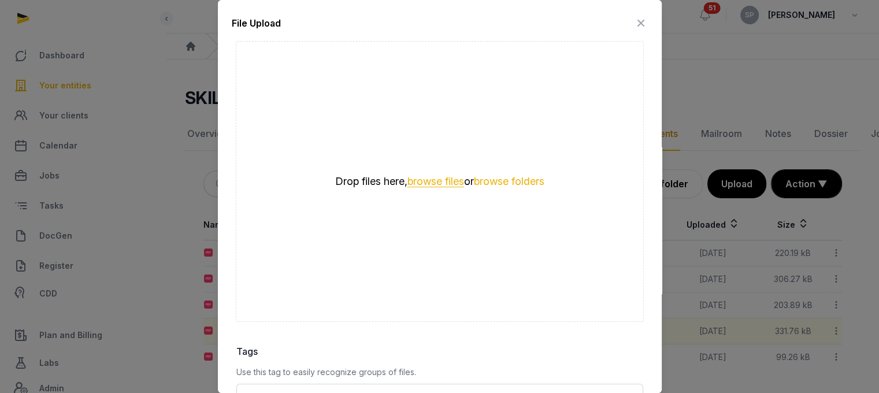
click at [411, 179] on button "browse files" at bounding box center [436, 181] width 57 height 11
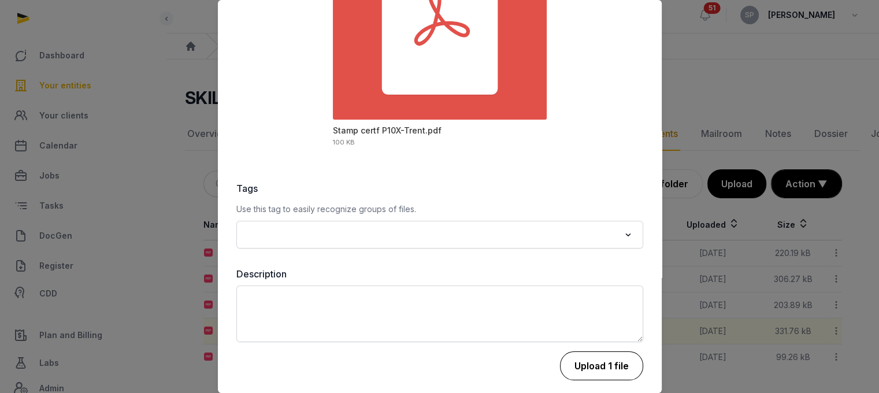
click at [611, 354] on button "Upload 1 file" at bounding box center [601, 365] width 83 height 29
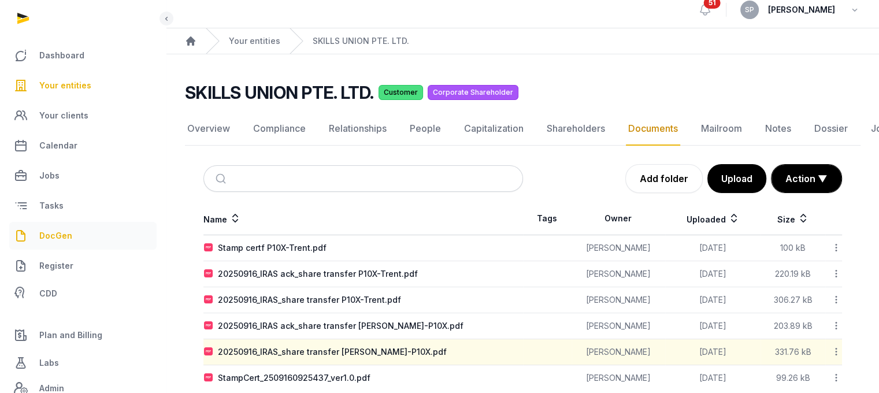
click at [83, 232] on link "DocGen" at bounding box center [82, 236] width 147 height 28
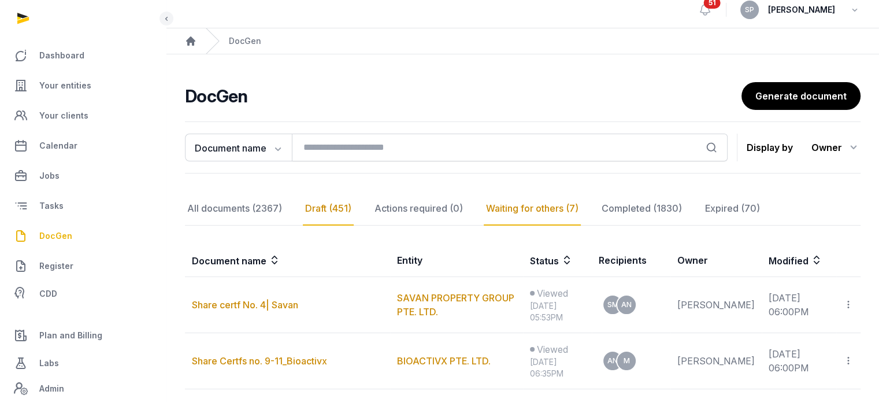
click at [308, 205] on div "Draft (451)" at bounding box center [328, 209] width 51 height 34
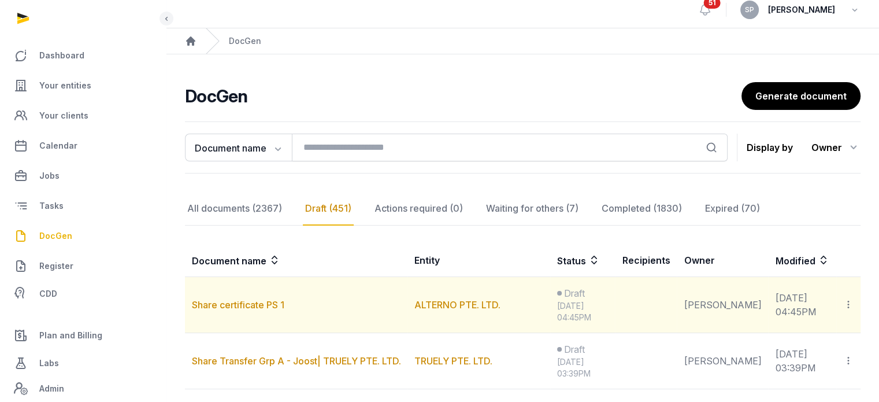
click at [250, 299] on link "Share certificate PS 1" at bounding box center [238, 305] width 92 height 12
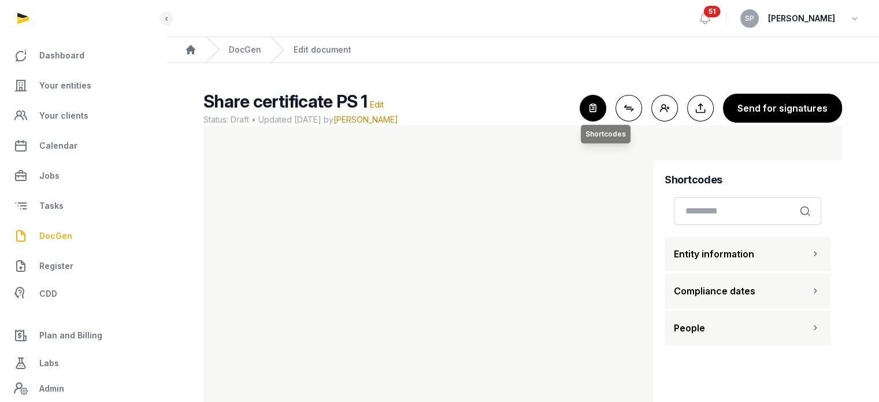
click at [602, 116] on icon "button" at bounding box center [592, 107] width 25 height 25
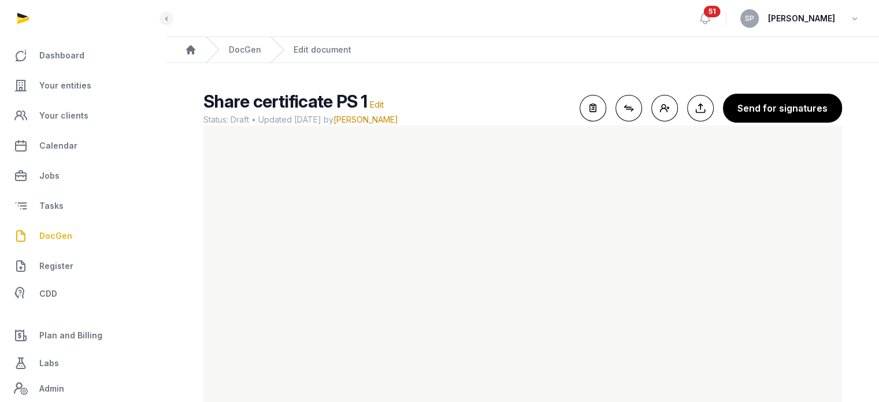
scroll to position [48, 0]
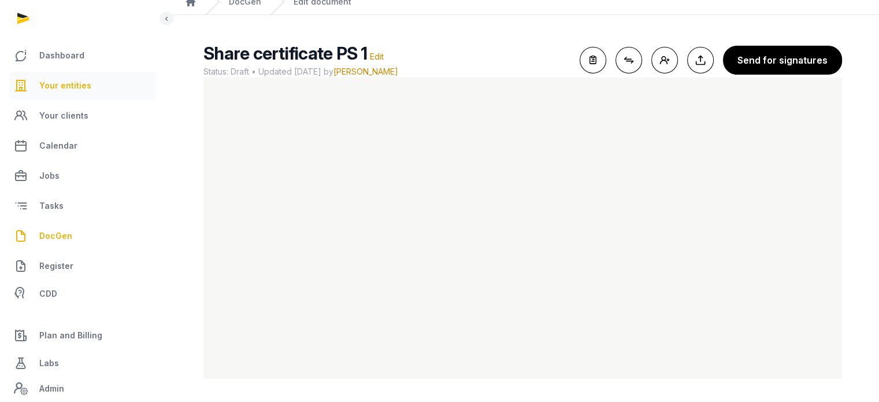
click at [88, 90] on span "Your entities" at bounding box center [65, 86] width 52 height 14
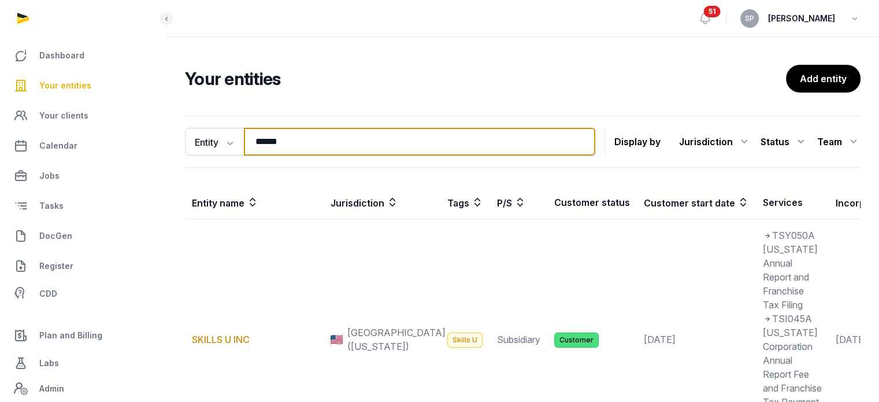
click at [308, 150] on input "******" at bounding box center [419, 142] width 351 height 28
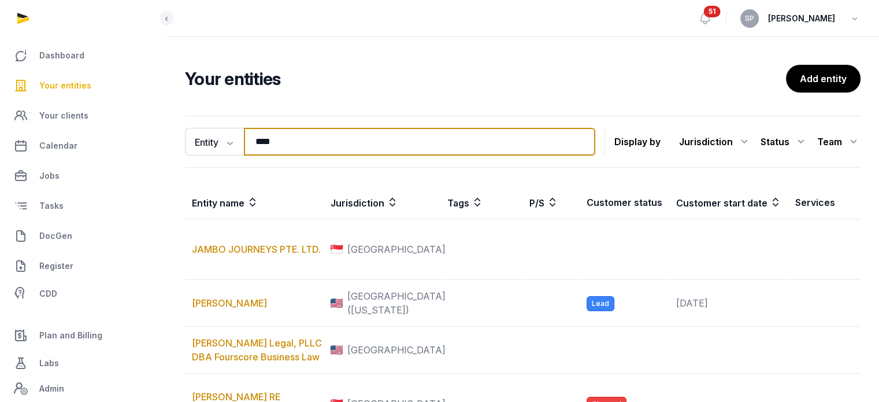
type input "****"
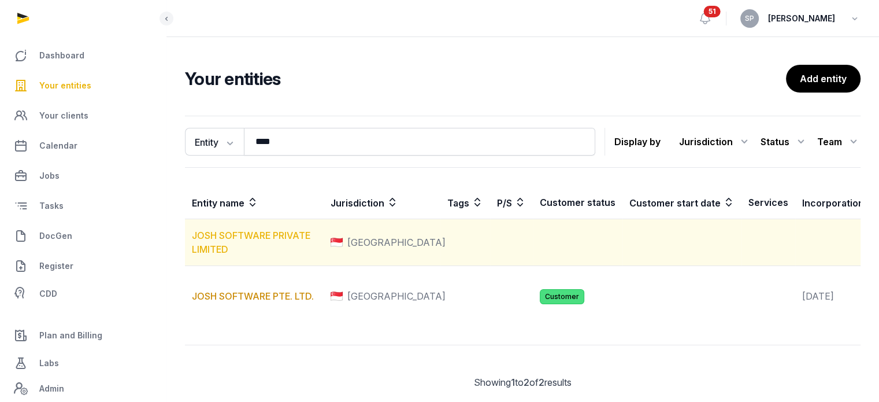
click at [293, 236] on link "JOSH SOFTWARE PRIVATE LIMITED" at bounding box center [251, 241] width 119 height 25
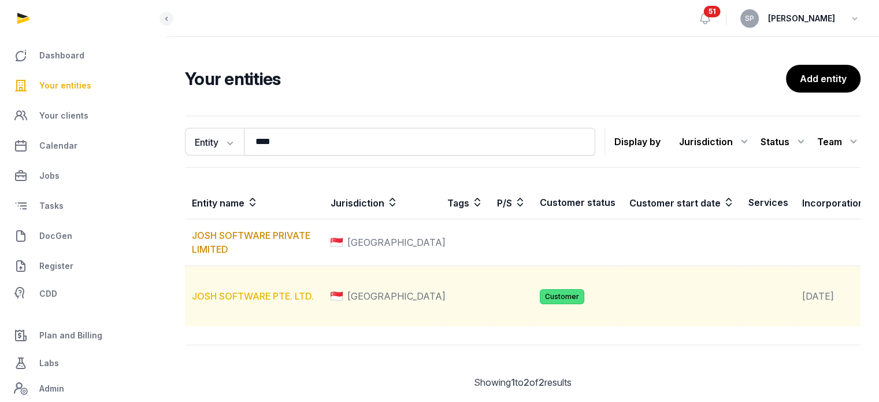
click at [286, 302] on link "JOSH SOFTWARE PTE. LTD." at bounding box center [253, 296] width 122 height 12
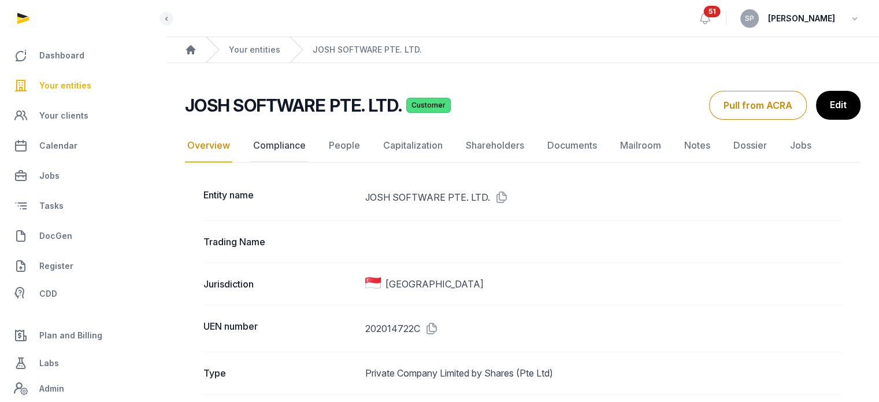
click at [282, 141] on link "Compliance" at bounding box center [279, 146] width 57 height 34
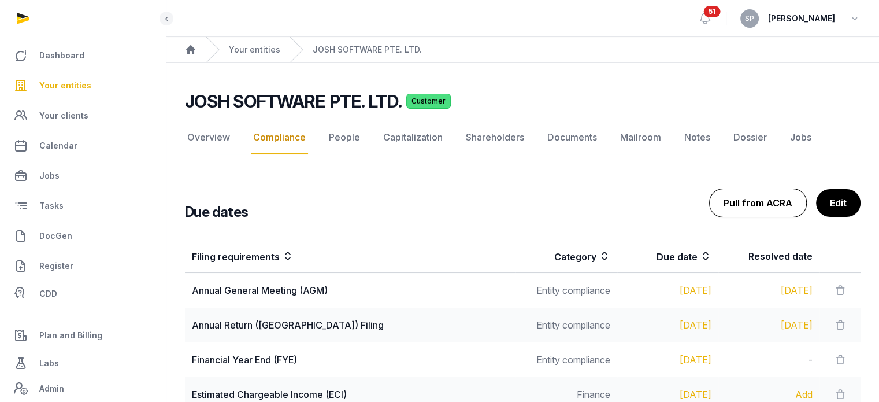
click at [753, 209] on button "Pull from ACRA" at bounding box center [758, 202] width 98 height 29
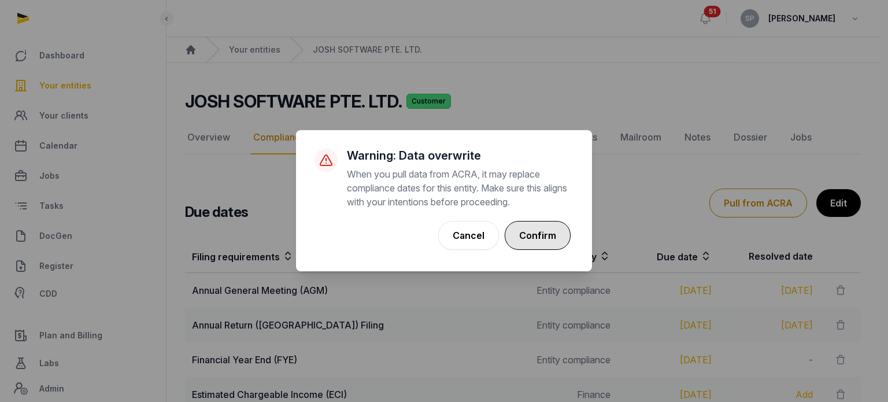
click at [536, 226] on button "Confirm" at bounding box center [538, 235] width 66 height 29
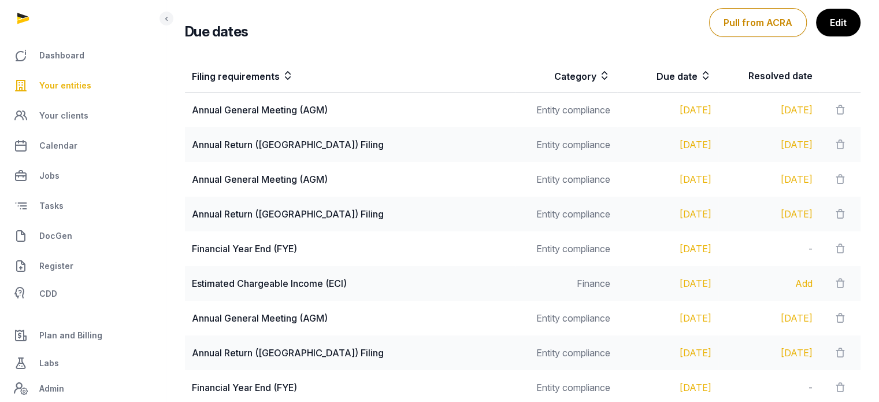
scroll to position [221, 0]
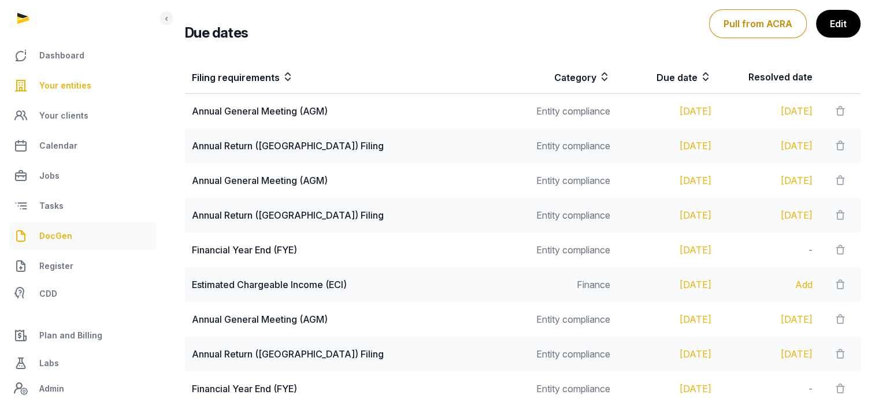
click at [81, 232] on link "DocGen" at bounding box center [82, 236] width 147 height 28
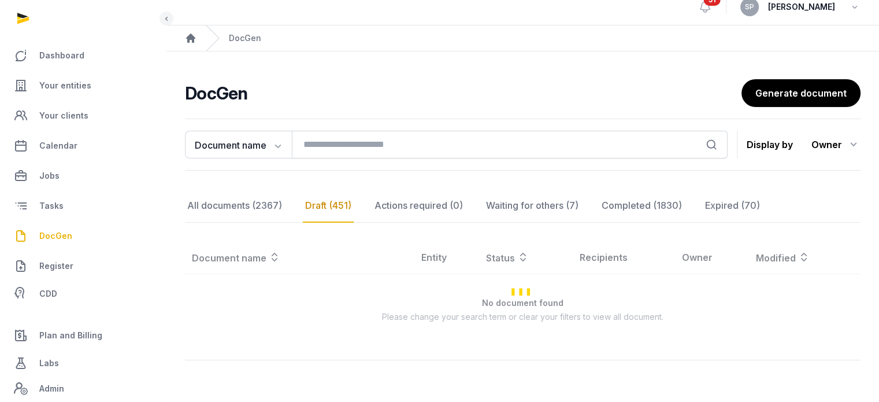
scroll to position [221, 0]
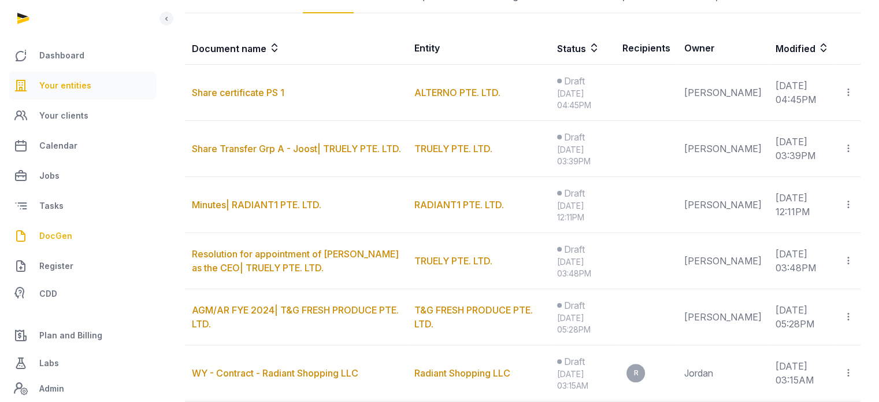
click at [60, 82] on span "Your entities" at bounding box center [65, 86] width 52 height 14
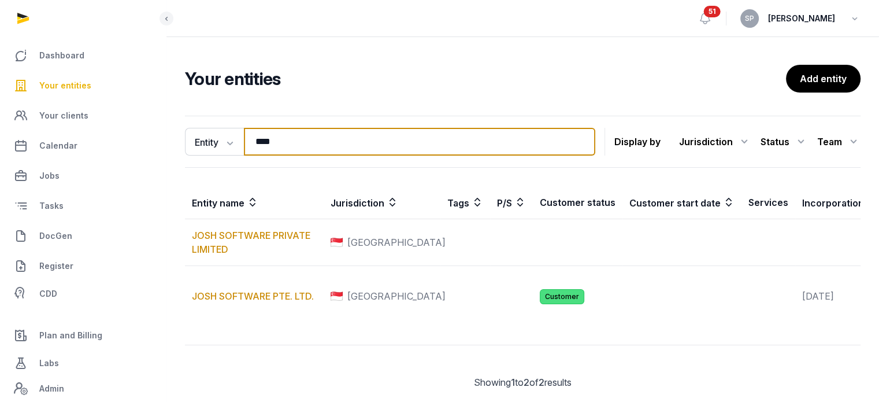
click at [294, 135] on input "****" at bounding box center [419, 142] width 351 height 28
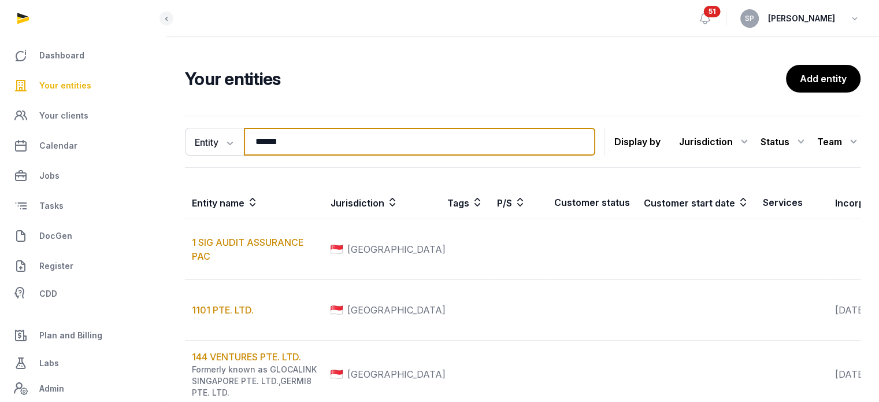
type input "******"
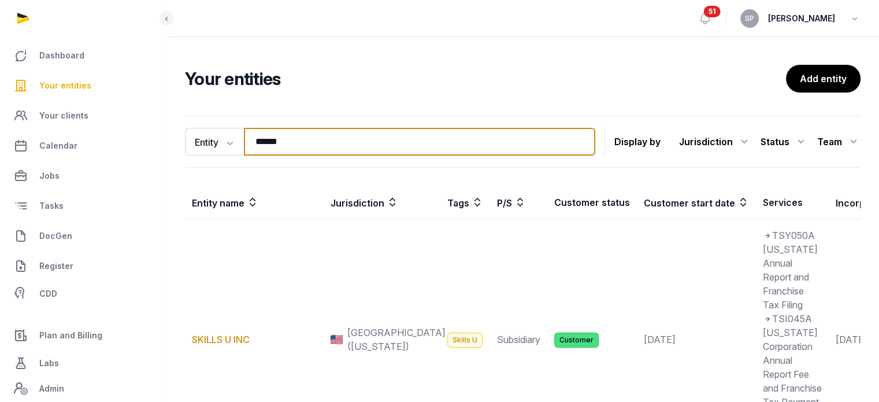
scroll to position [312, 0]
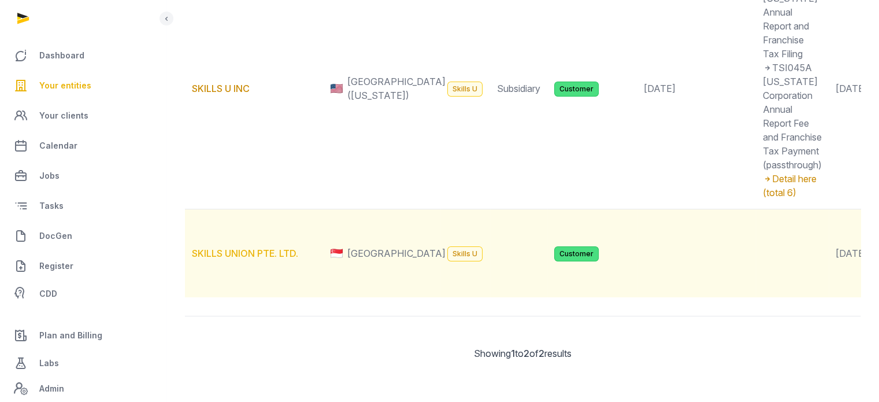
click at [282, 247] on link "SKILLS UNION PTE. LTD." at bounding box center [245, 253] width 106 height 12
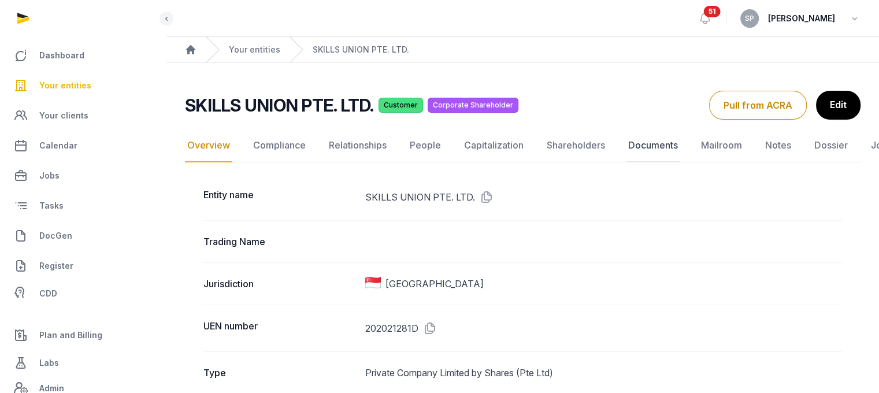
click at [650, 150] on link "Documents" at bounding box center [653, 146] width 54 height 34
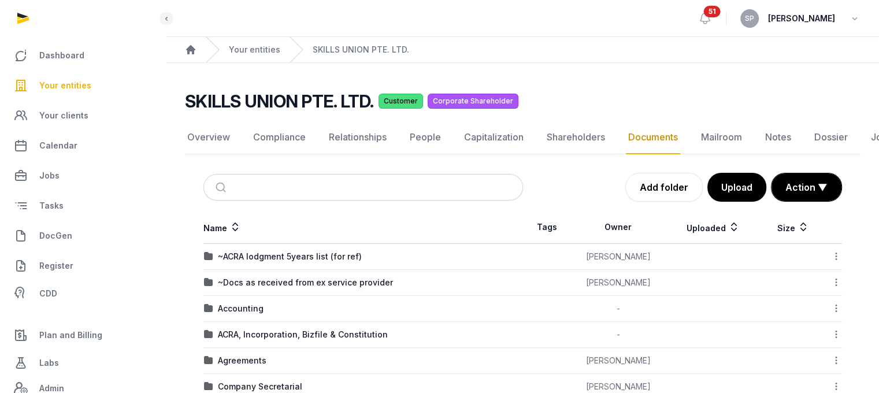
scroll to position [320, 0]
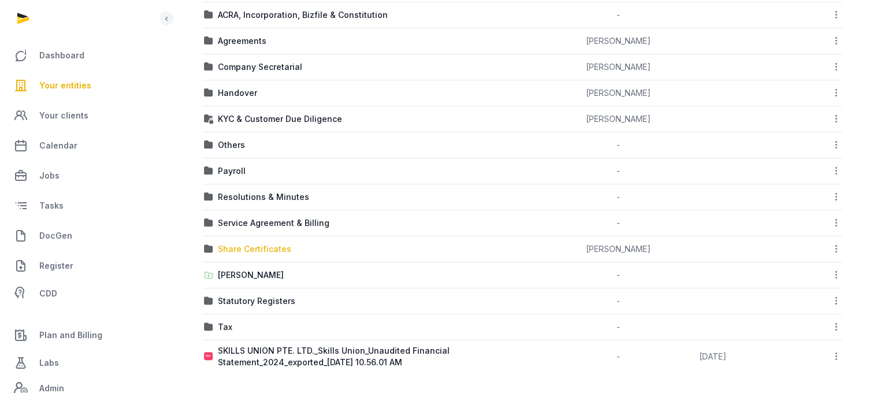
click at [267, 243] on div "Share Certificates" at bounding box center [254, 249] width 73 height 12
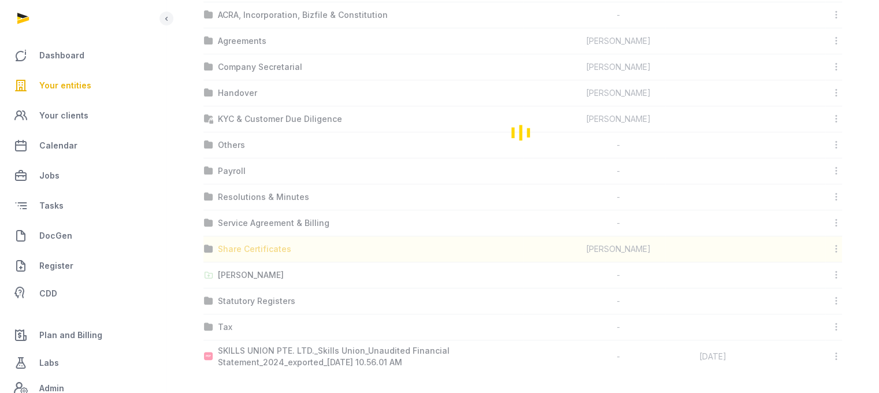
scroll to position [9, 0]
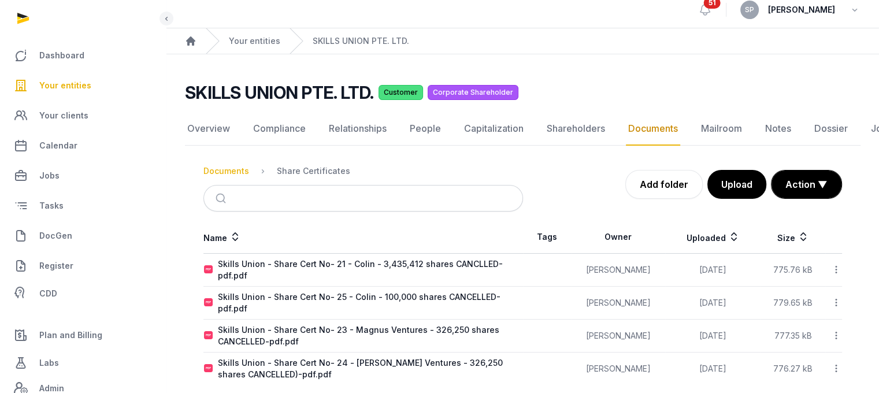
click at [238, 175] on div "Documents" at bounding box center [226, 171] width 46 height 12
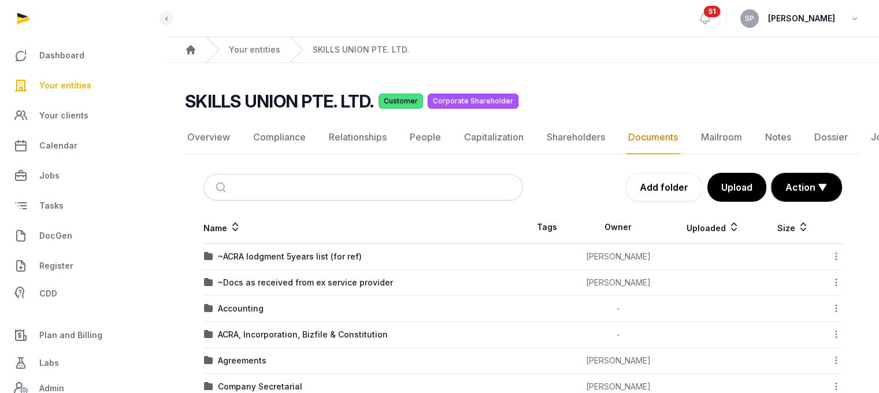
scroll to position [57, 0]
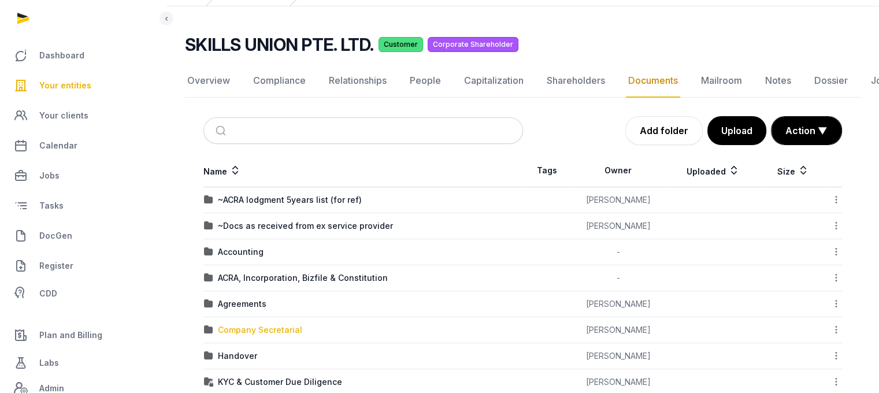
click at [262, 329] on div "Company Secretarial" at bounding box center [260, 330] width 84 height 12
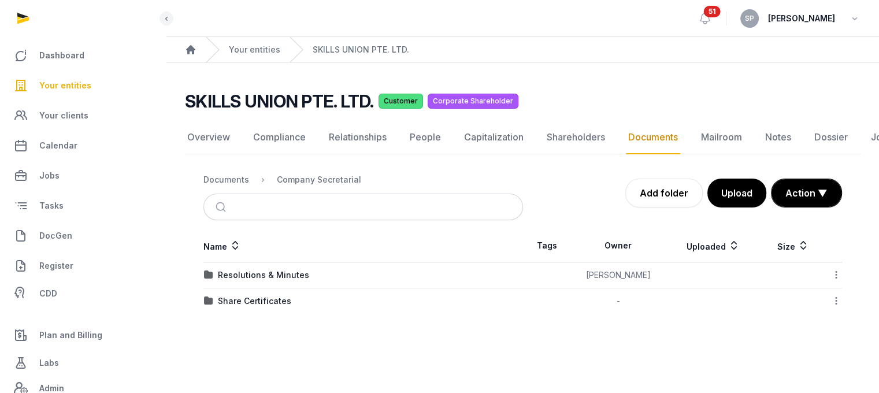
scroll to position [9, 0]
click at [264, 295] on div "Share Certificates" at bounding box center [254, 301] width 73 height 12
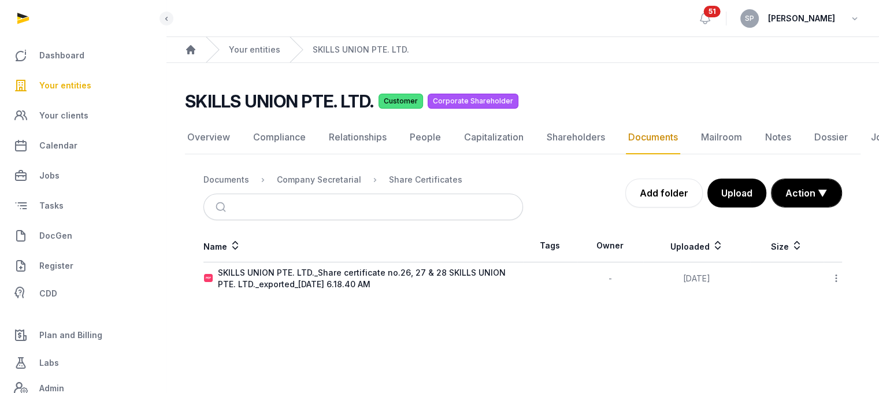
click at [837, 272] on icon at bounding box center [836, 278] width 10 height 12
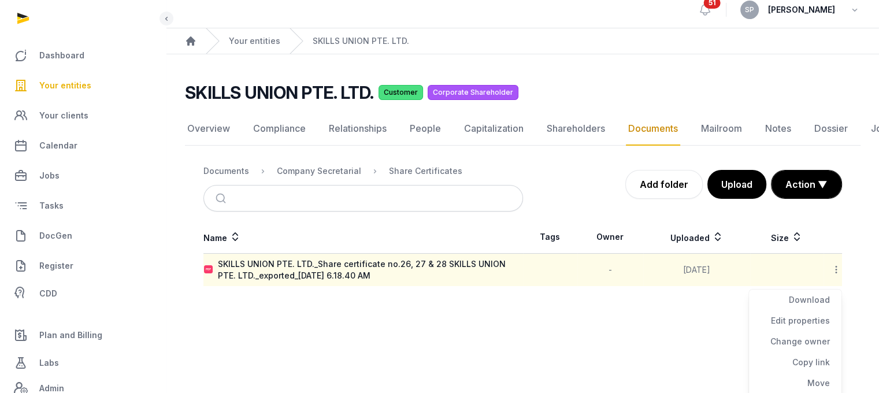
scroll to position [50, 0]
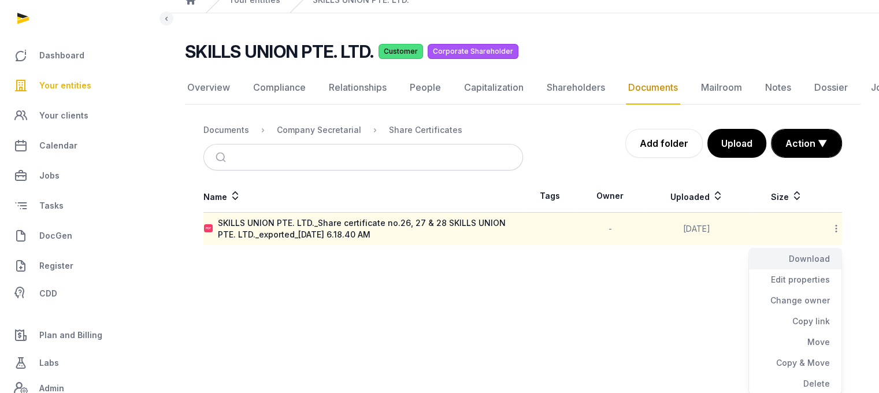
click at [820, 258] on div "Download" at bounding box center [795, 259] width 92 height 21
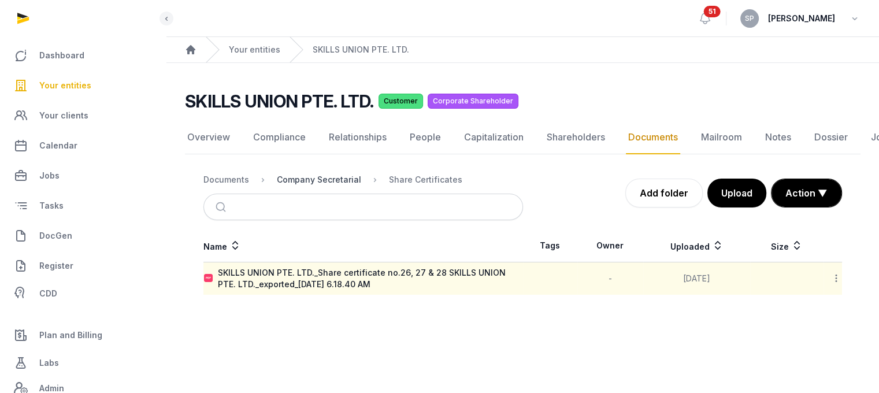
click at [318, 175] on div "Company Secretarial" at bounding box center [319, 180] width 84 height 12
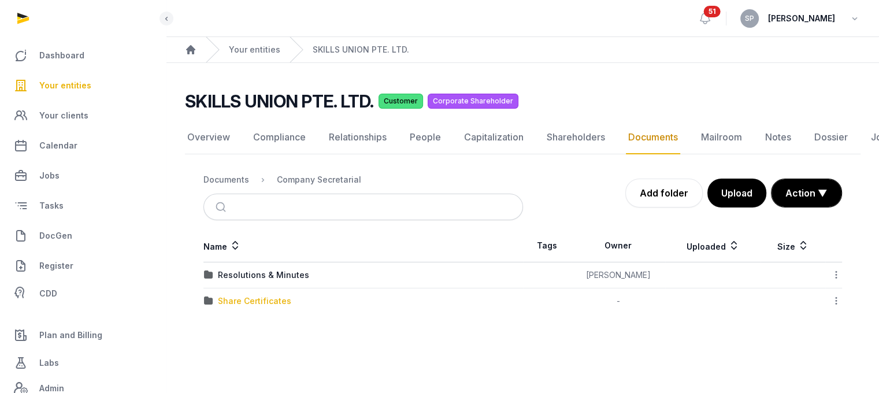
click at [274, 295] on div "Share Certificates" at bounding box center [254, 301] width 73 height 12
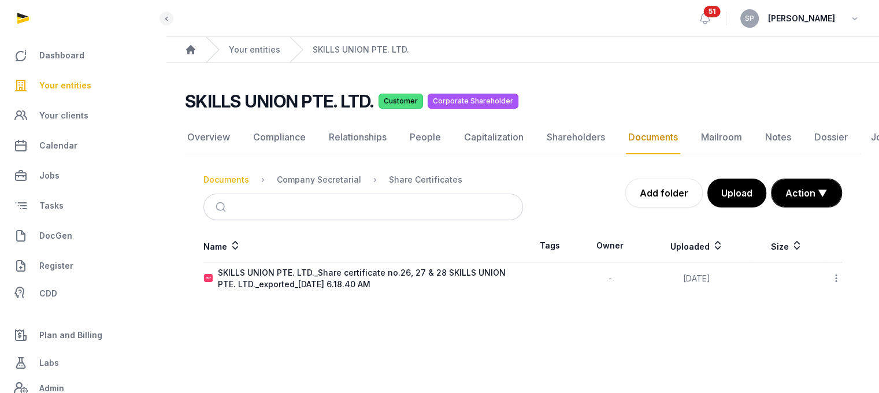
click at [228, 176] on div "Documents" at bounding box center [226, 180] width 46 height 12
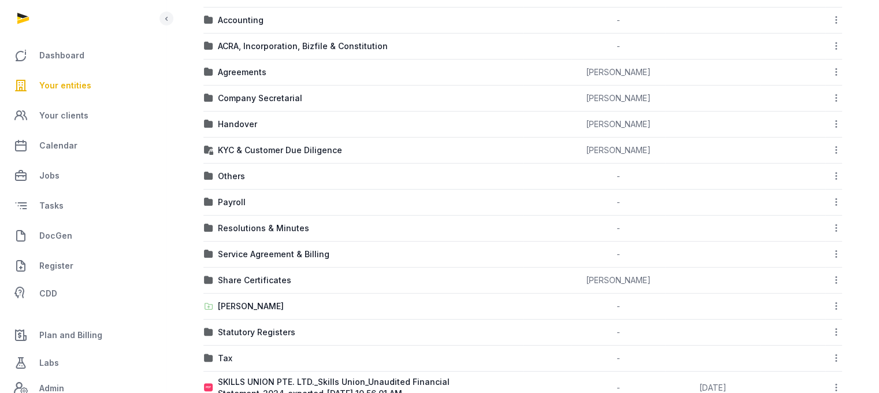
scroll to position [320, 0]
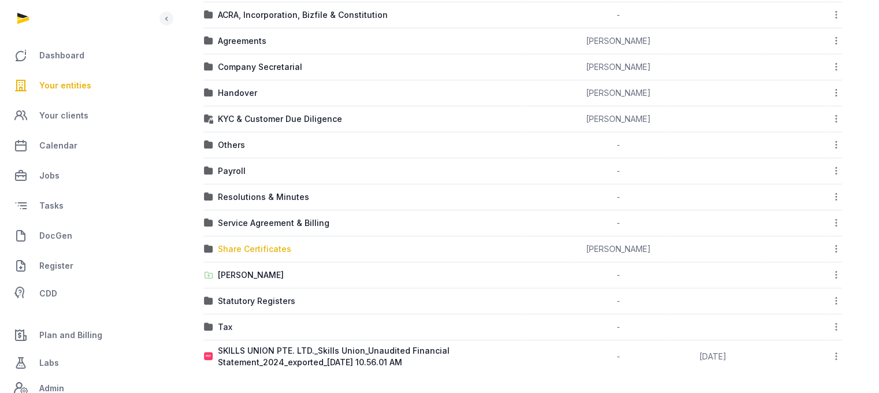
click at [263, 245] on div "Share Certificates" at bounding box center [254, 249] width 73 height 12
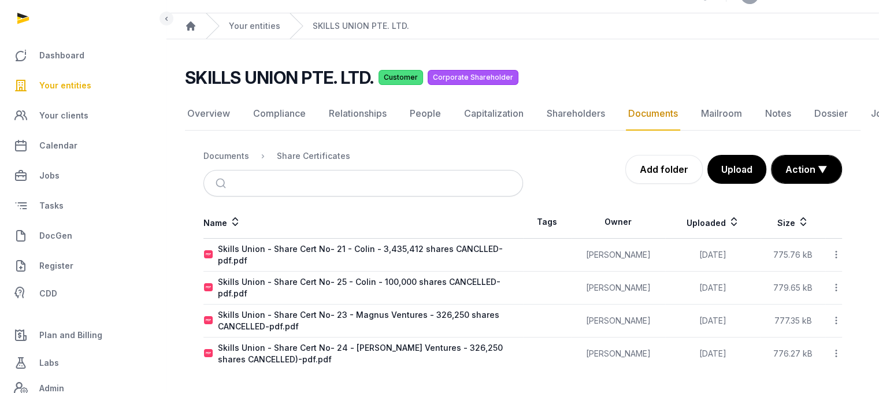
scroll to position [9, 0]
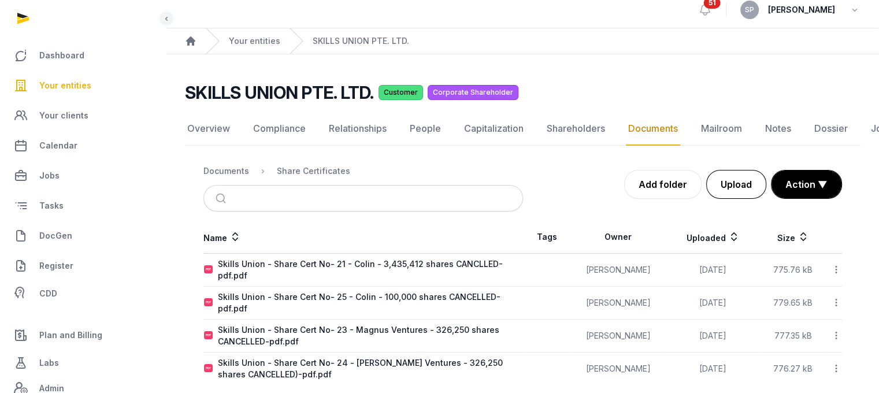
click at [742, 183] on button "Upload" at bounding box center [736, 184] width 60 height 29
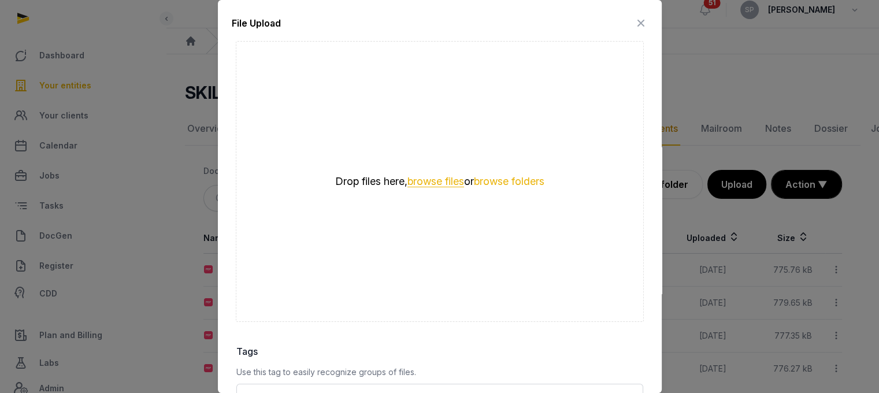
click at [438, 176] on button "browse files" at bounding box center [436, 181] width 57 height 11
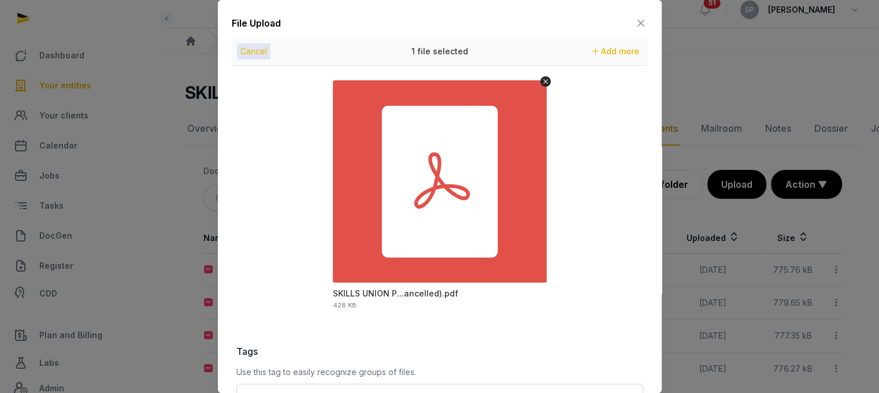
scroll to position [163, 0]
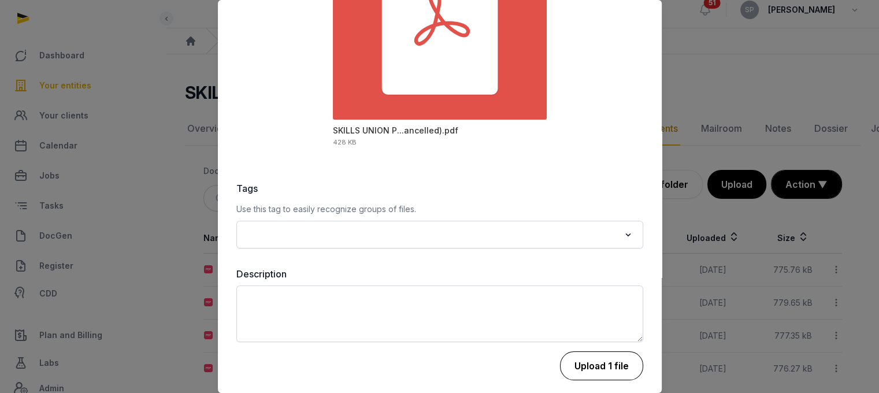
click at [608, 360] on button "Upload 1 file" at bounding box center [601, 365] width 83 height 29
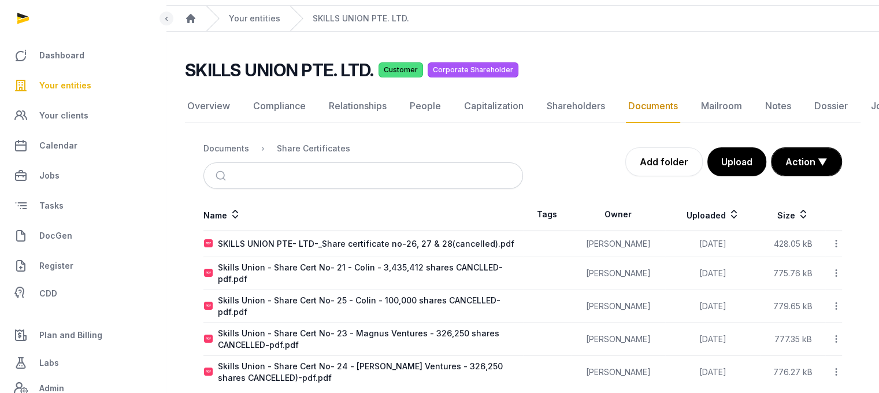
scroll to position [35, 0]
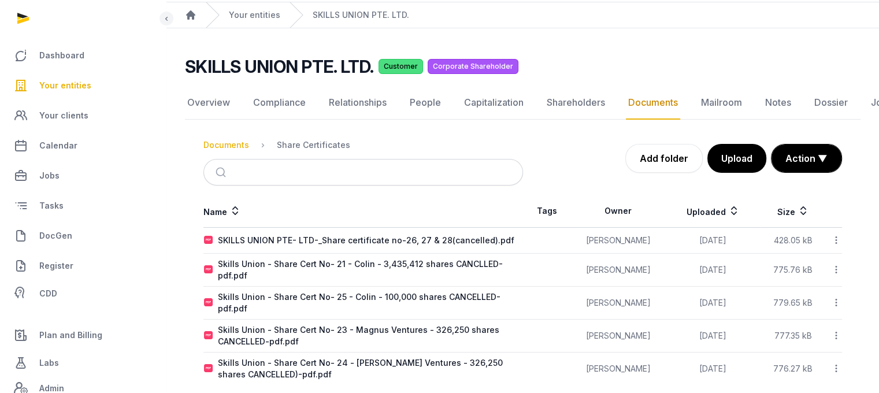
click at [230, 146] on div "Documents" at bounding box center [226, 145] width 46 height 12
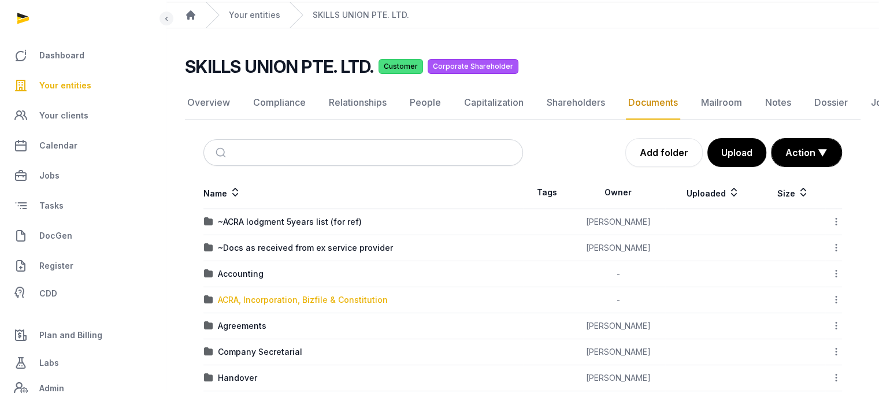
click at [277, 295] on div "ACRA, Incorporation, Bizfile & Constitution" at bounding box center [303, 300] width 170 height 12
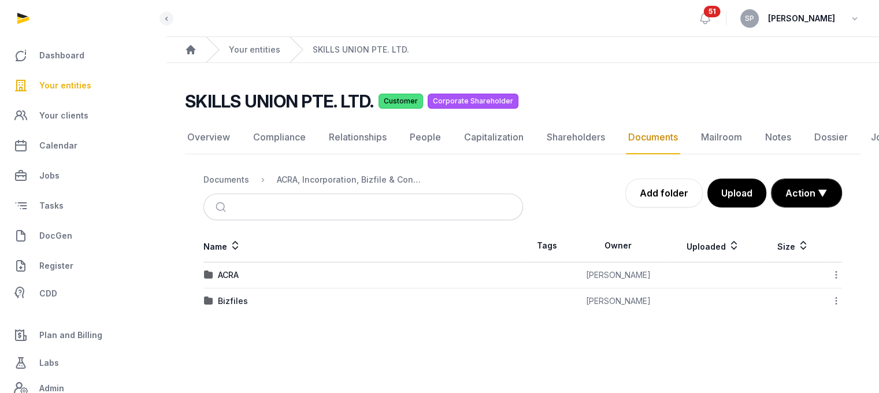
scroll to position [9, 0]
click at [239, 295] on div "Bizfiles" at bounding box center [233, 301] width 30 height 12
click at [234, 295] on div "2025" at bounding box center [228, 301] width 20 height 12
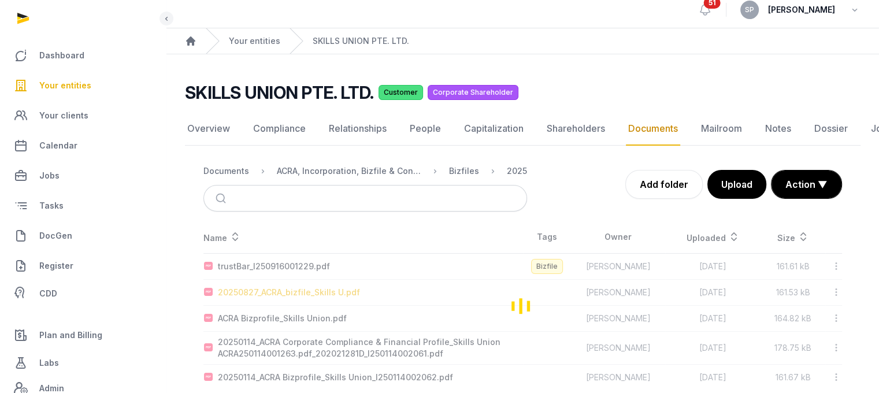
scroll to position [28, 0]
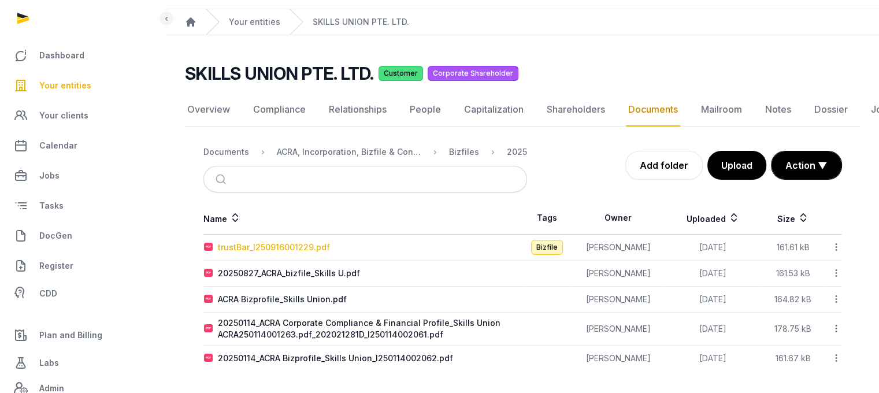
click at [317, 242] on div "trustBar_I250916001229.pdf" at bounding box center [274, 248] width 112 height 12
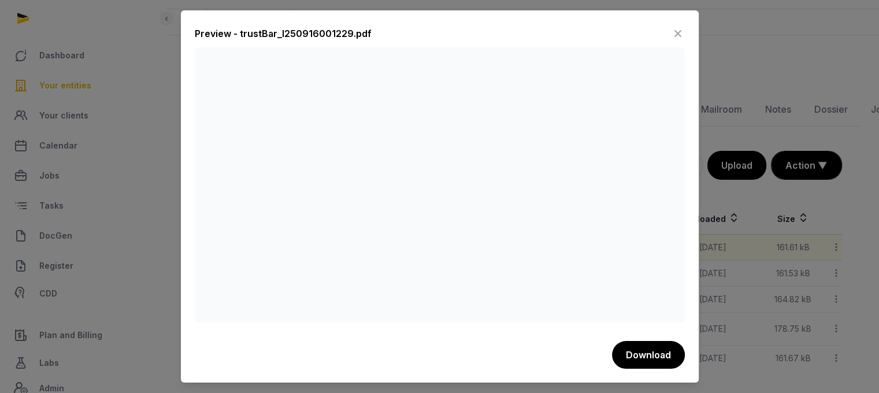
click at [676, 35] on icon at bounding box center [678, 33] width 14 height 18
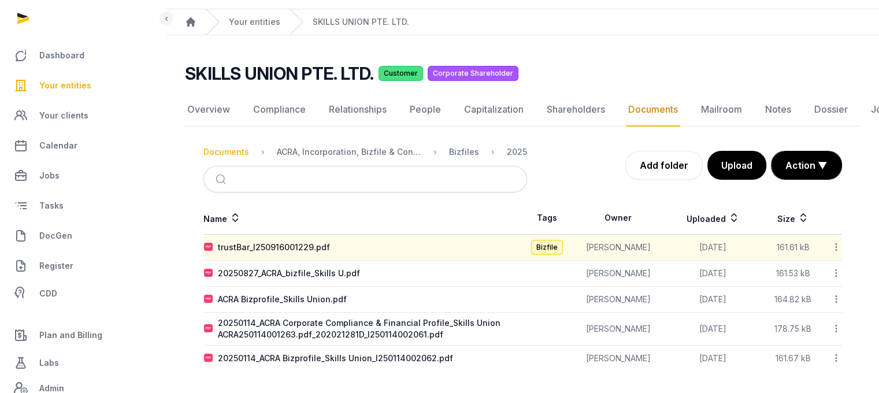
click at [238, 152] on div "Documents" at bounding box center [226, 152] width 46 height 12
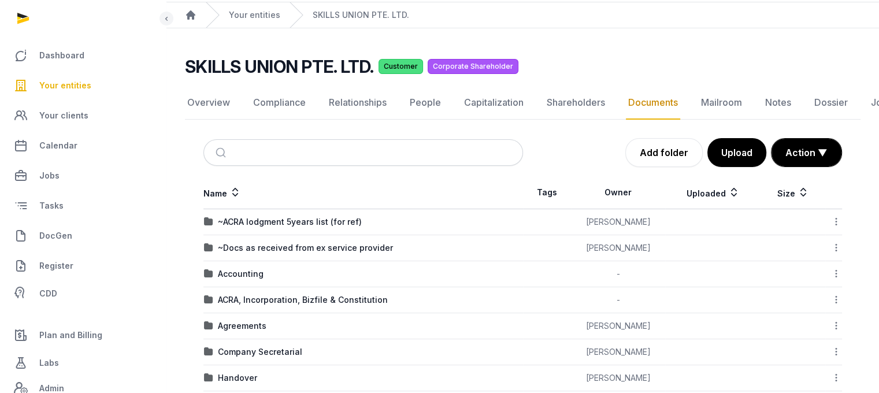
scroll to position [320, 0]
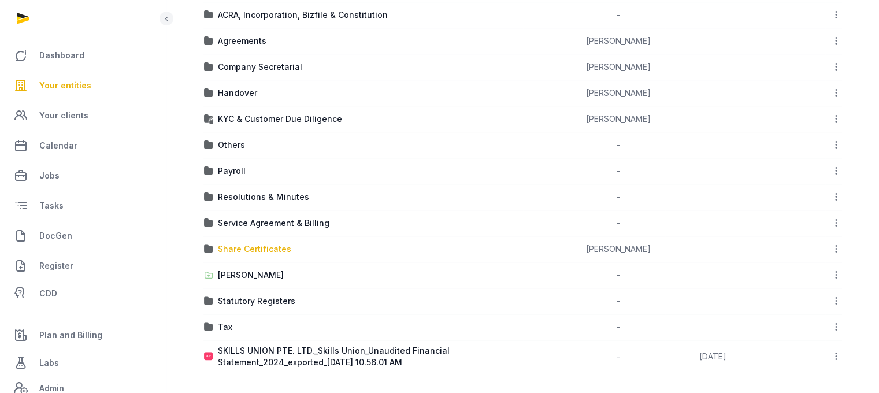
click at [261, 245] on div "Share Certificates" at bounding box center [254, 249] width 73 height 12
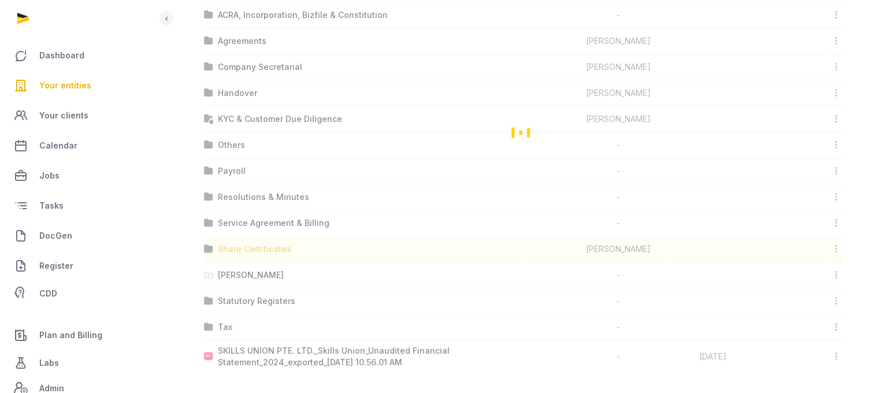
scroll to position [35, 0]
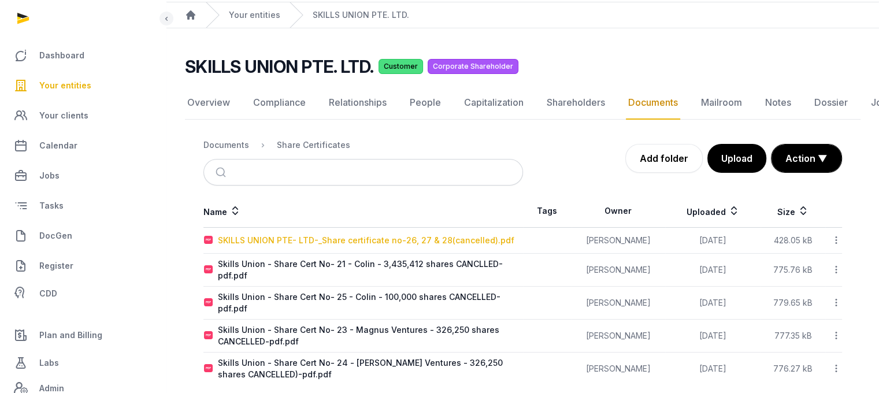
click at [391, 243] on div "SKILLS UNION PTE- LTD-_Share certificate no-26, 27 & 28(cancelled).pdf" at bounding box center [366, 241] width 297 height 12
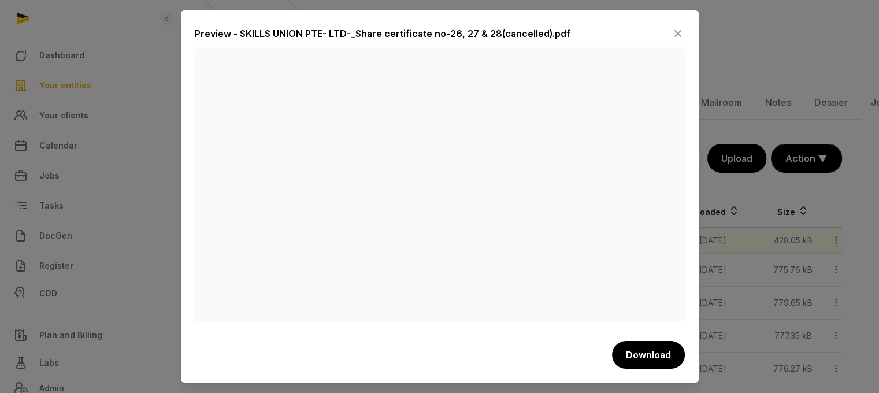
click at [675, 34] on icon at bounding box center [678, 33] width 14 height 18
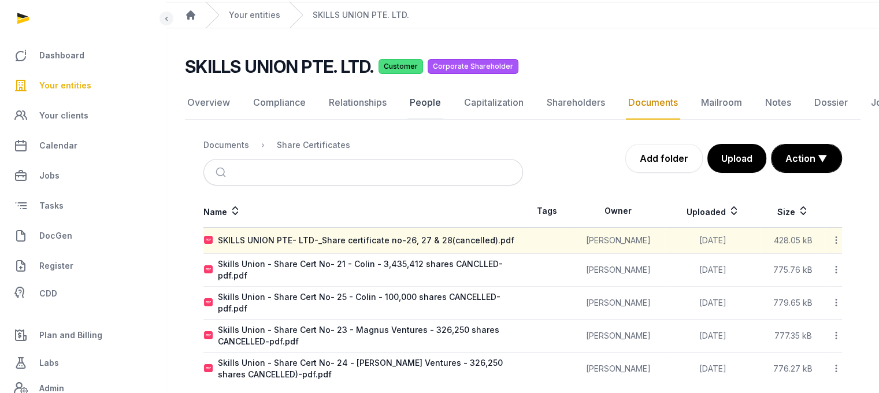
click at [435, 102] on link "People" at bounding box center [426, 103] width 36 height 34
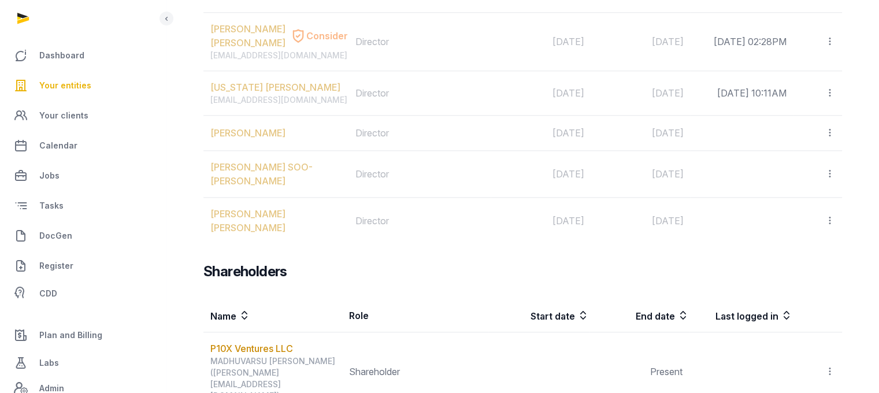
scroll to position [1439, 0]
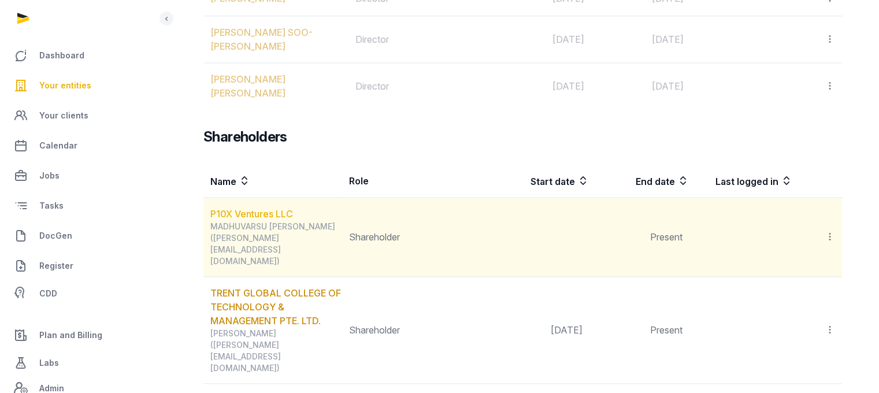
click at [292, 208] on link "P10X Ventures LLC" at bounding box center [251, 214] width 83 height 12
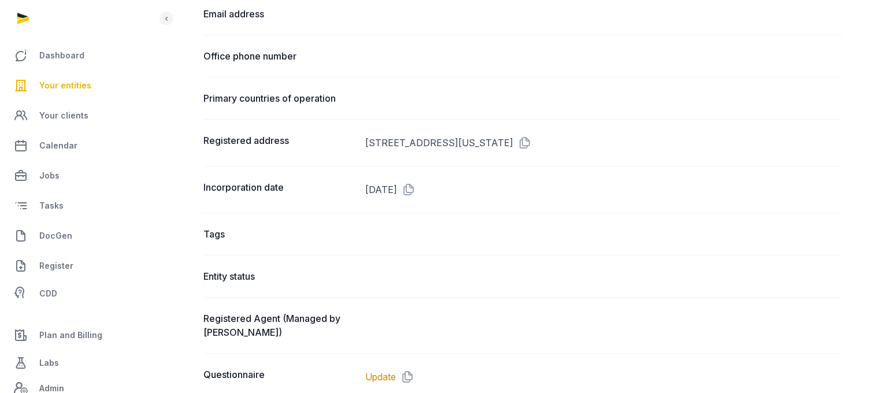
scroll to position [609, 0]
click at [532, 137] on icon at bounding box center [522, 141] width 18 height 18
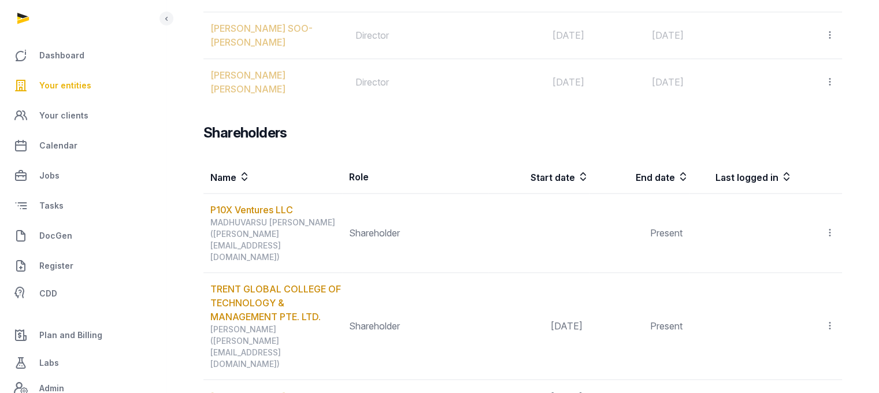
scroll to position [1391, 0]
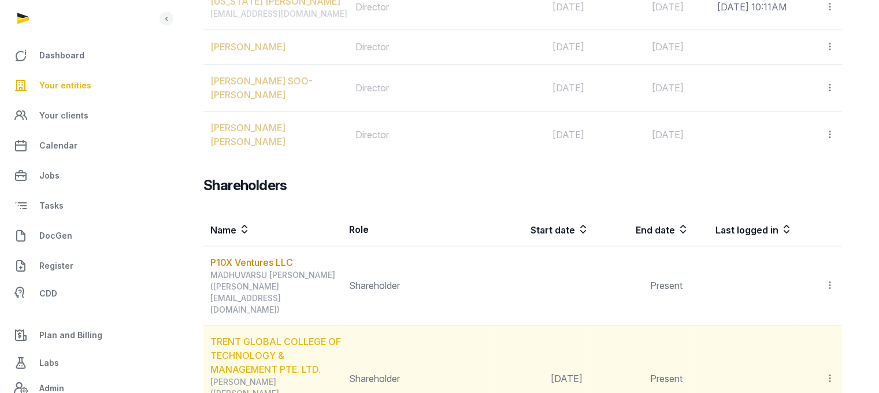
click at [246, 336] on link "TRENT GLOBAL COLLEGE OF TECHNOLOGY & MANAGEMENT PTE. LTD." at bounding box center [275, 355] width 131 height 39
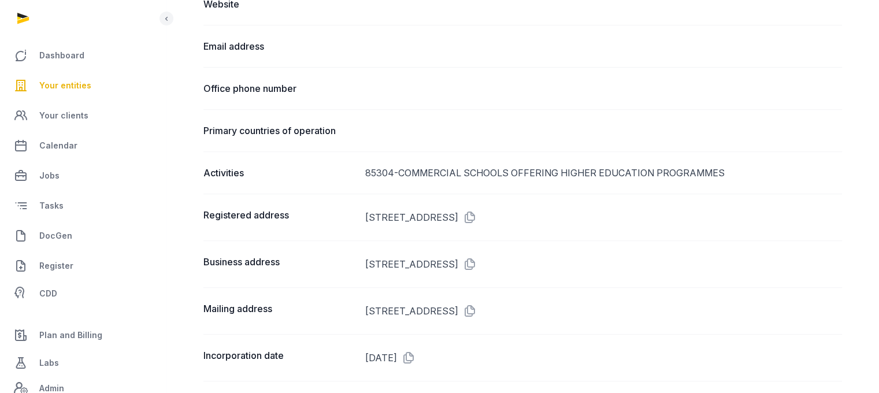
scroll to position [625, 0]
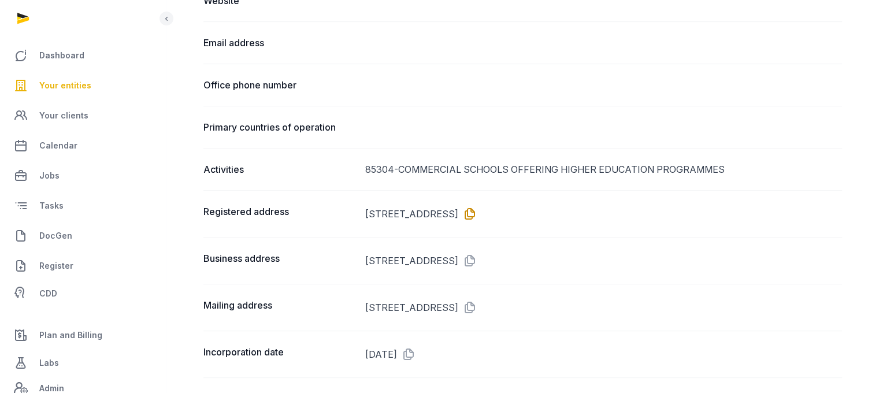
click at [477, 206] on icon at bounding box center [467, 214] width 18 height 18
